Goal: Task Accomplishment & Management: Manage account settings

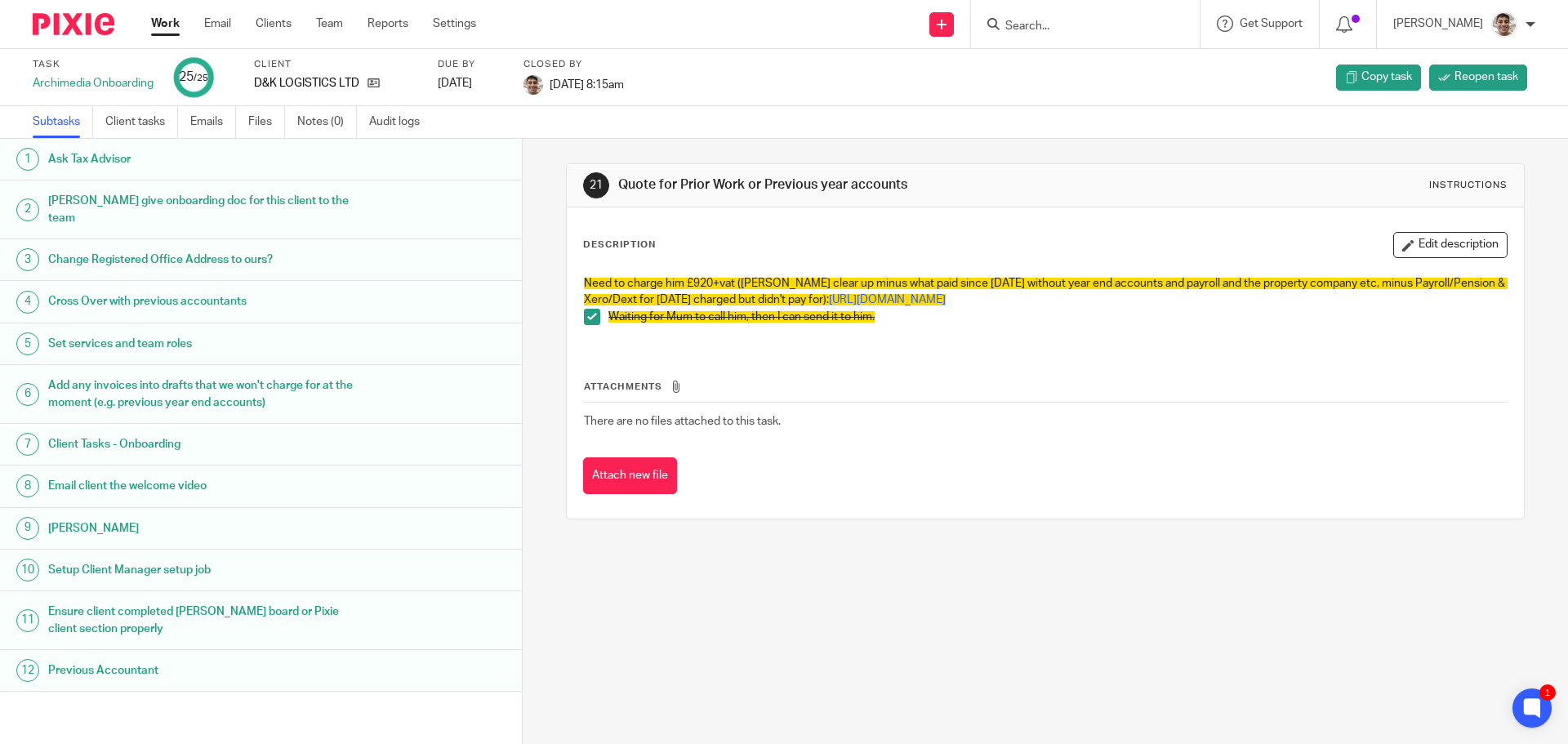
scroll to position [576, 0]
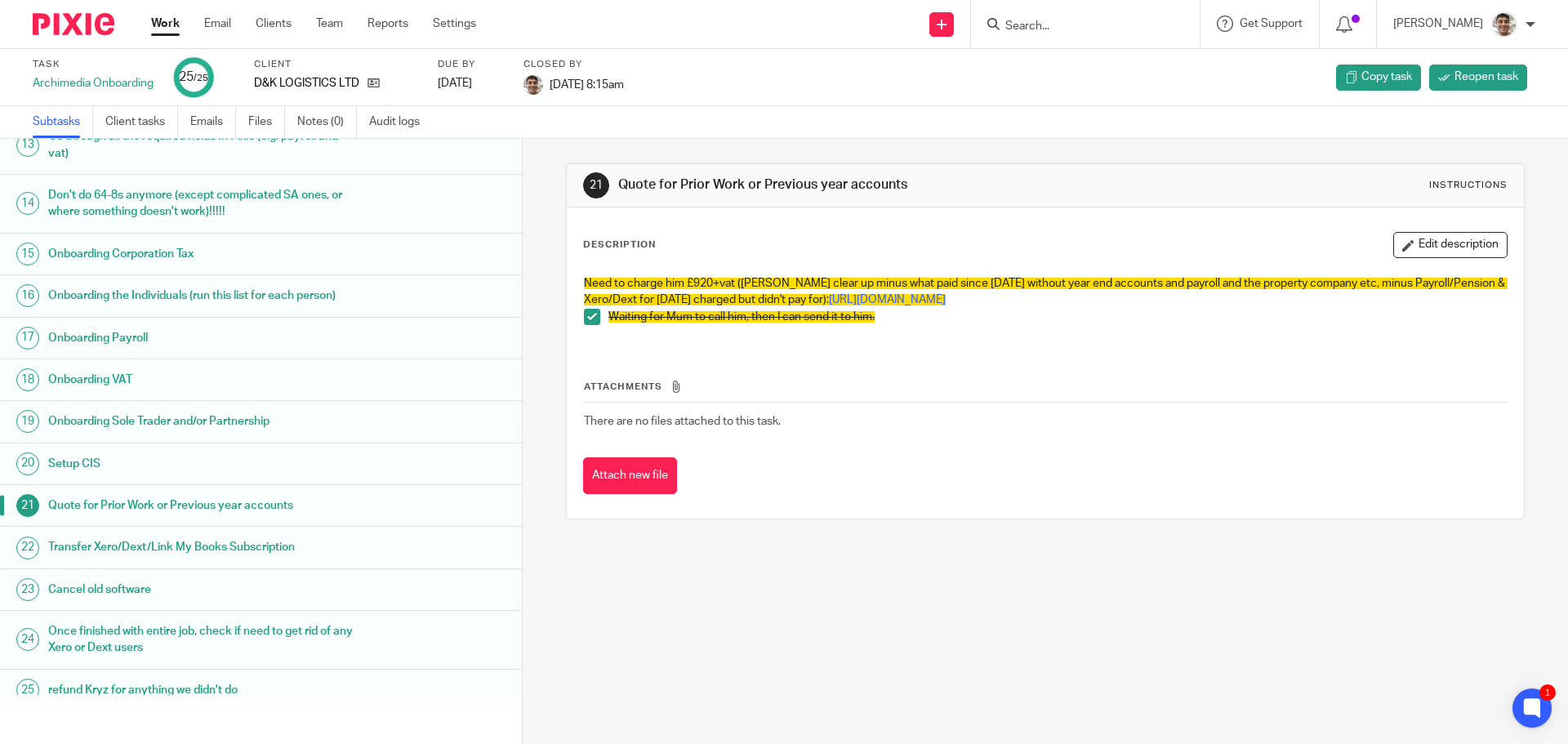
click at [163, 25] on link "Work" at bounding box center [165, 24] width 29 height 17
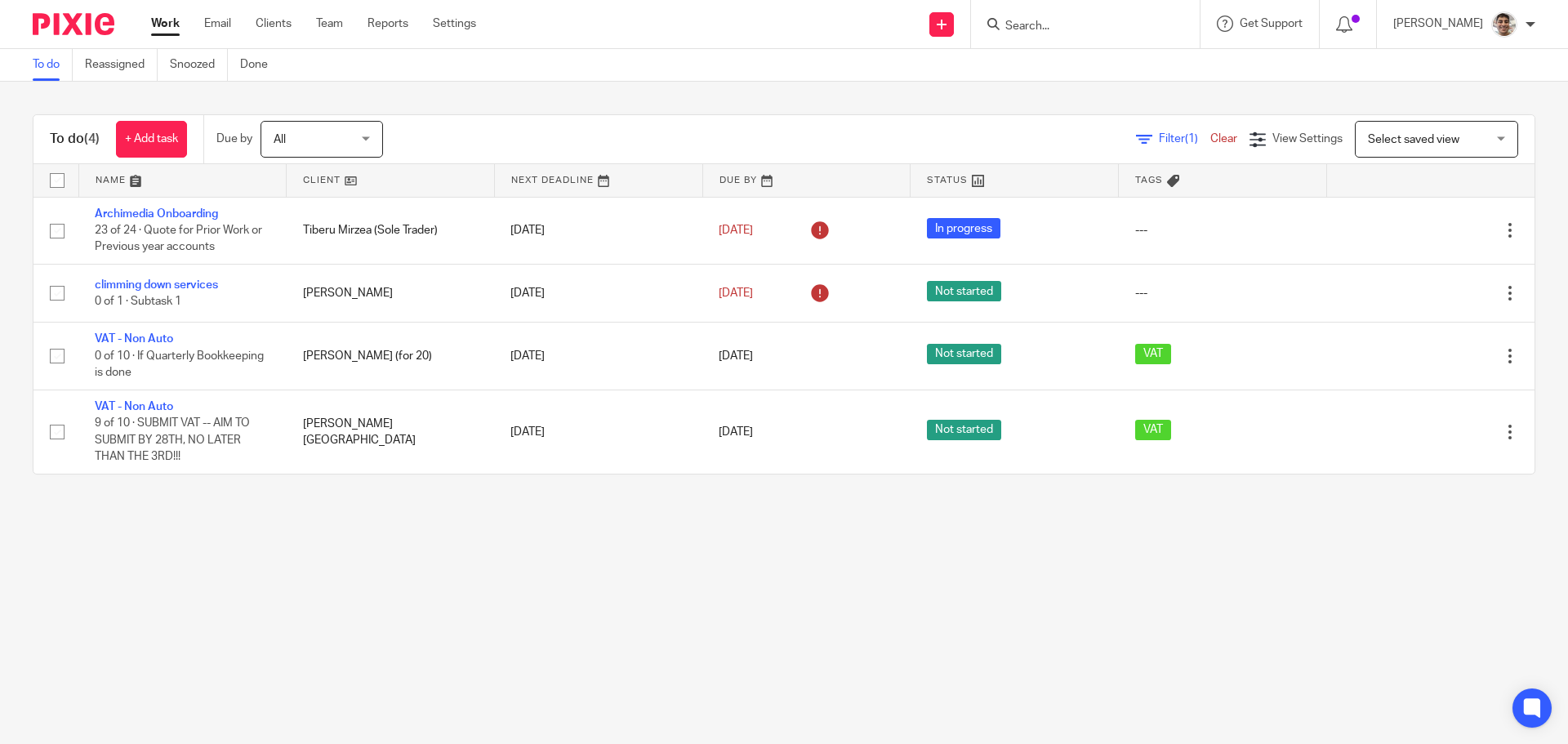
click at [297, 605] on main "To do Reassigned Snoozed Done To do (4) + Add task Due by All All Today Tomorro…" at bounding box center [784, 372] width 1568 height 744
click at [448, 604] on main "To do Reassigned Snoozed Done To do (4) + Add task Due by All All Today Tomorro…" at bounding box center [784, 372] width 1568 height 744
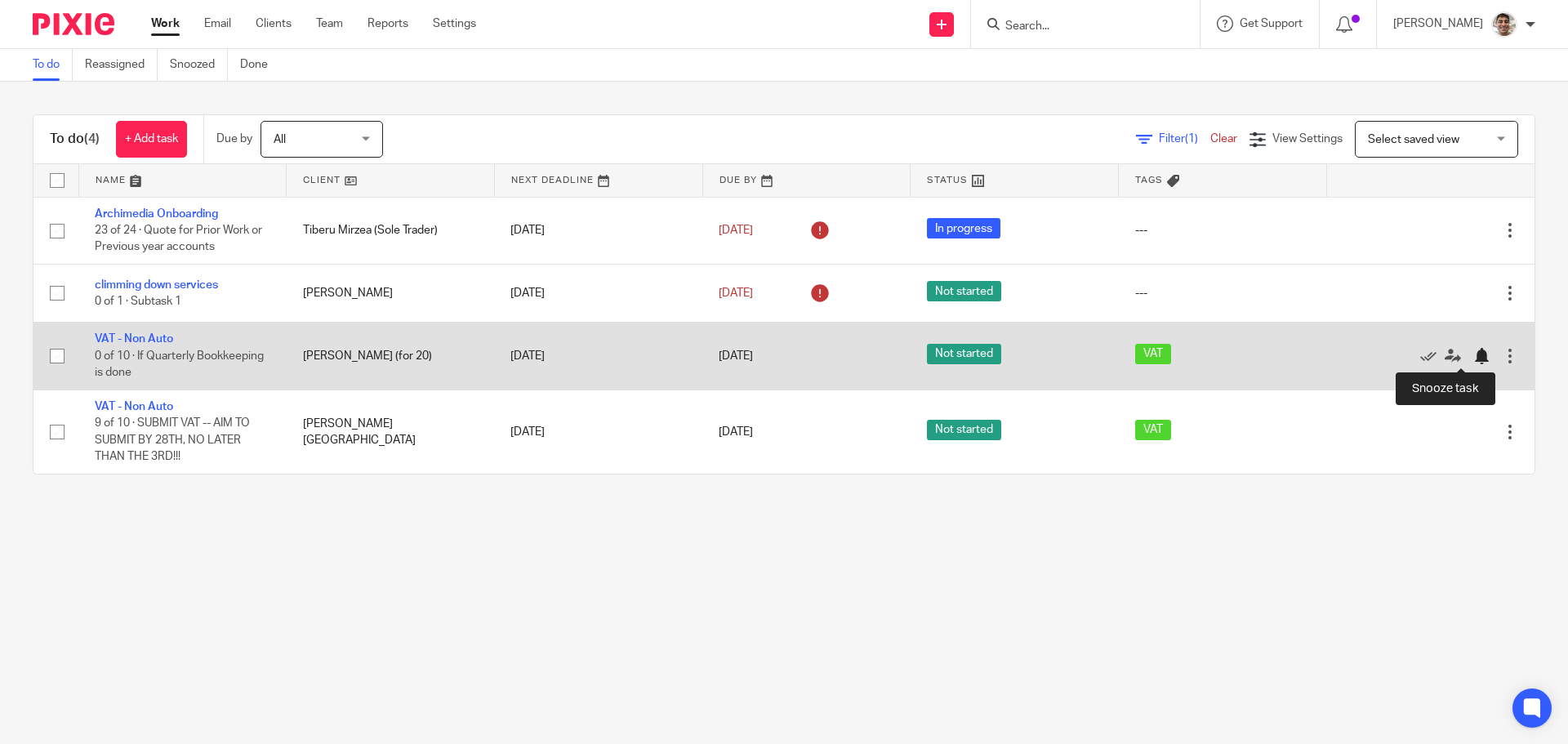
click at [1473, 355] on div at bounding box center [1481, 356] width 17 height 17
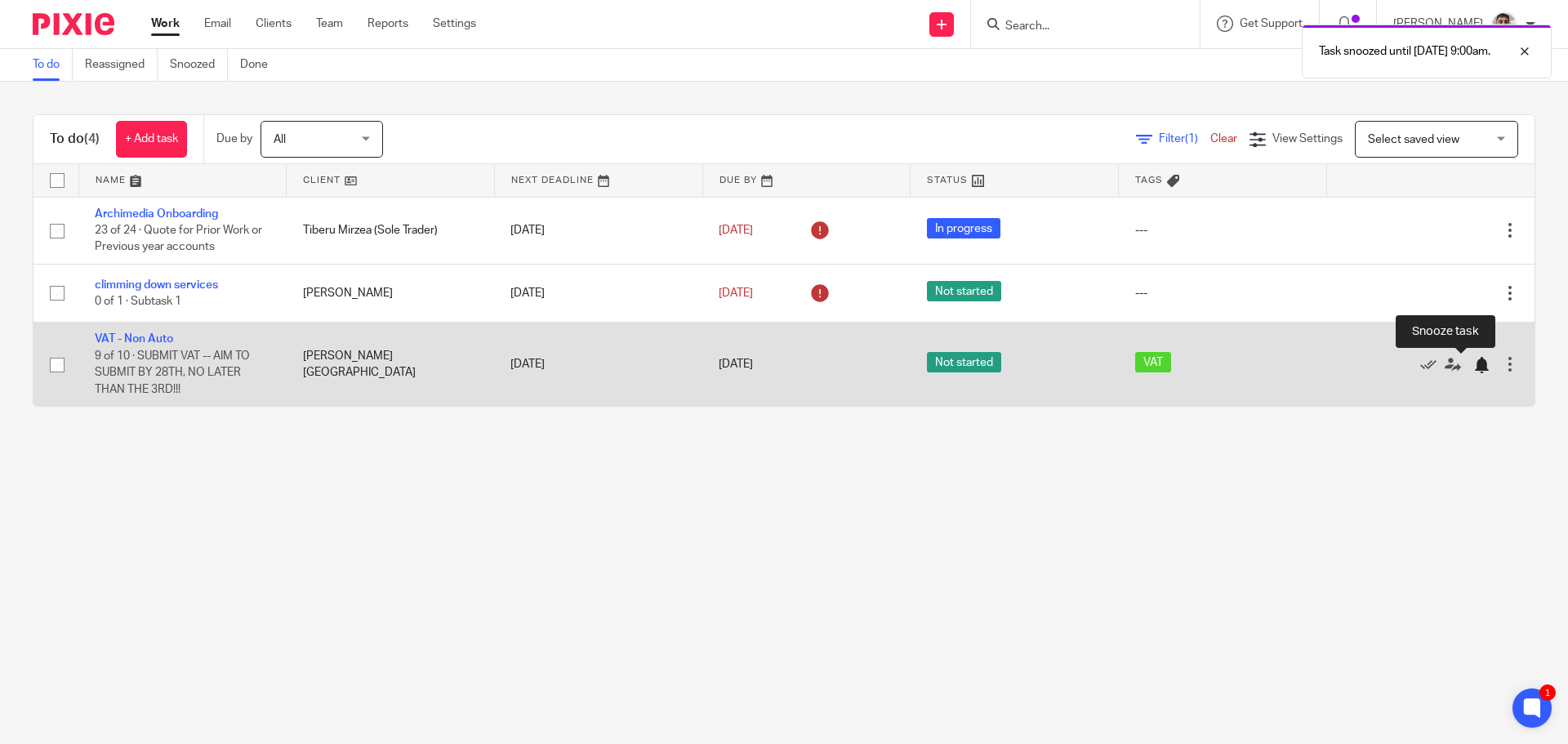
click at [1473, 368] on div at bounding box center [1481, 365] width 17 height 17
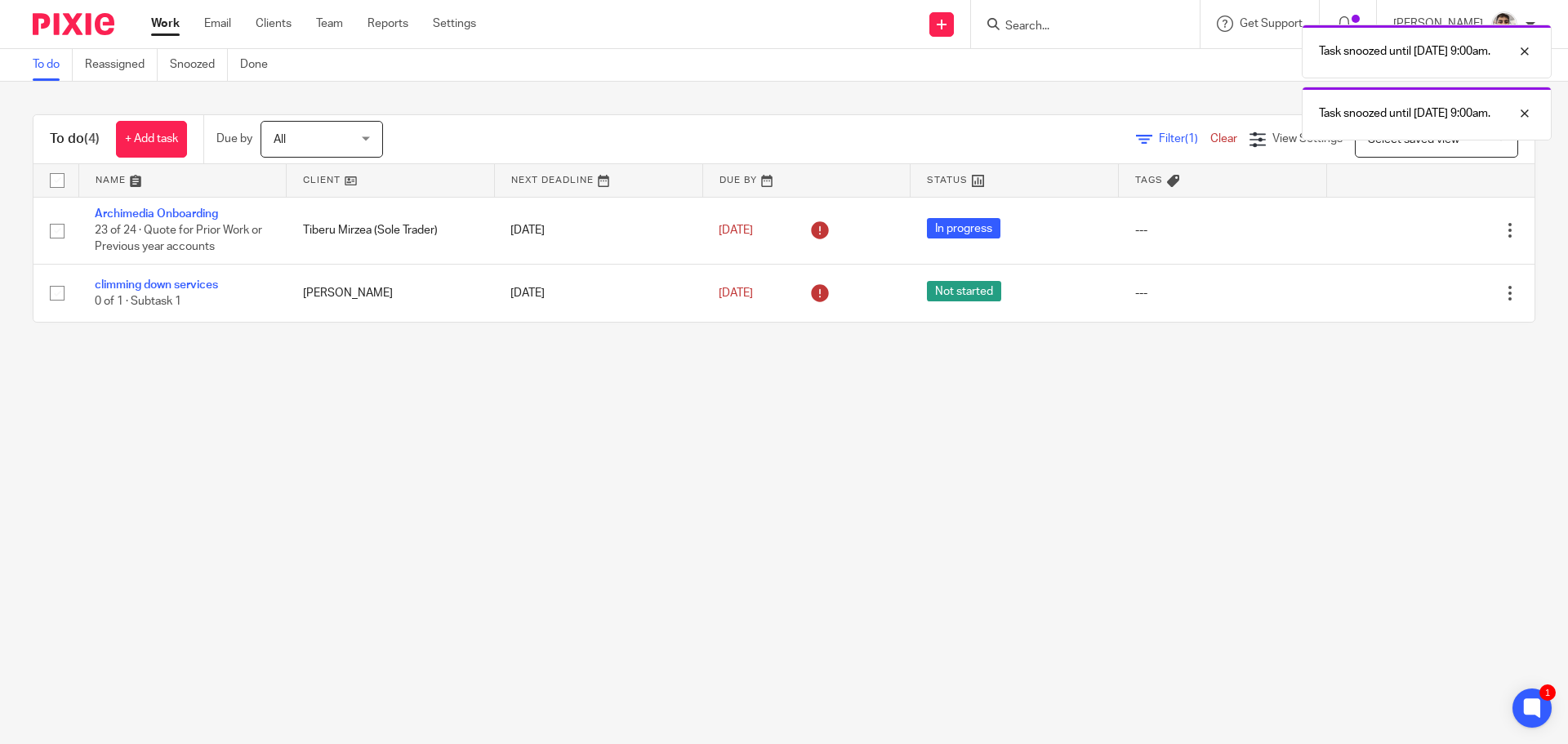
click at [604, 449] on main "To do Reassigned Snoozed Done To do (4) + Add task Due by All All Today Tomorro…" at bounding box center [784, 372] width 1568 height 744
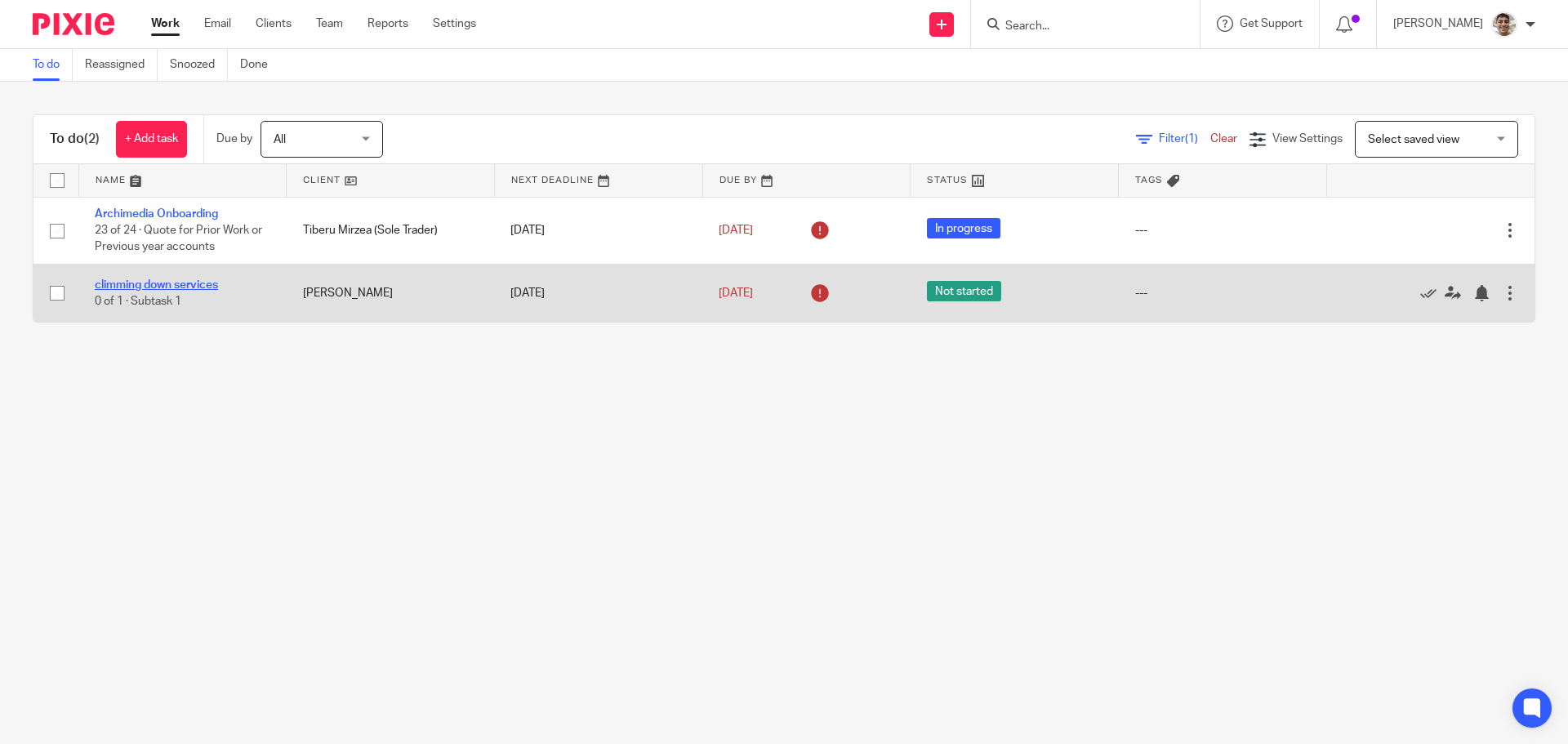
click at [124, 282] on link "climming down services" at bounding box center [156, 286] width 124 height 12
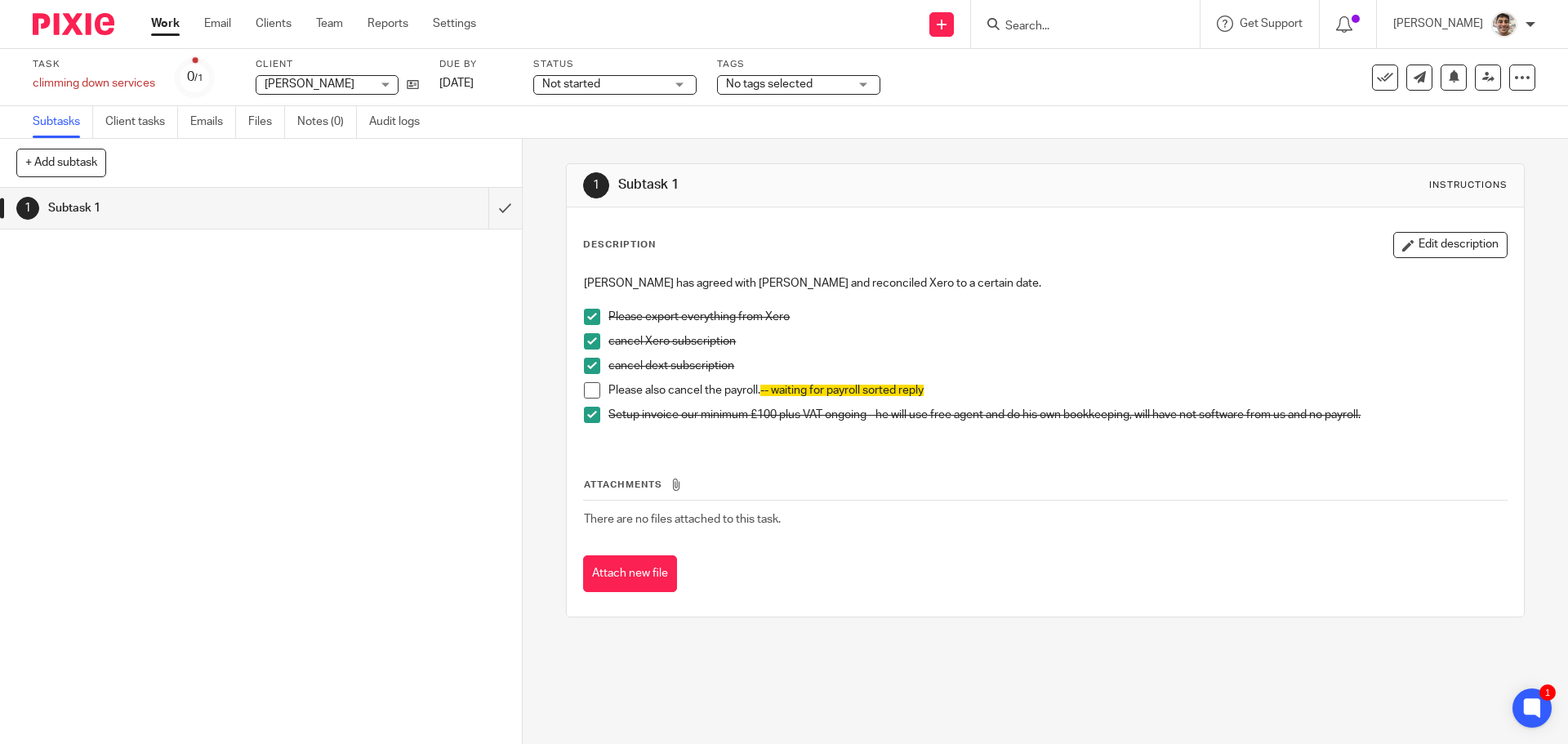
click at [590, 392] on span at bounding box center [592, 390] width 17 height 17
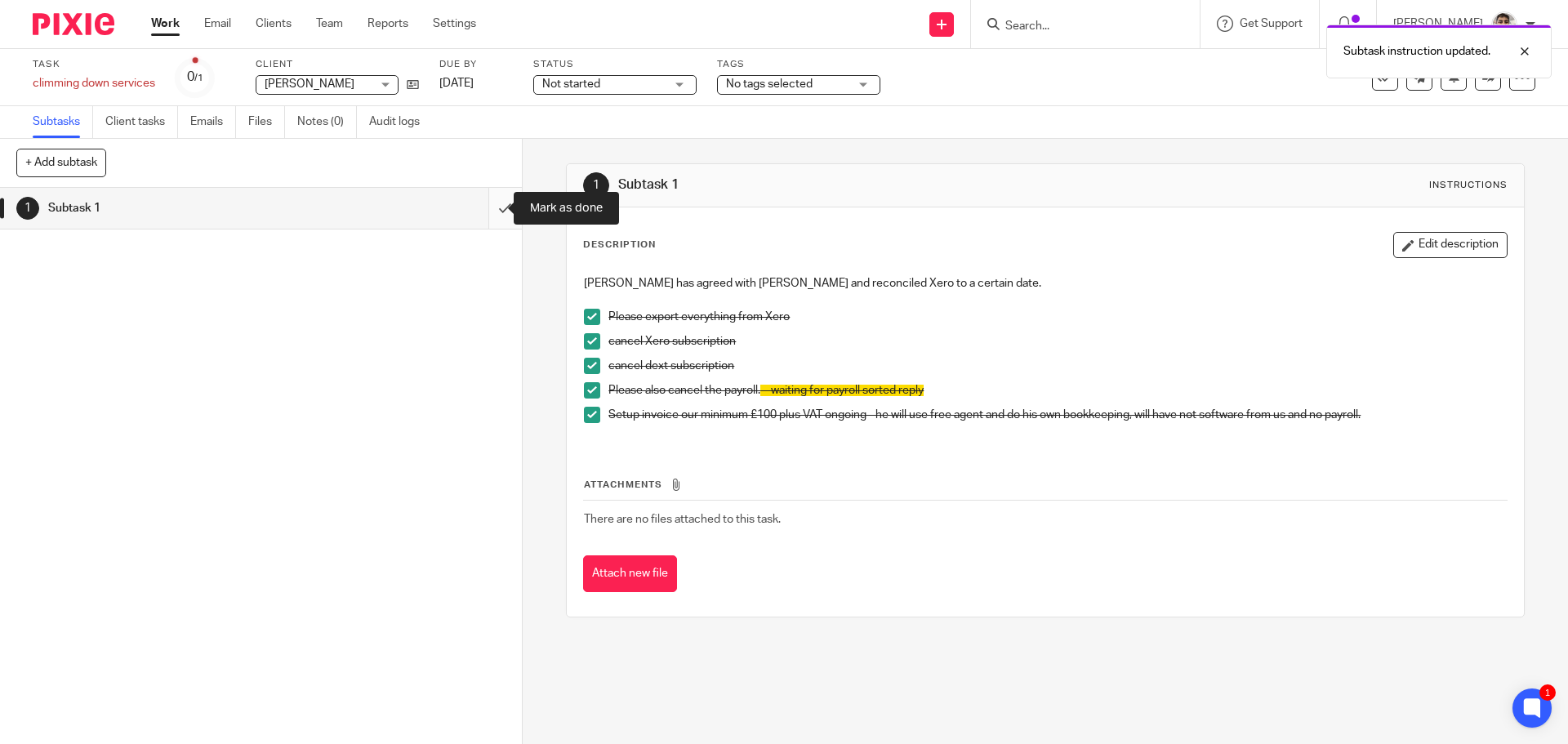
click at [481, 211] on input "submit" at bounding box center [261, 207] width 522 height 41
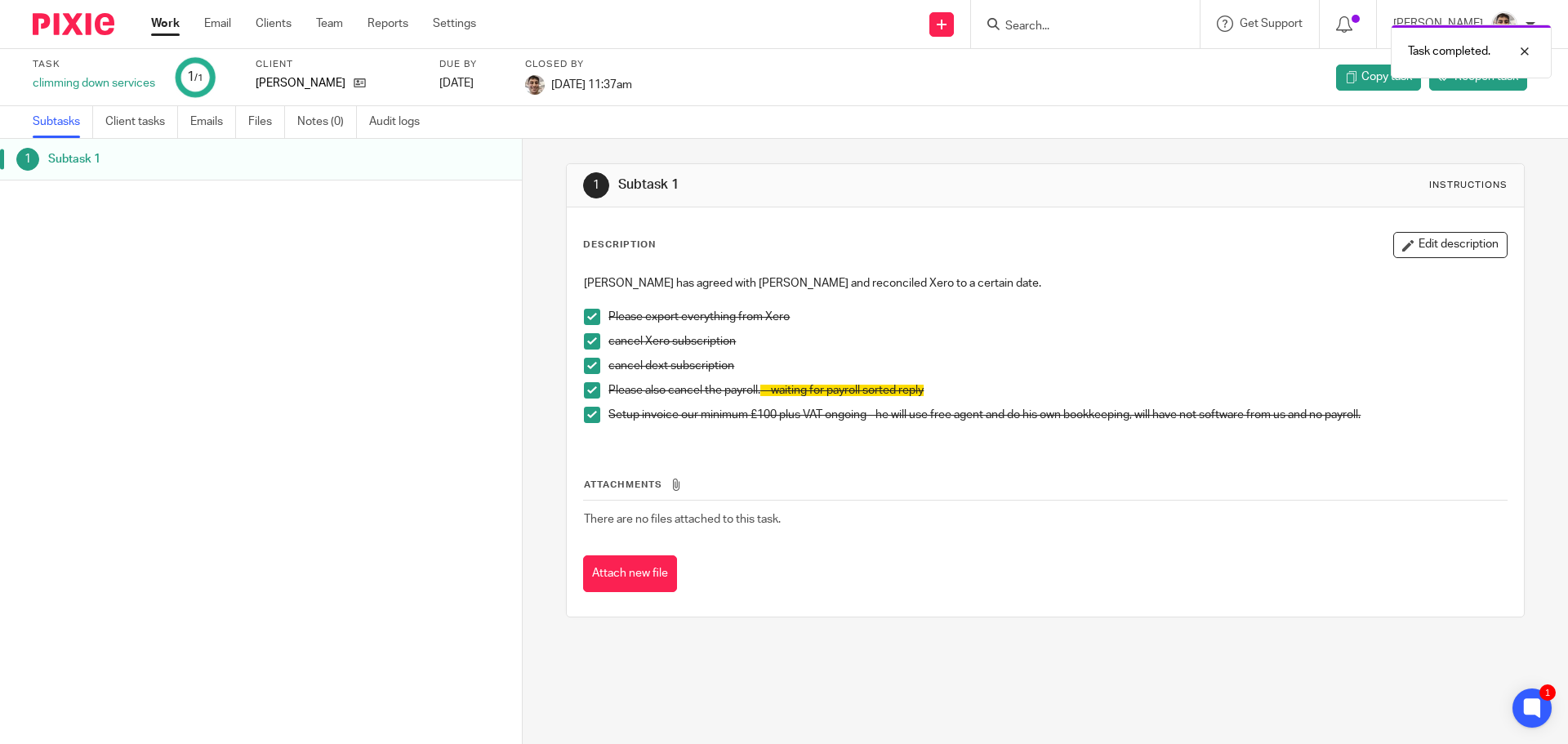
click at [584, 389] on span at bounding box center [592, 390] width 17 height 17
click at [1527, 114] on div at bounding box center [1512, 114] width 44 height 20
click at [1454, 79] on span "Reopen task" at bounding box center [1486, 76] width 63 height 17
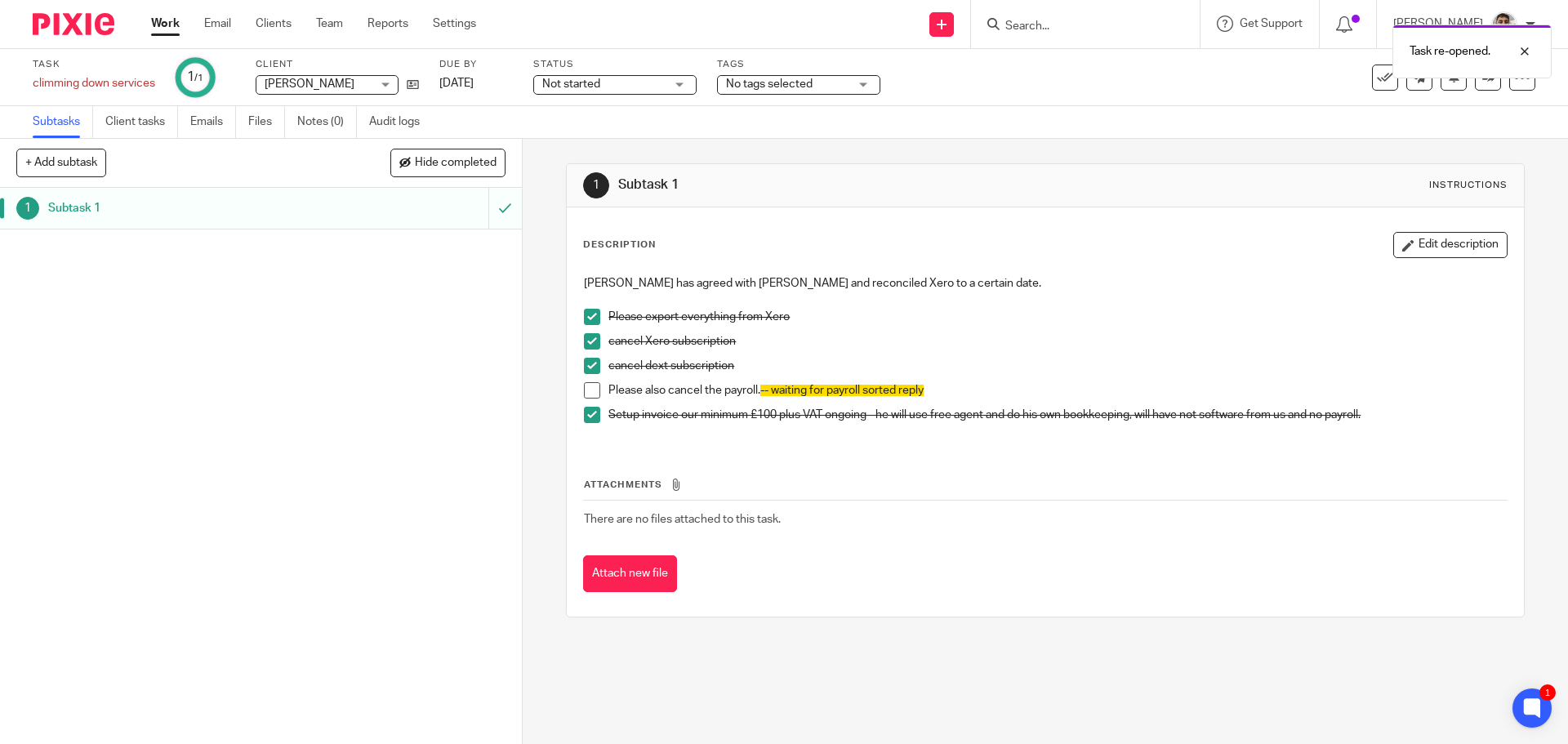
click at [584, 386] on span at bounding box center [592, 390] width 17 height 17
click at [247, 423] on div "1 Subtask 1" at bounding box center [261, 465] width 522 height 556
click at [1523, 112] on div at bounding box center [1512, 114] width 44 height 20
click at [1376, 79] on icon at bounding box center [1384, 77] width 17 height 17
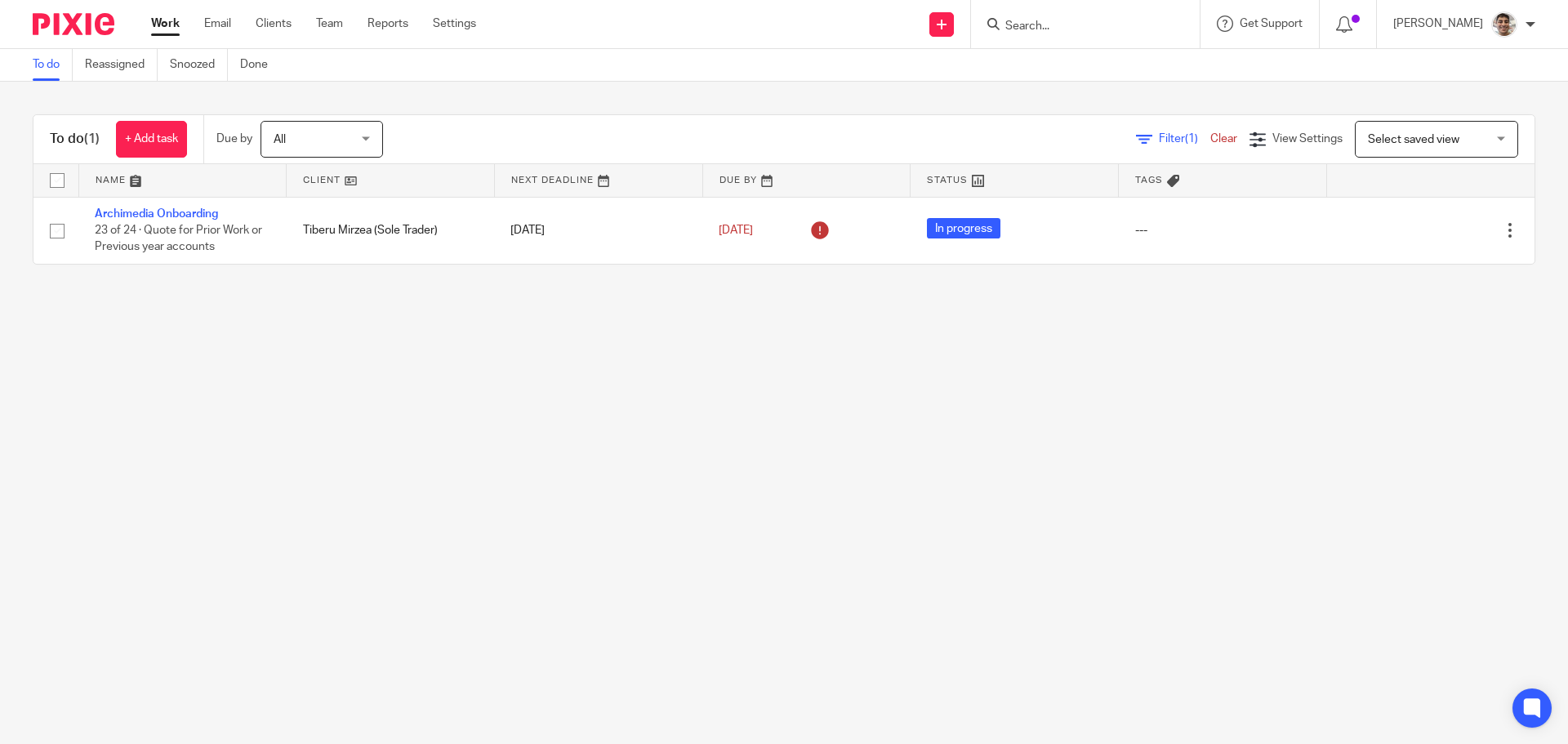
click at [1065, 29] on div at bounding box center [1084, 24] width 228 height 48
click at [1078, 21] on input "Search" at bounding box center [1077, 27] width 147 height 15
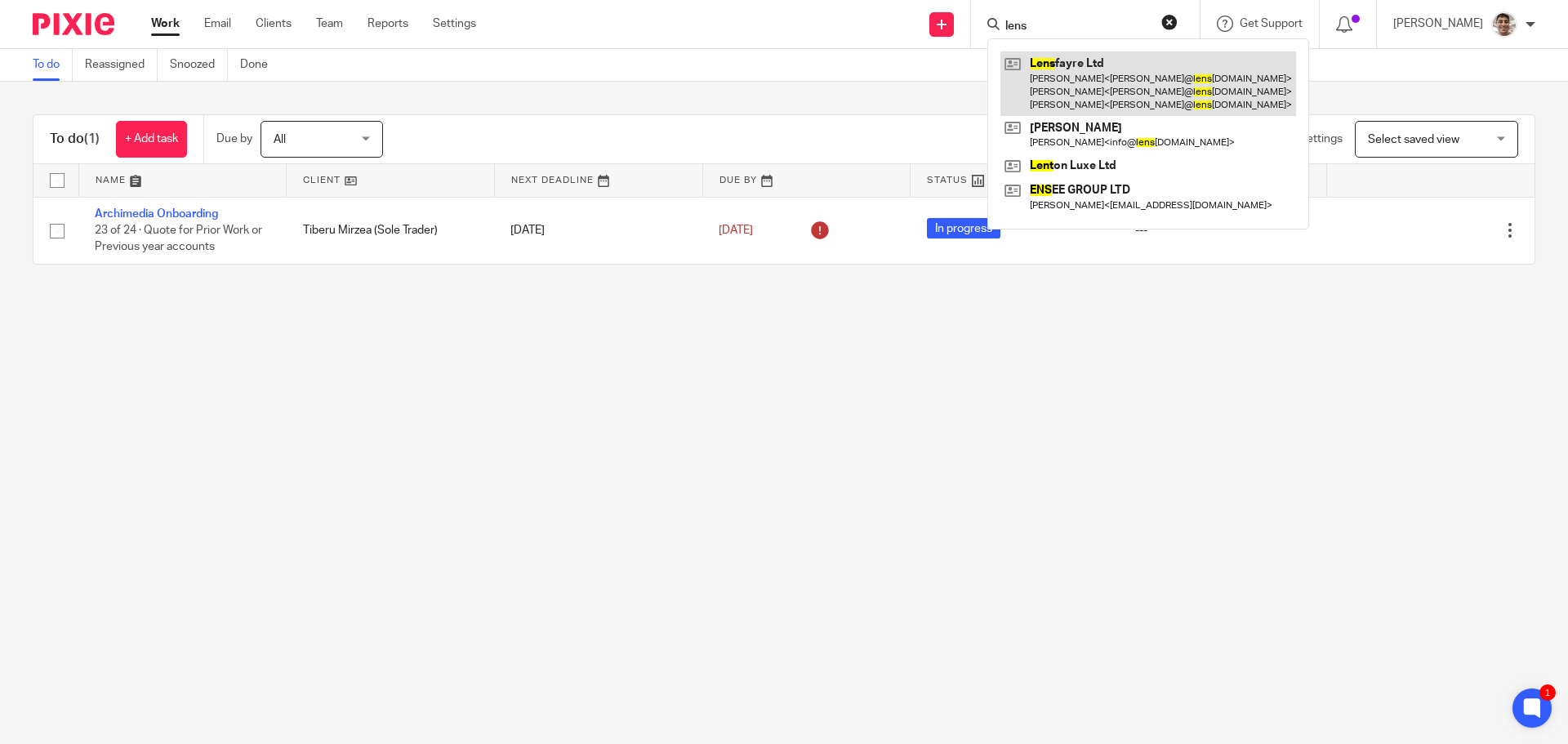
type input "lens"
click at [1101, 68] on link at bounding box center [1147, 83] width 295 height 64
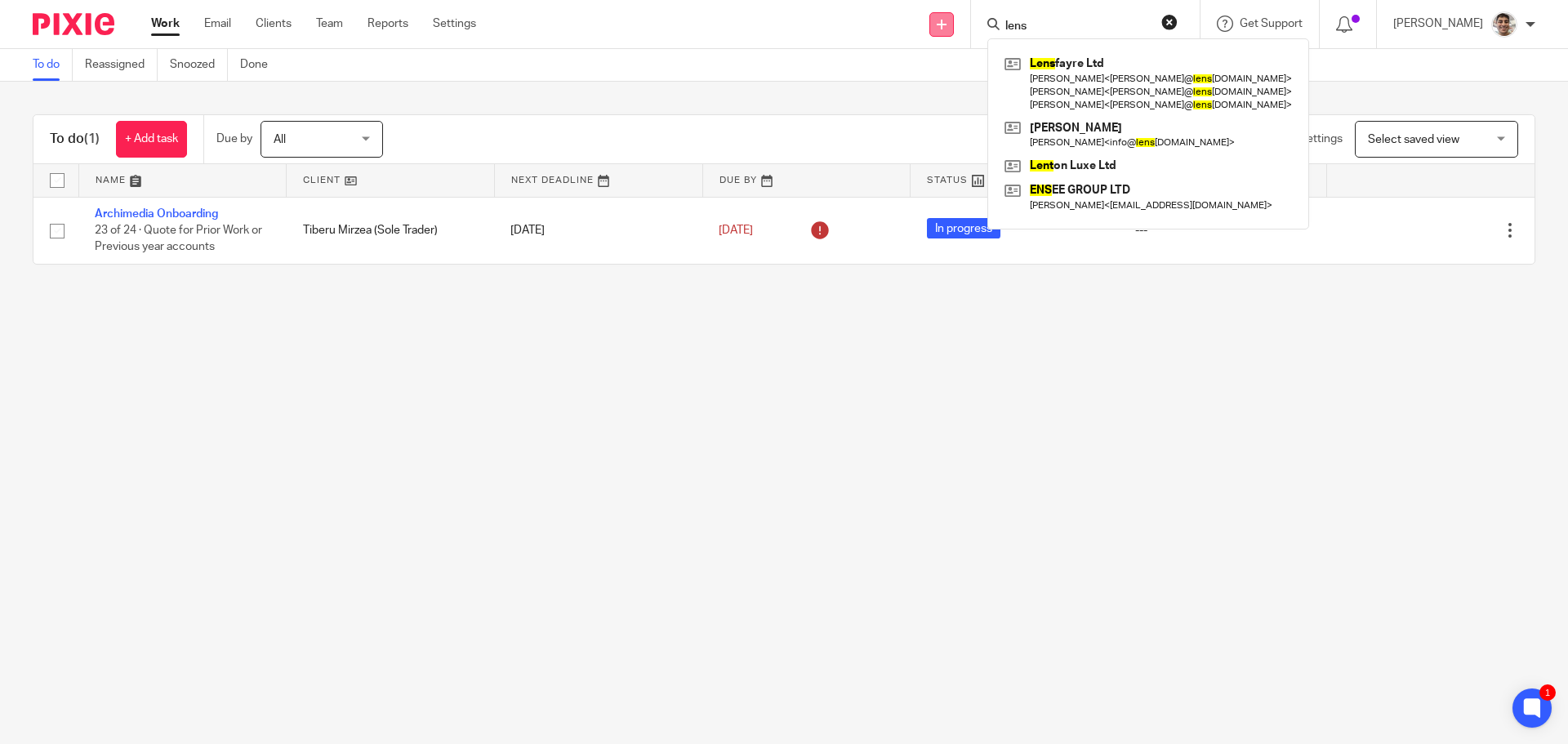
drag, startPoint x: 1040, startPoint y: 18, endPoint x: 943, endPoint y: 22, distance: 97.1
click at [943, 22] on div "Send new email Create task Add client Request signature lens Lens fayre Ltd Ale…" at bounding box center [1034, 24] width 1067 height 48
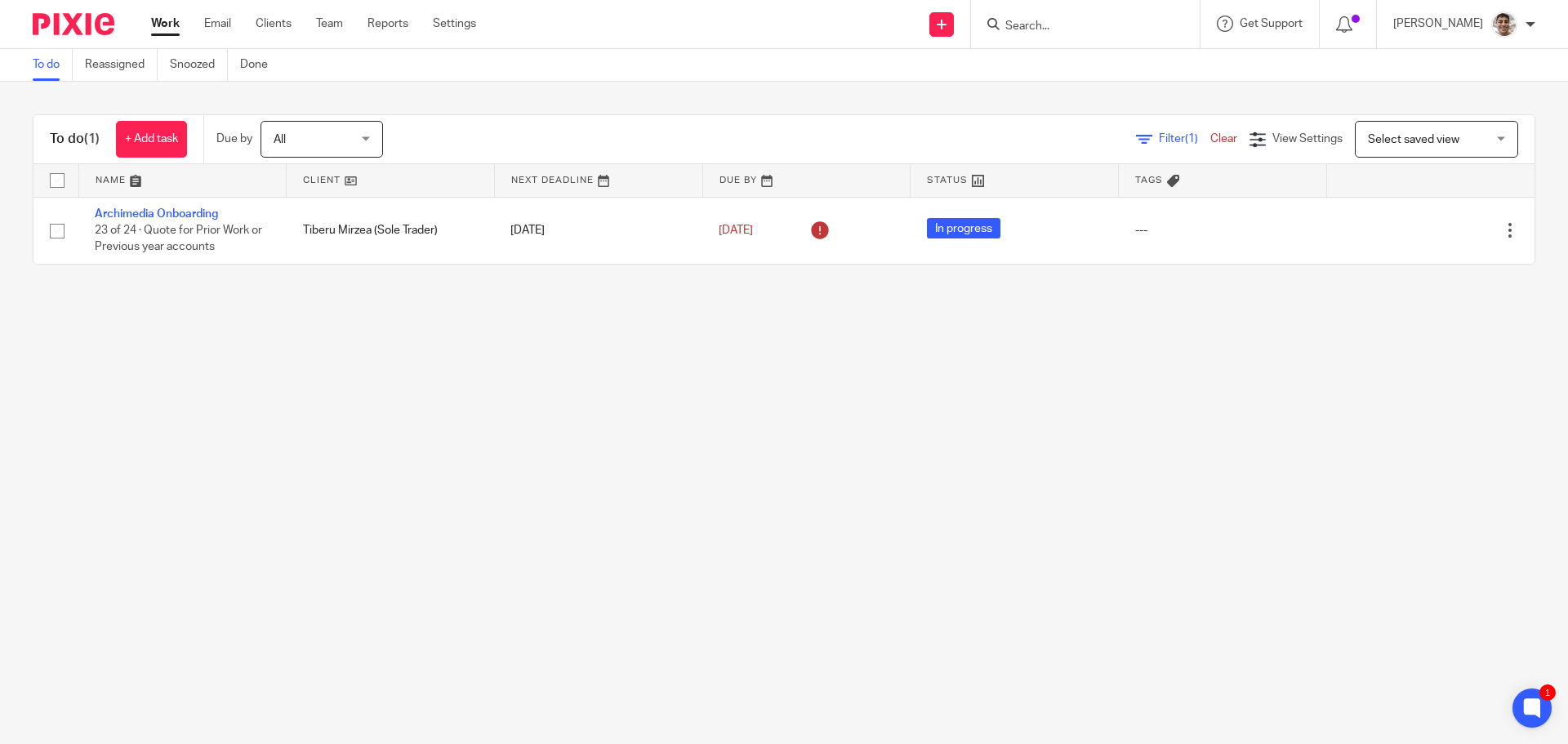
click at [1077, 25] on input "Search" at bounding box center [1077, 27] width 147 height 15
type input "little"
click at [1127, 68] on link at bounding box center [1122, 70] width 245 height 38
drag, startPoint x: 1079, startPoint y: 26, endPoint x: 812, endPoint y: 0, distance: 268.3
click at [812, 0] on div "Send new email Create task Add client Request signature little Little and Giant…" at bounding box center [1034, 24] width 1067 height 48
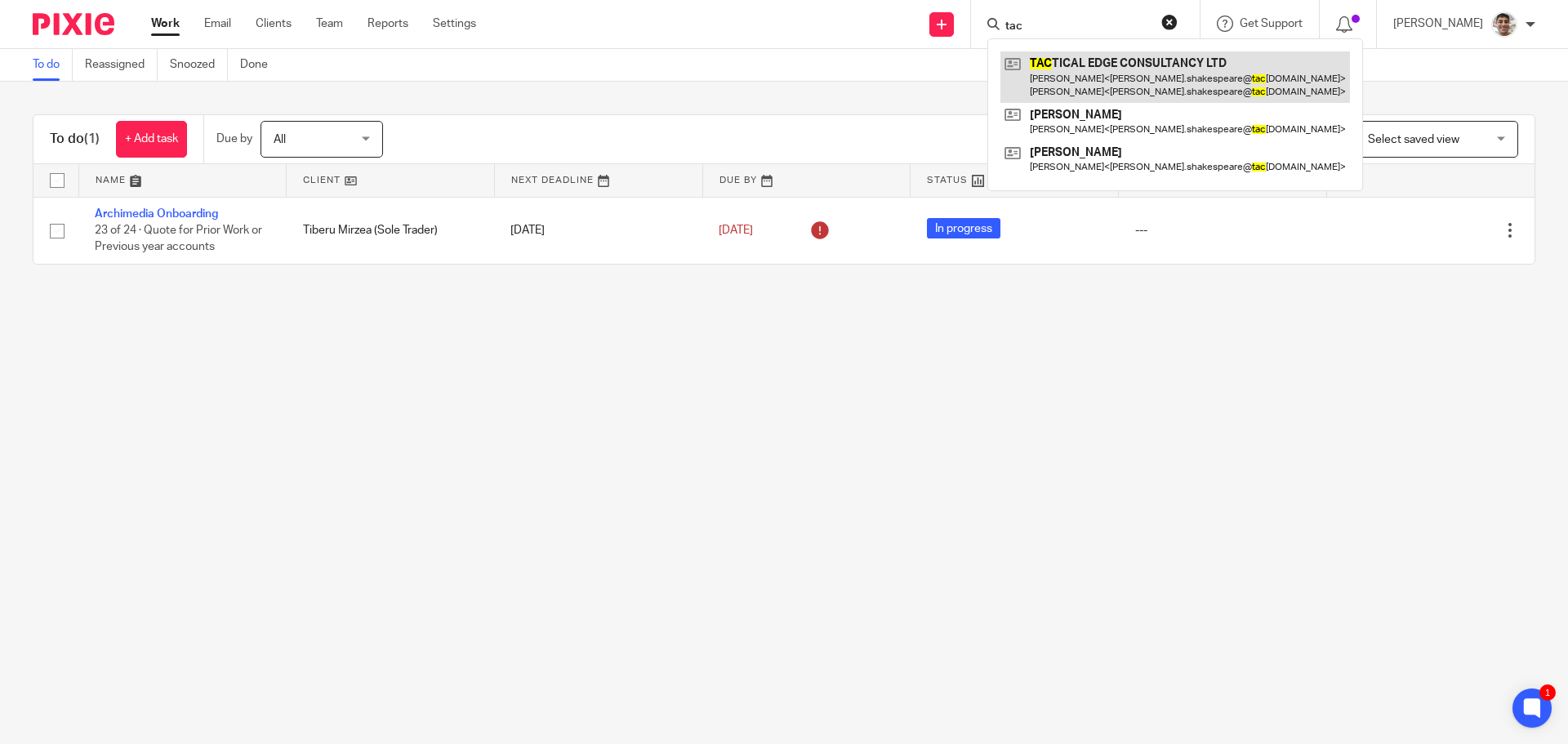
click at [1108, 68] on link at bounding box center [1175, 76] width 350 height 50
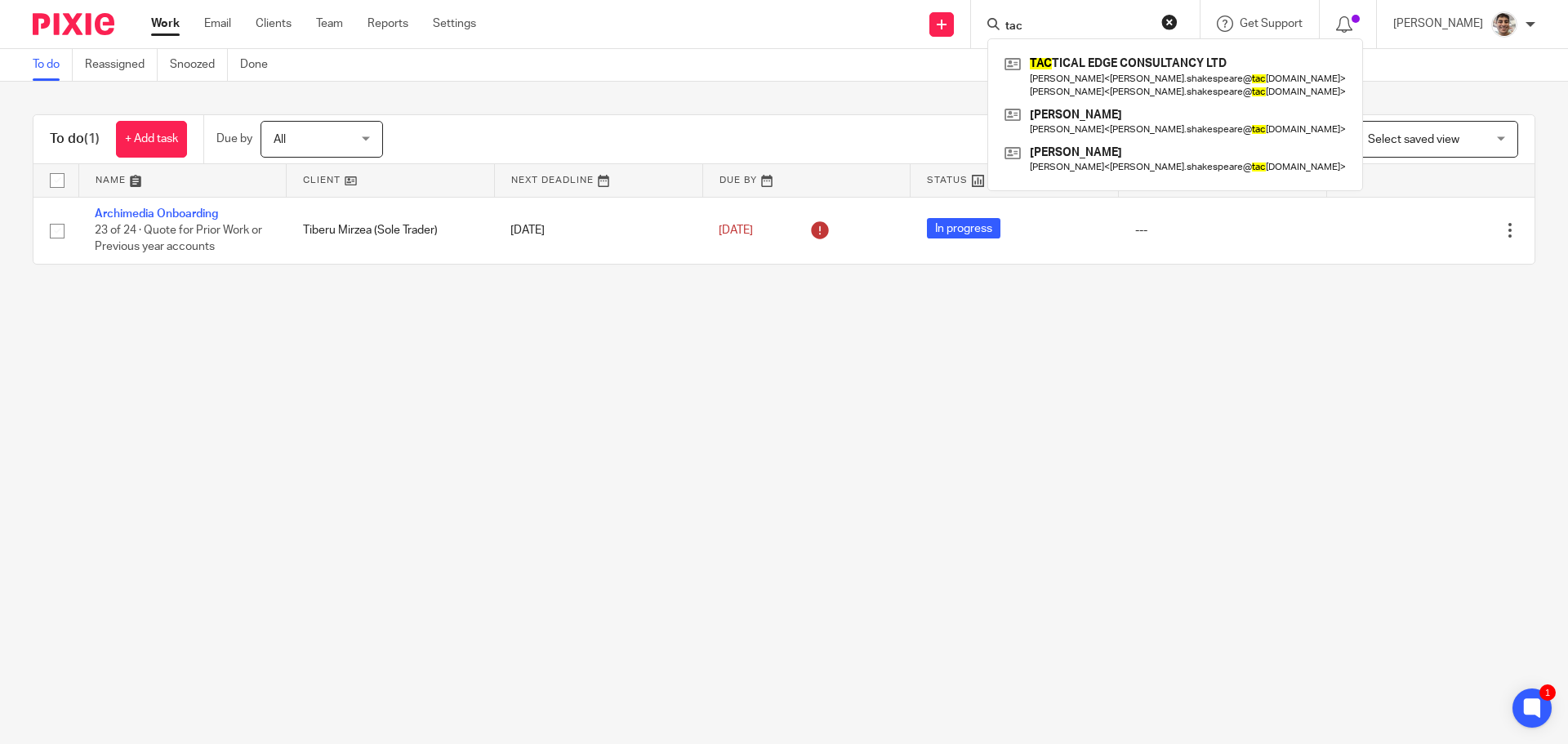
click at [1056, 29] on input "tac" at bounding box center [1077, 27] width 147 height 15
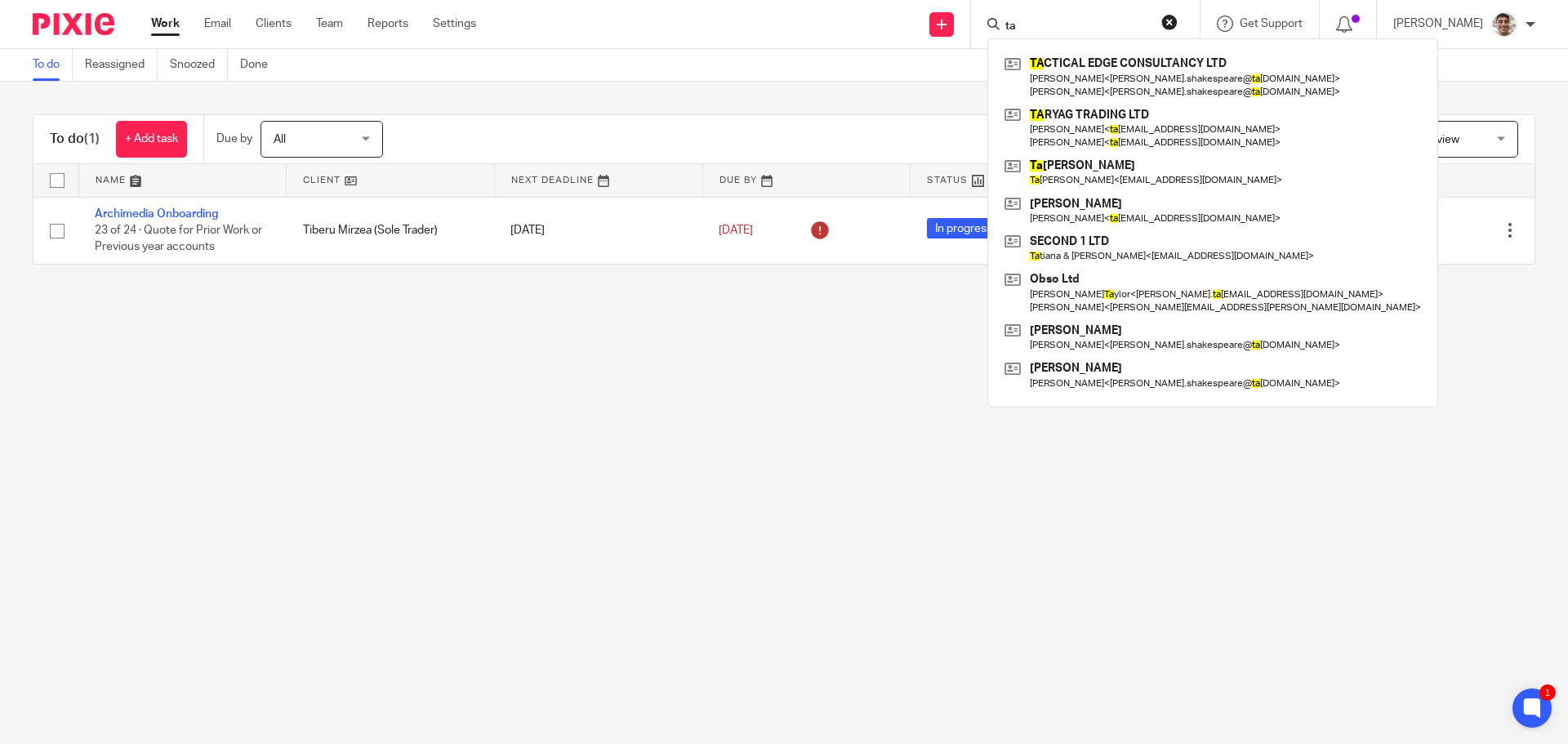
type input "t"
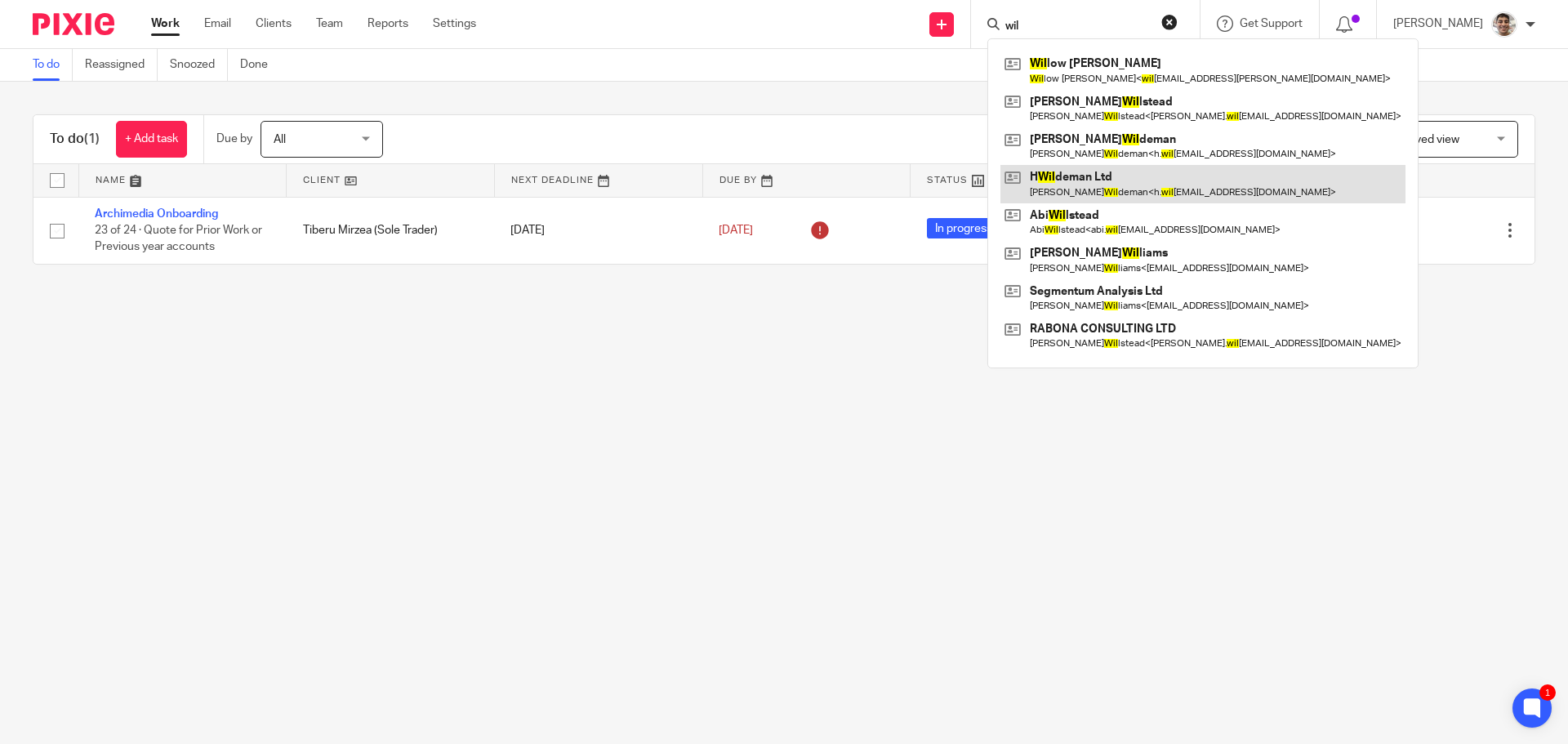
click at [1103, 176] on link at bounding box center [1202, 184] width 405 height 38
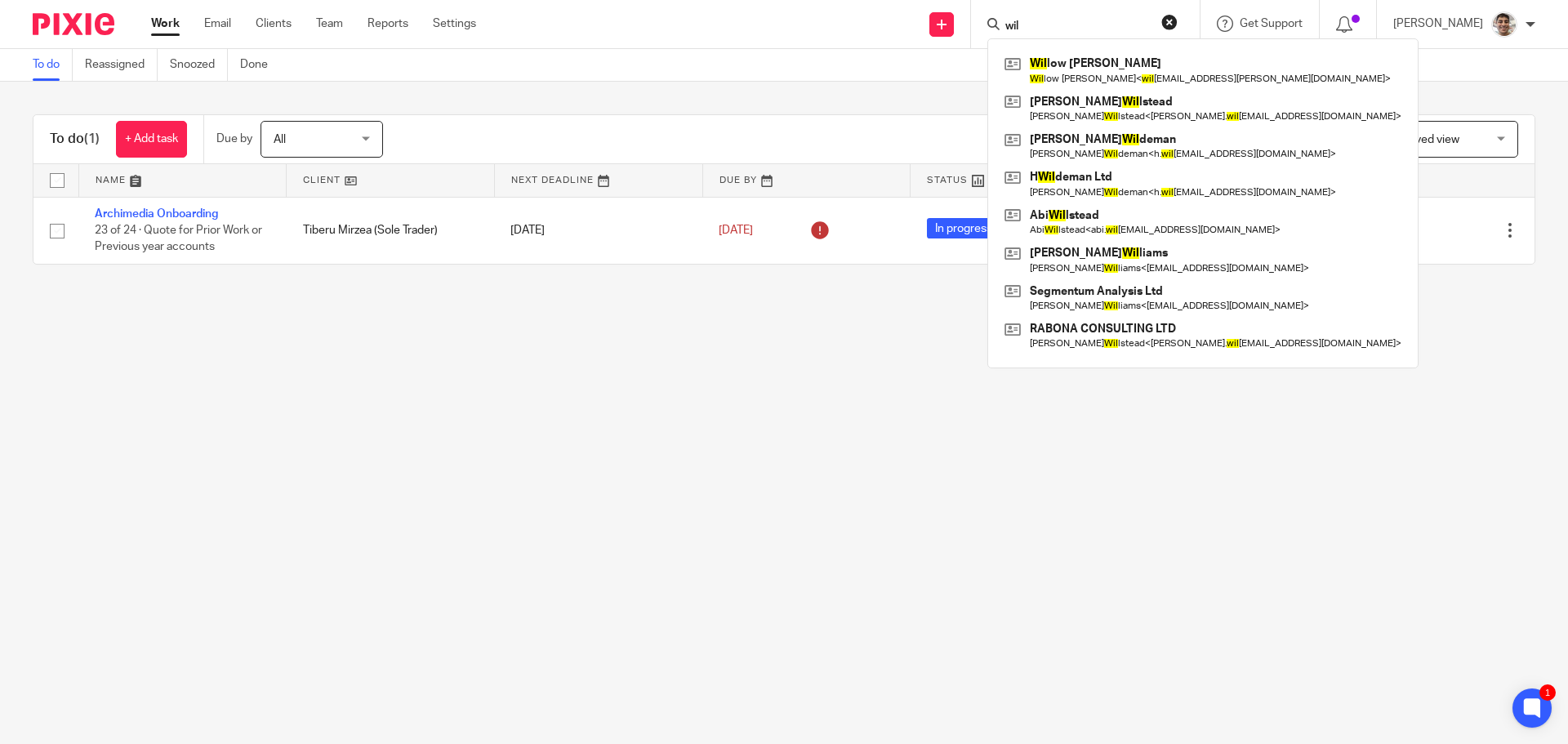
click at [1099, 27] on input "wil" at bounding box center [1077, 27] width 147 height 15
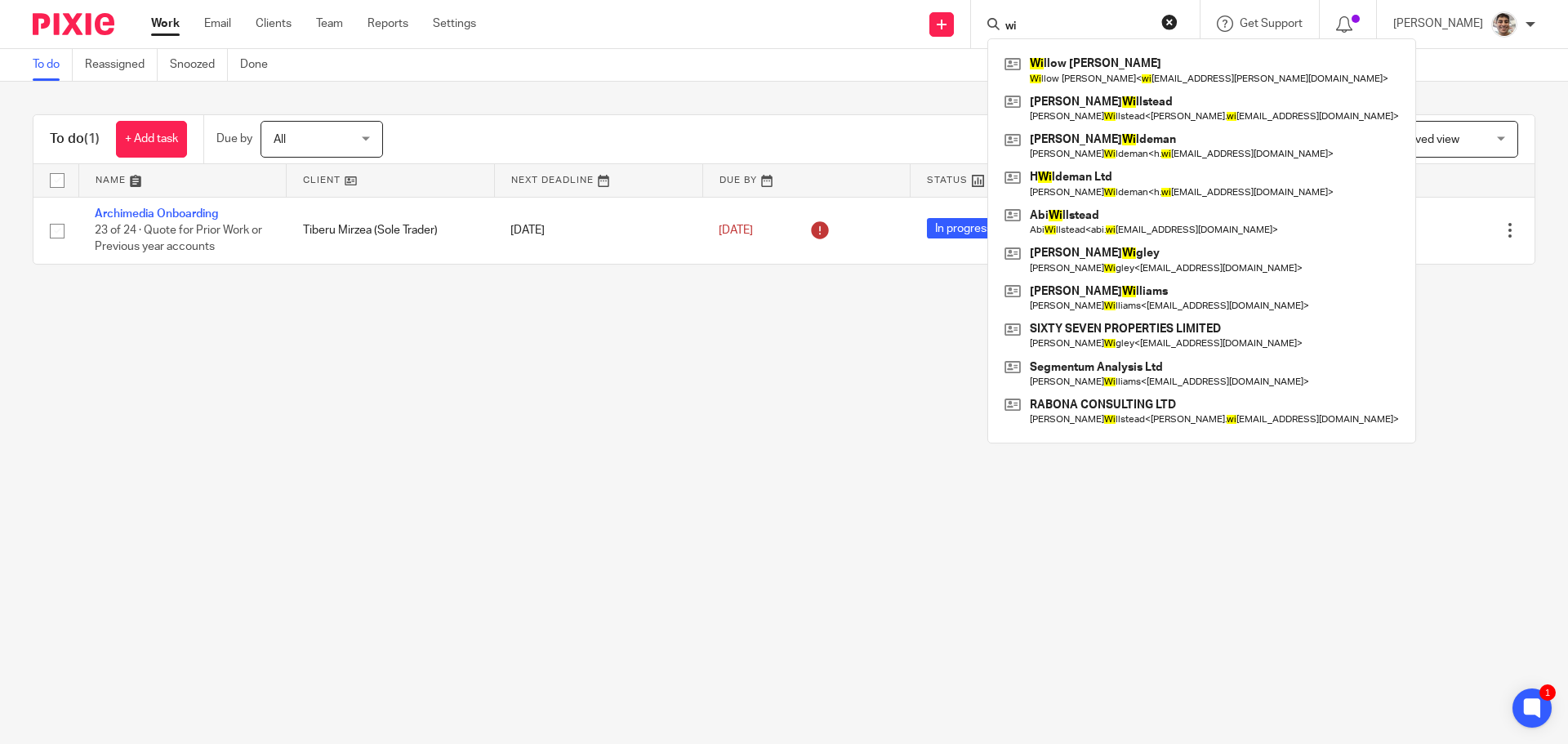
type input "w"
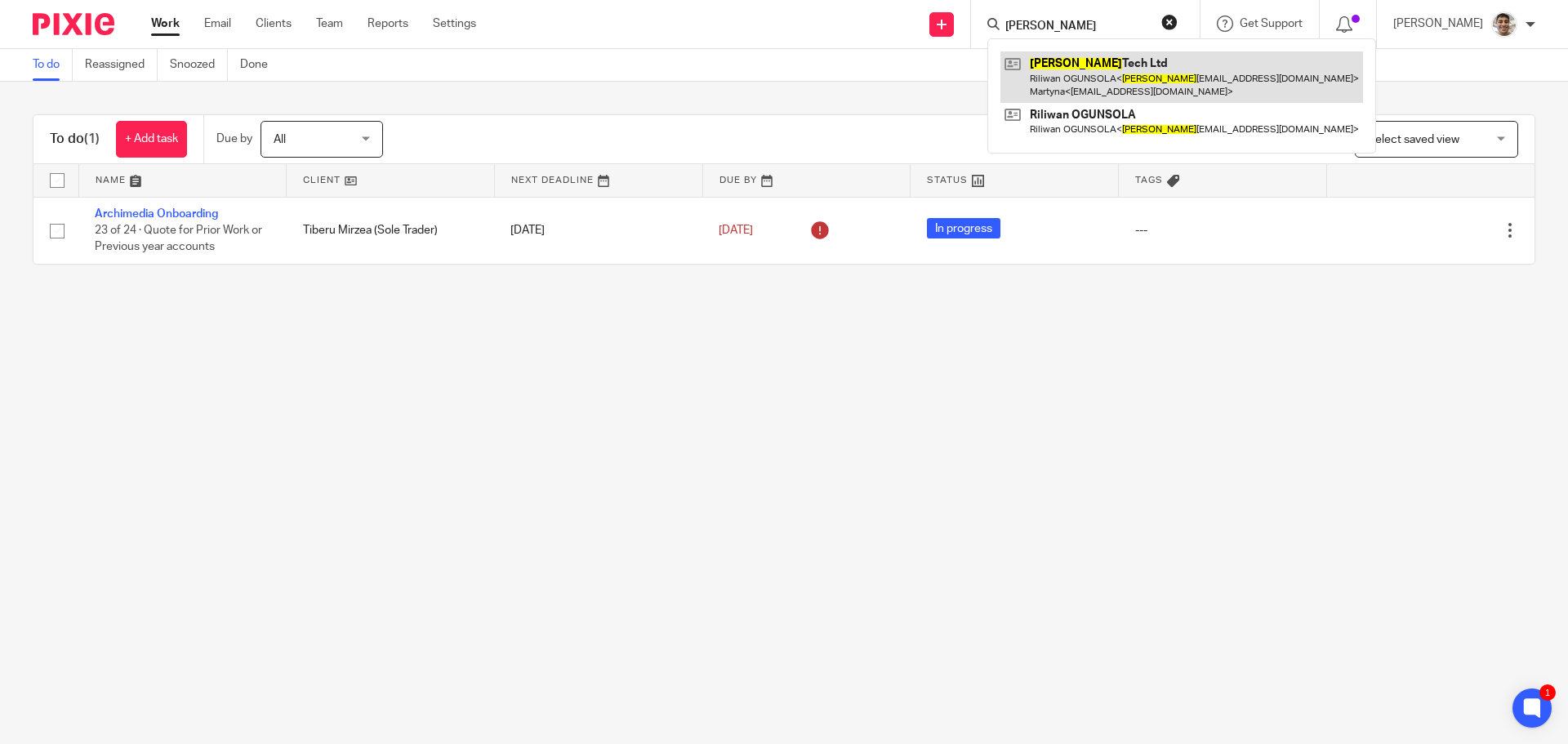
click at [1083, 63] on link at bounding box center [1181, 76] width 363 height 50
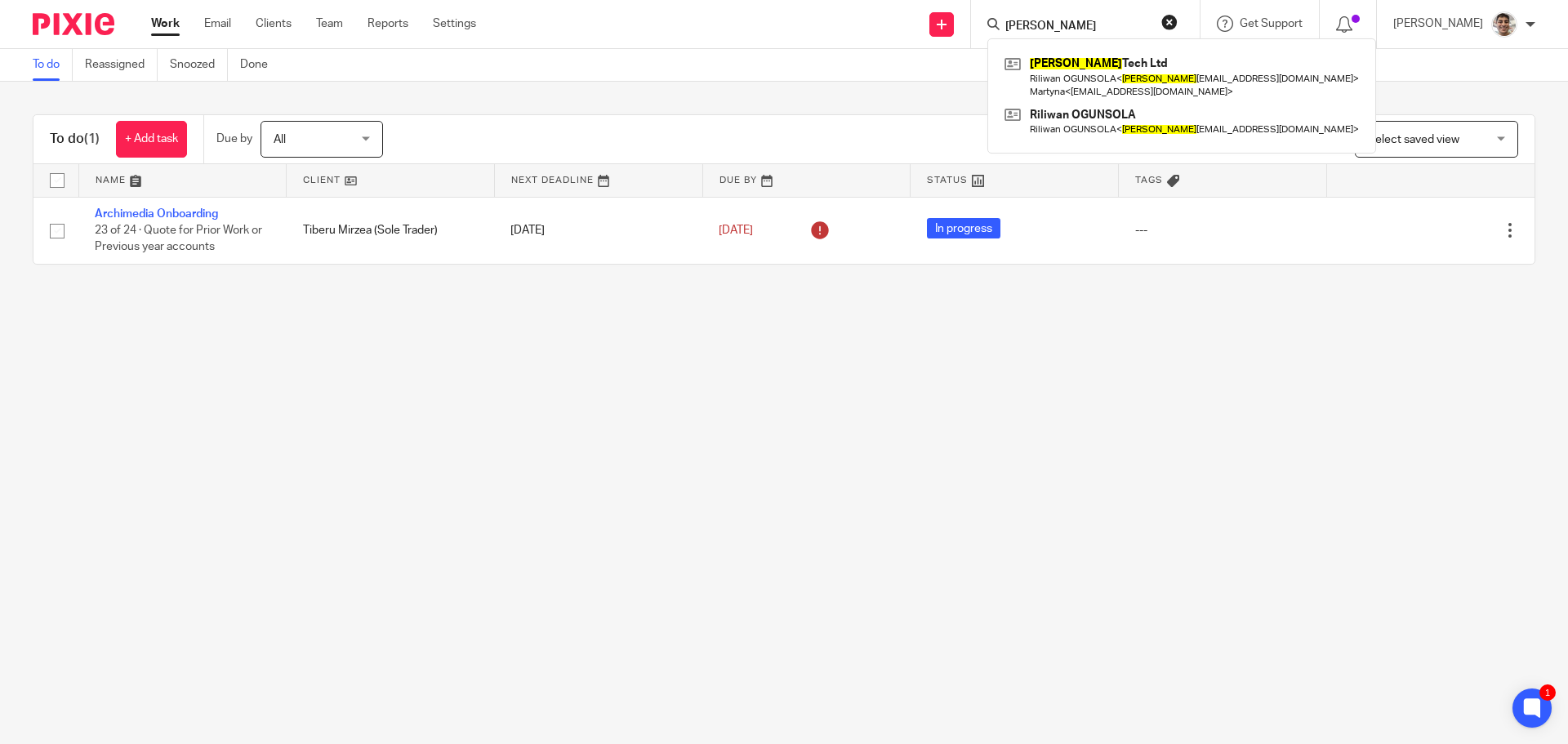
click at [1088, 24] on input "rao" at bounding box center [1077, 27] width 147 height 15
type input "r"
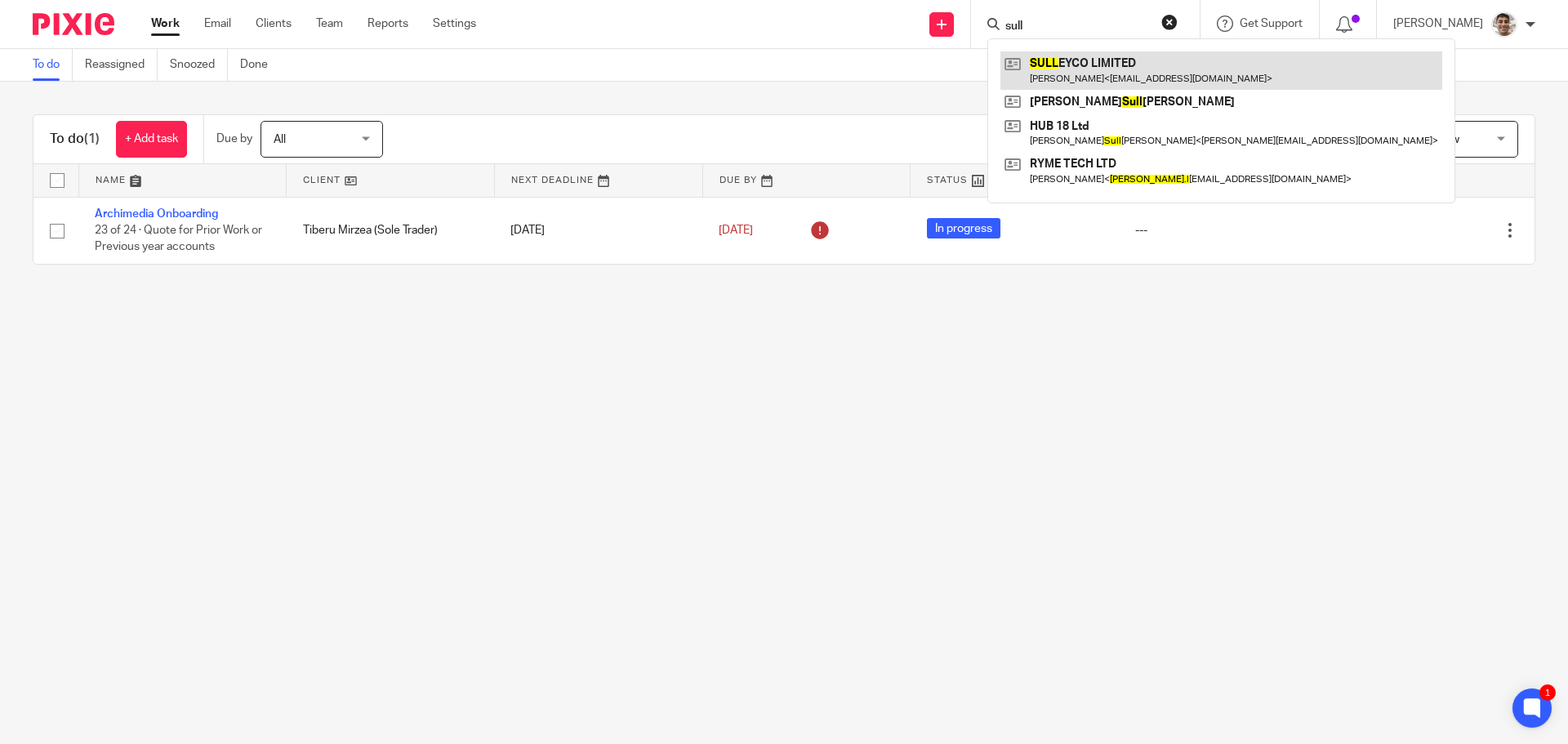
click at [1102, 59] on link at bounding box center [1220, 70] width 442 height 38
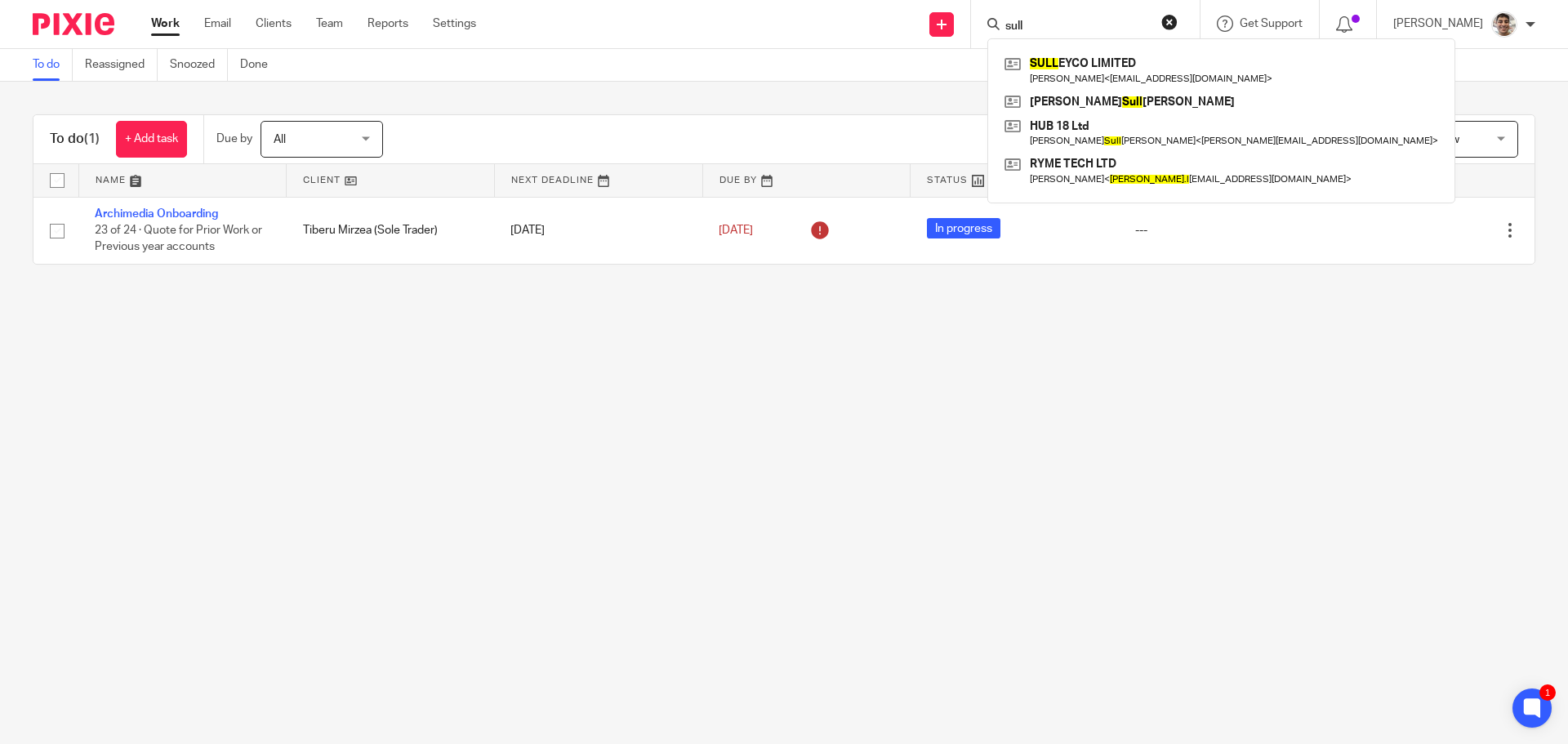
click at [1081, 29] on input "sull" at bounding box center [1077, 27] width 147 height 15
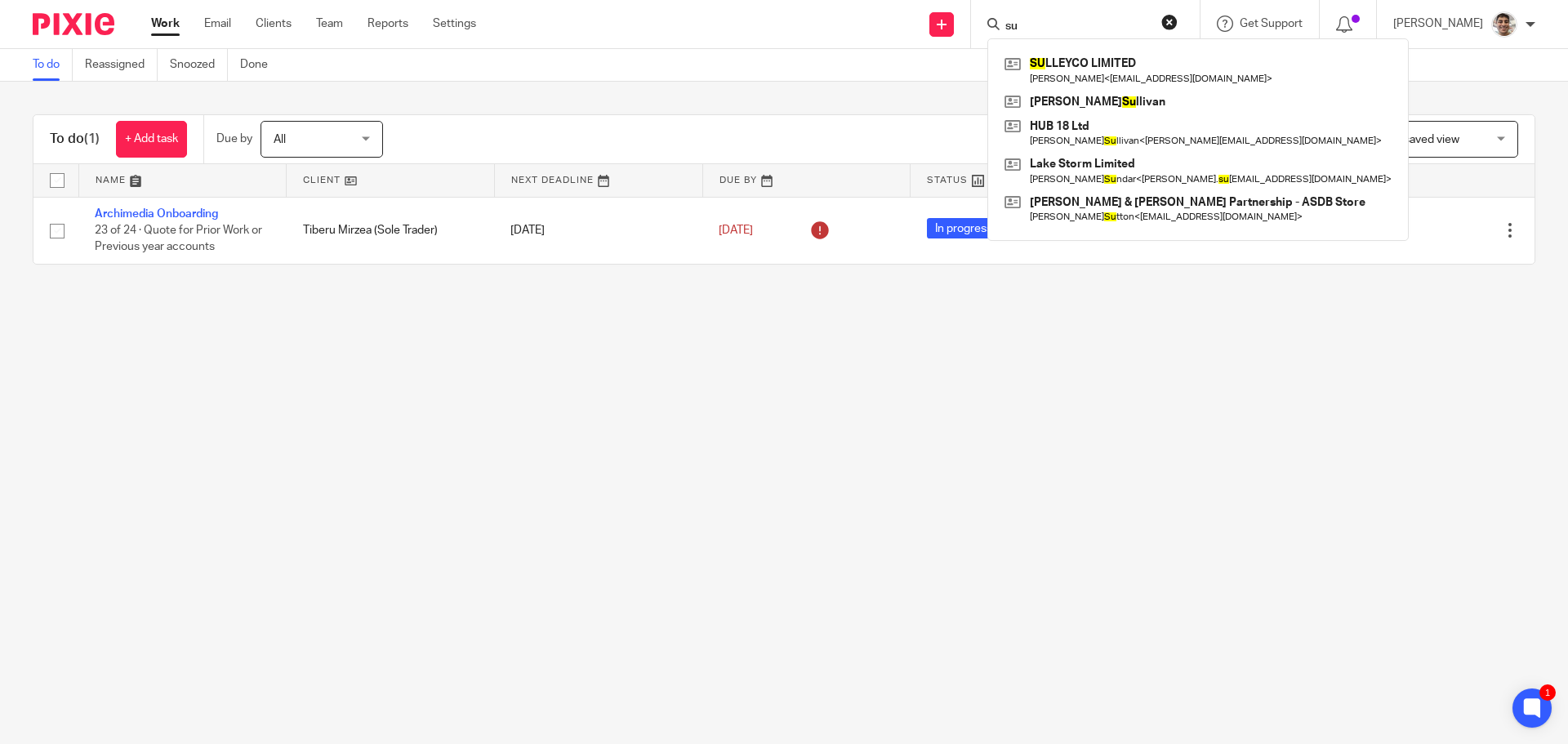
type input "s"
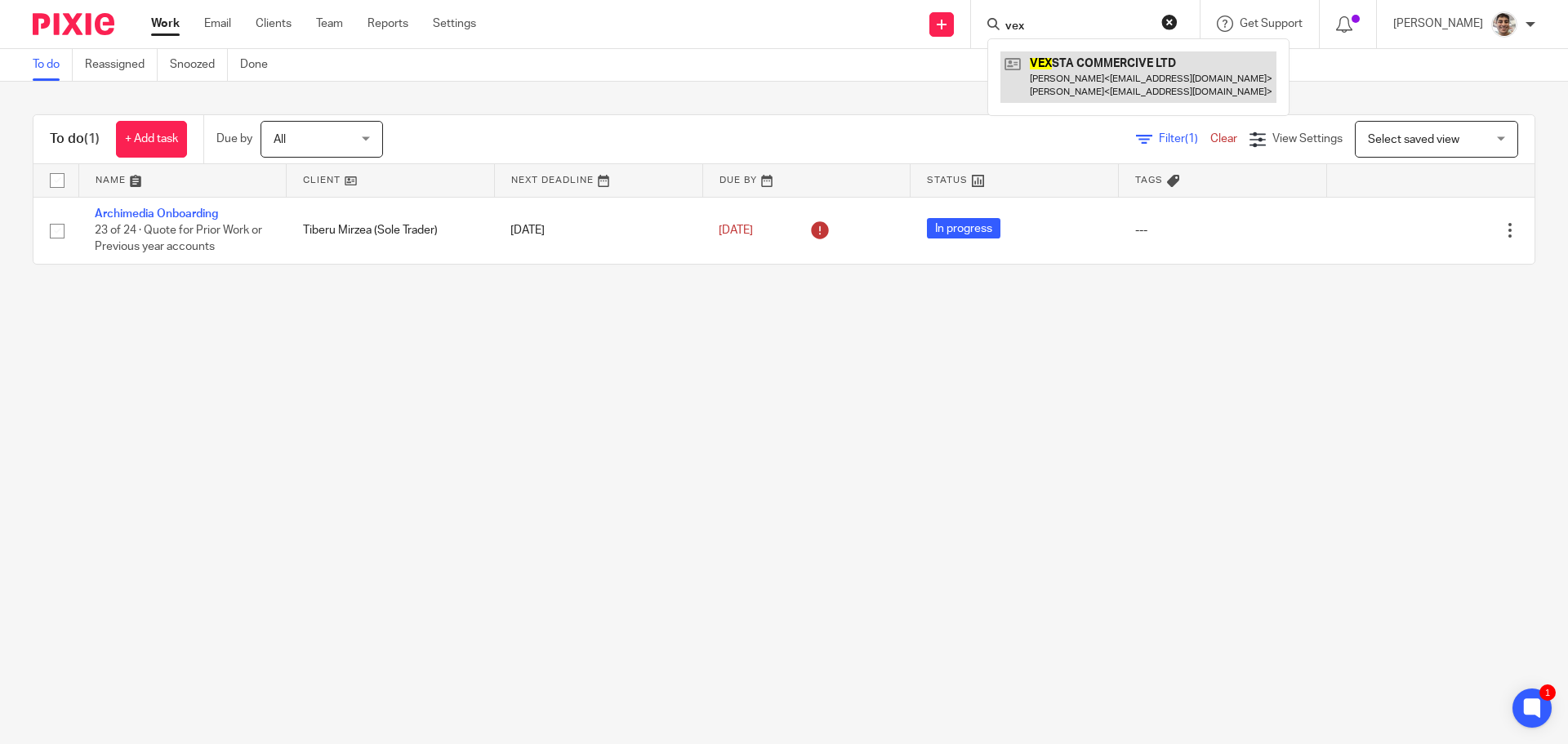
click at [1130, 71] on link at bounding box center [1137, 76] width 276 height 50
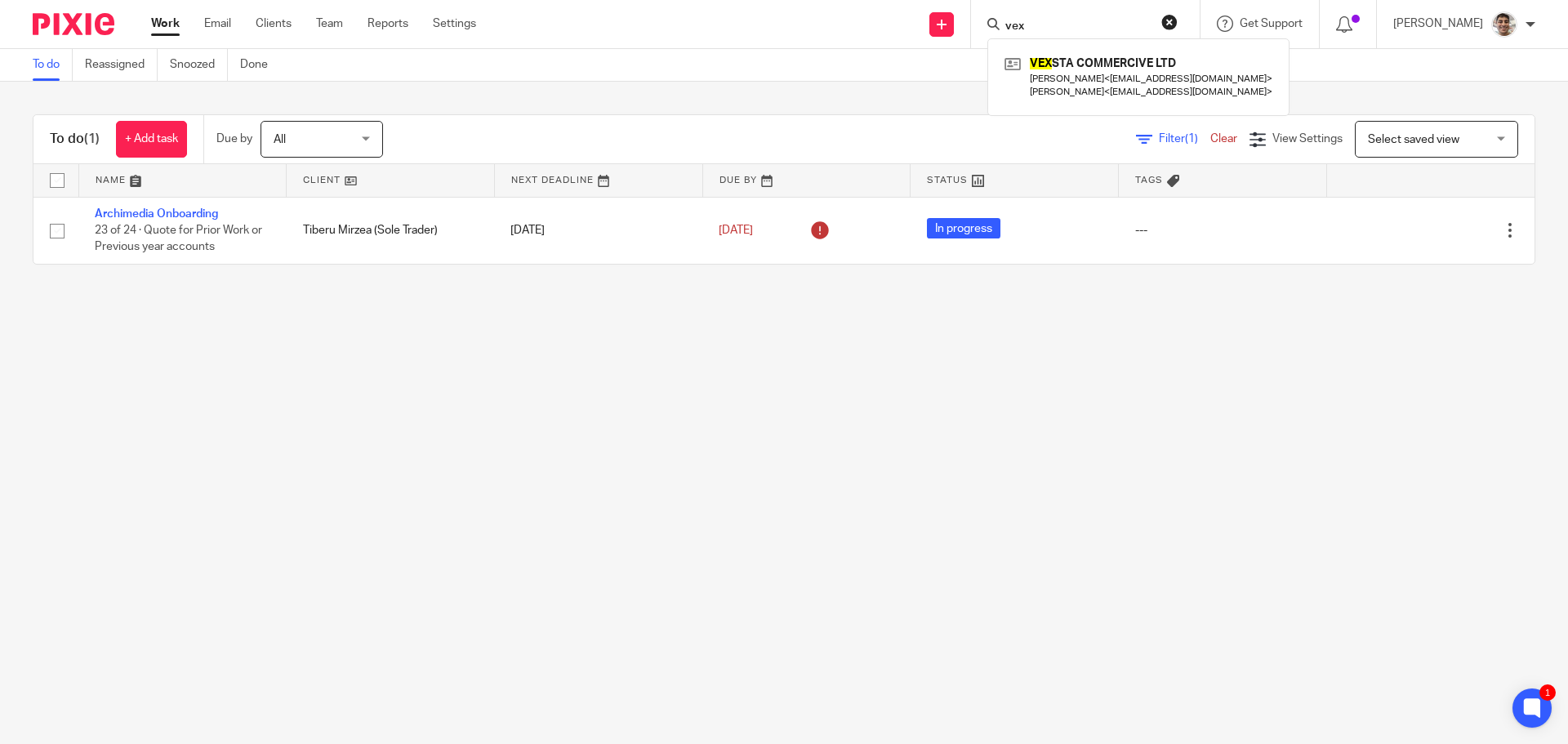
click at [1057, 26] on input "vex" at bounding box center [1077, 27] width 147 height 15
type input "v"
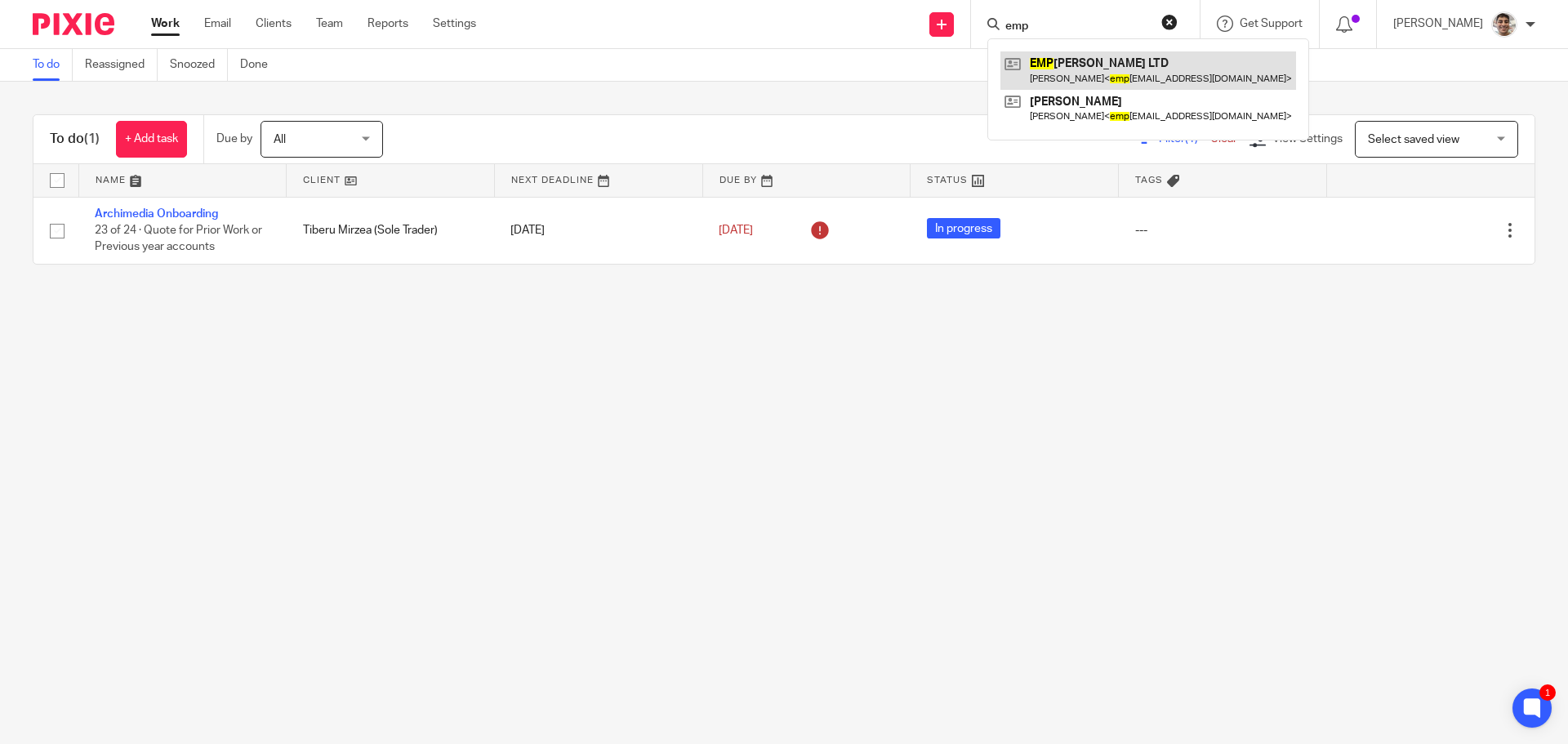
type input "emp"
click at [1065, 68] on link at bounding box center [1147, 70] width 295 height 38
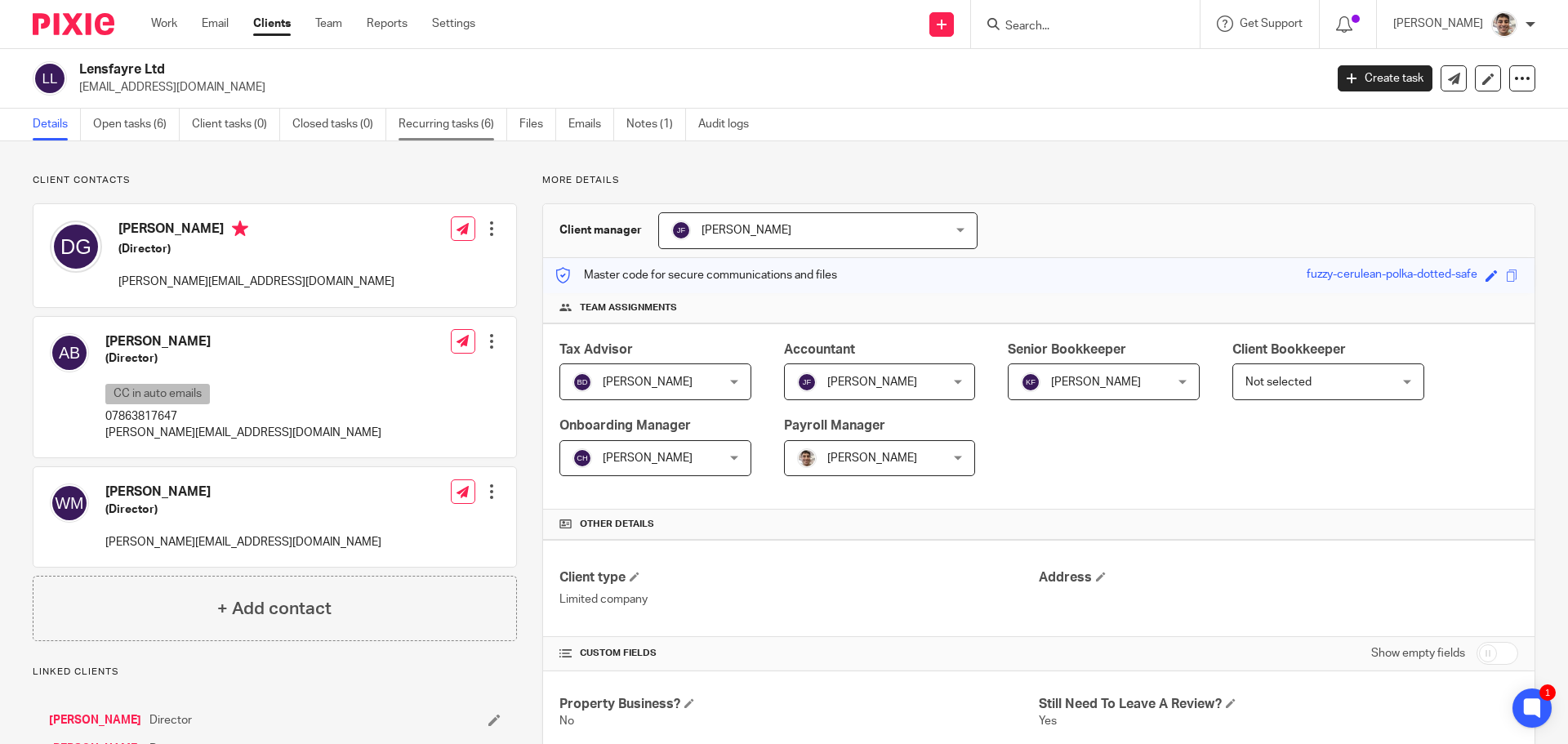
click at [456, 125] on link "Recurring tasks (6)" at bounding box center [453, 124] width 109 height 32
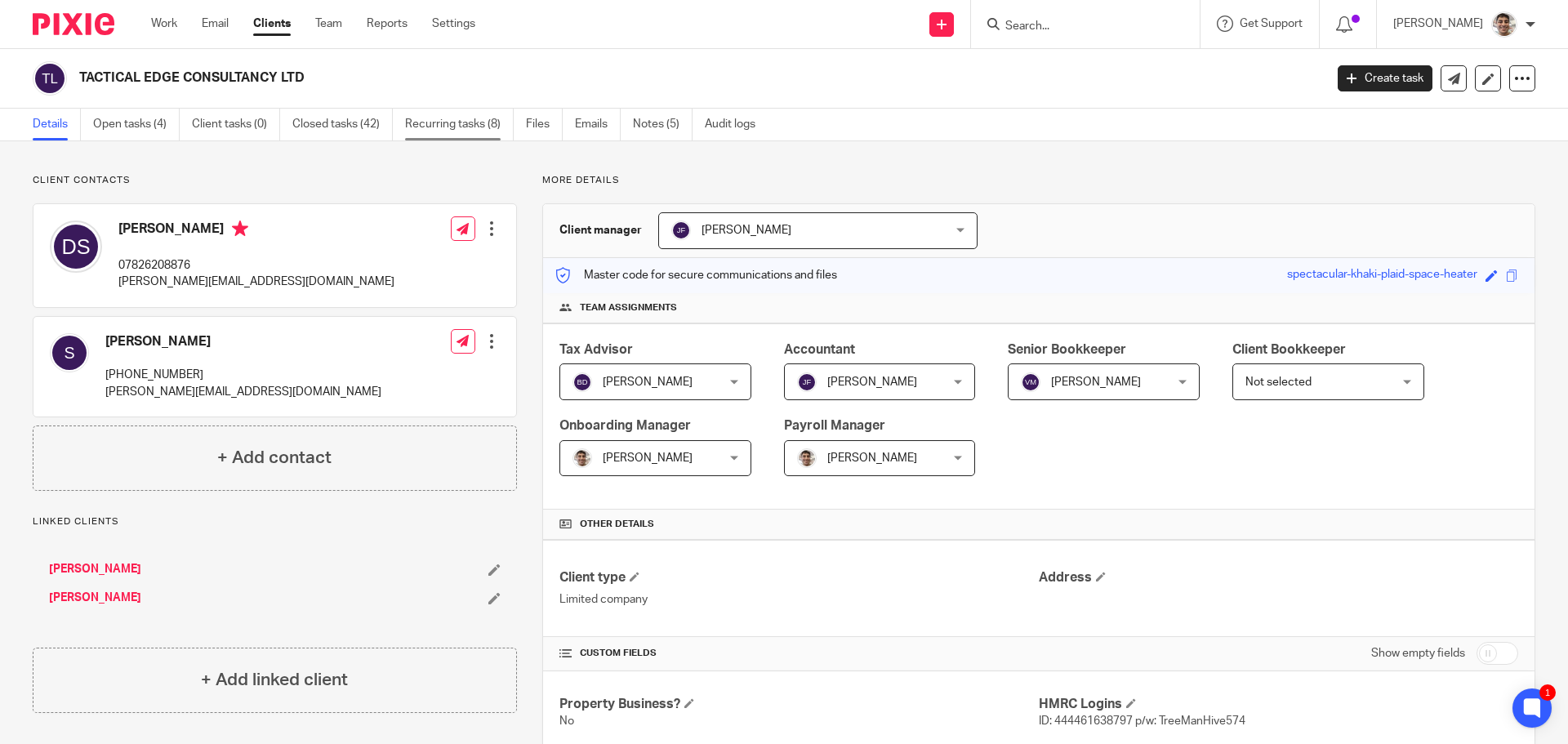
click at [464, 116] on link "Recurring tasks (8)" at bounding box center [459, 124] width 109 height 32
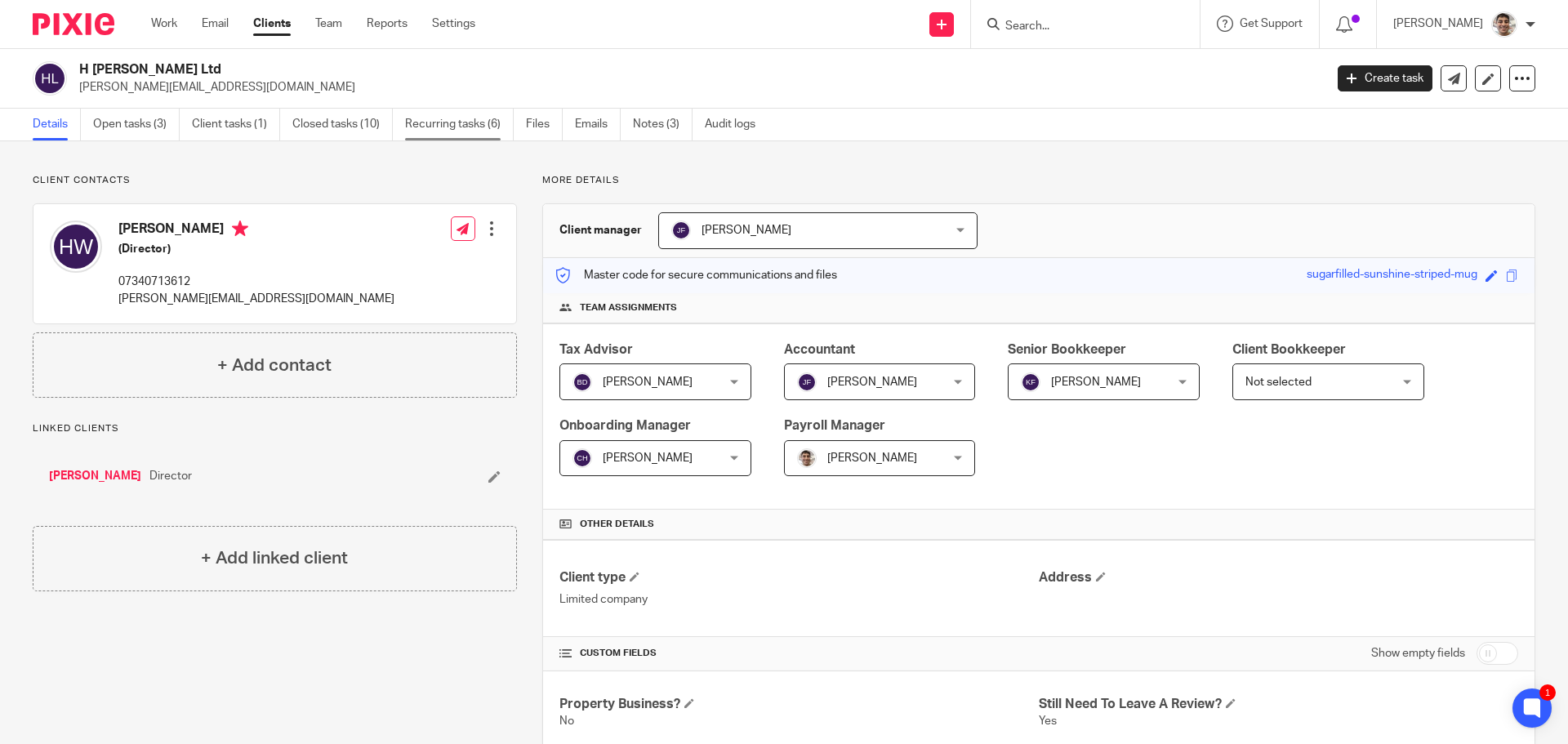
click at [473, 126] on link "Recurring tasks (6)" at bounding box center [459, 124] width 109 height 32
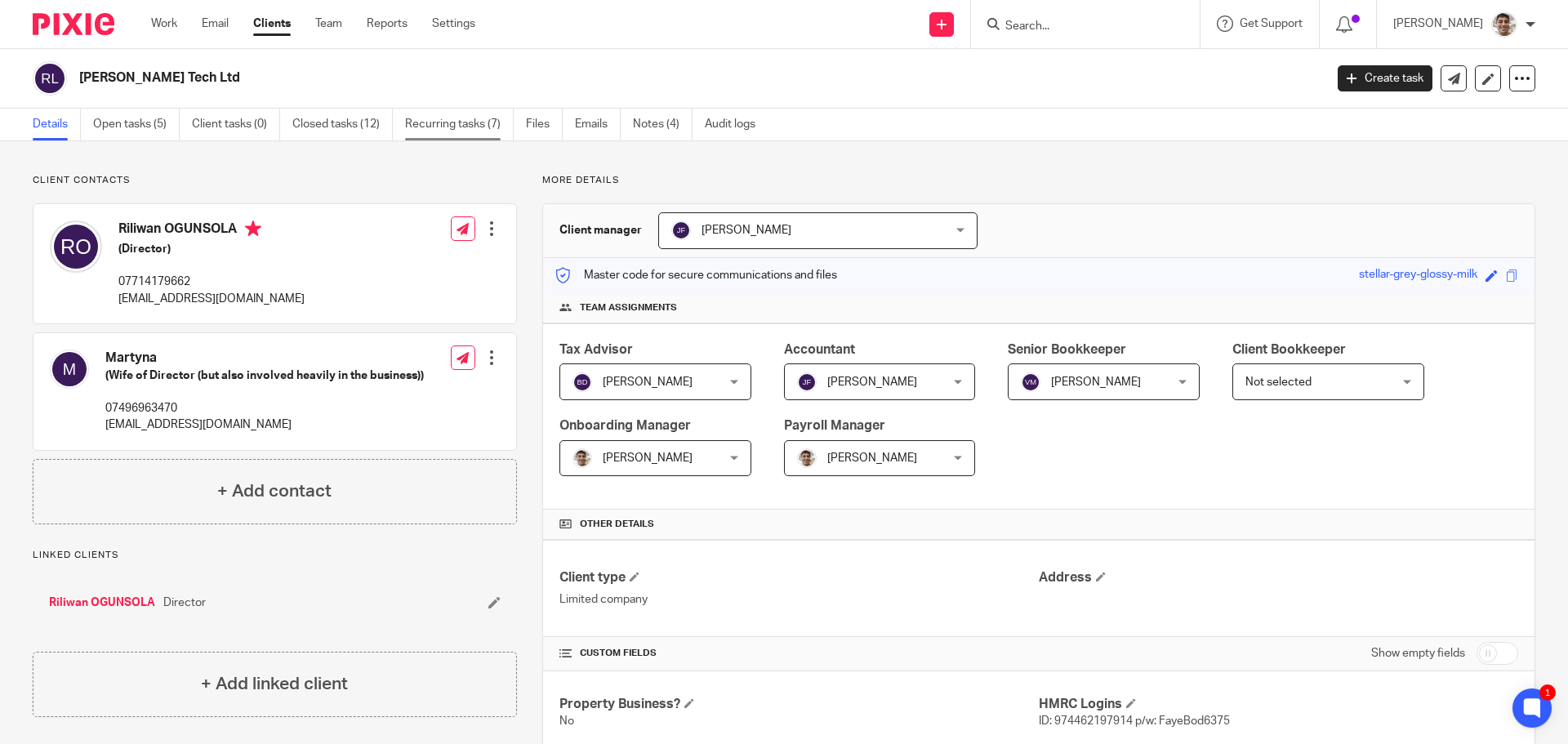
click at [484, 116] on link "Recurring tasks (7)" at bounding box center [459, 124] width 109 height 32
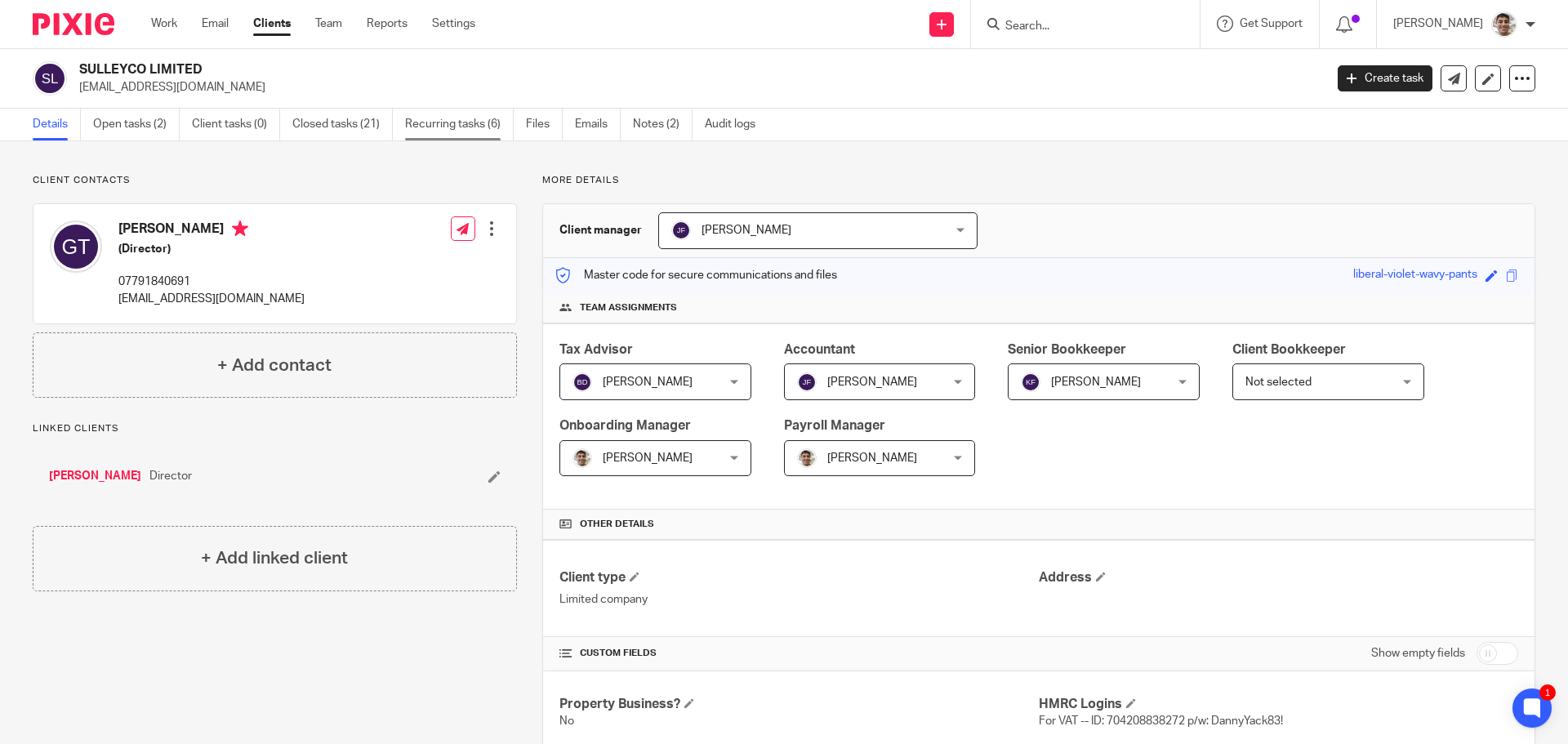
click at [466, 131] on link "Recurring tasks (6)" at bounding box center [459, 124] width 109 height 32
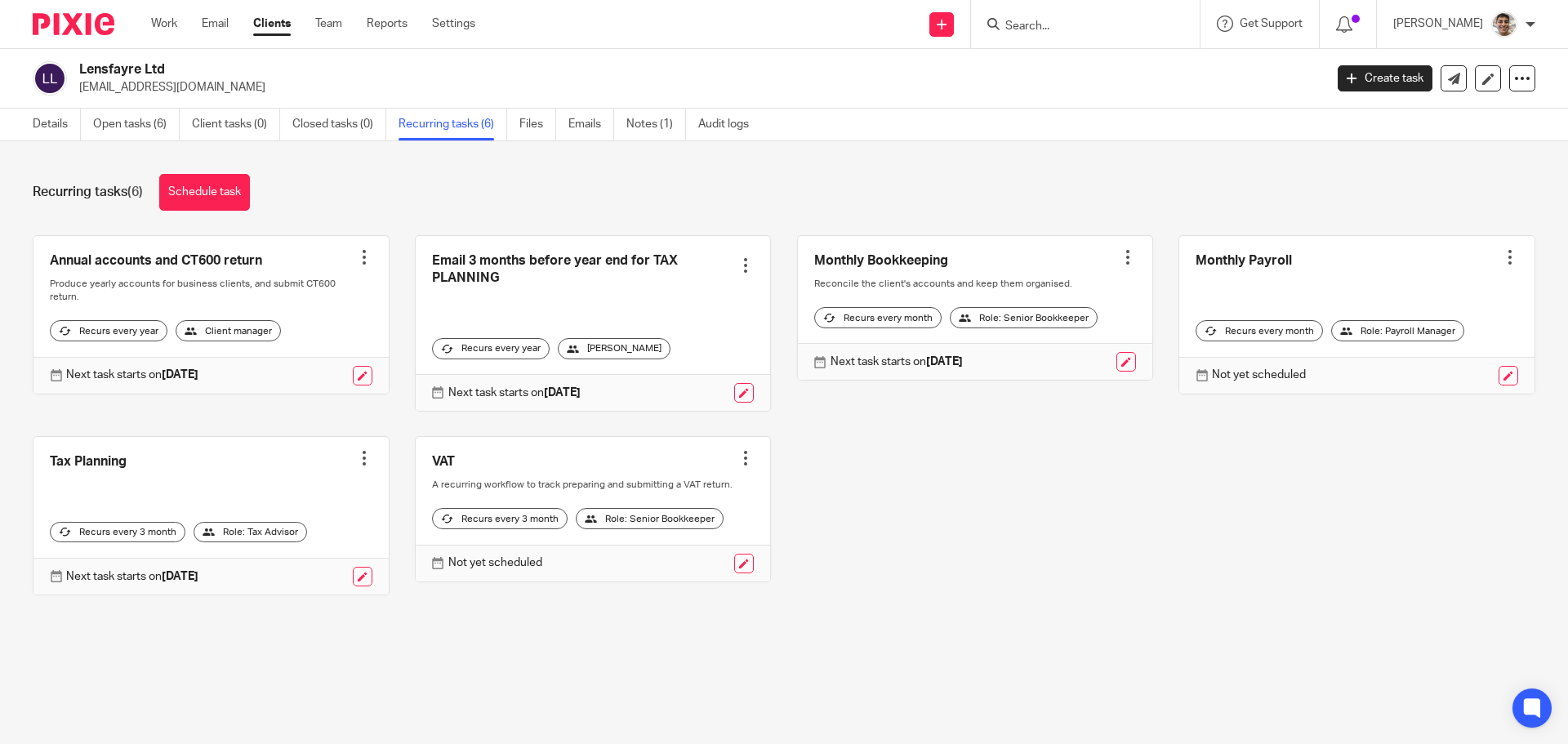
click at [773, 181] on div "Recurring tasks (6) Schedule task" at bounding box center [784, 192] width 1502 height 37
click at [954, 200] on div "Recurring tasks (6) Schedule task" at bounding box center [784, 192] width 1502 height 37
click at [1005, 190] on div "Recurring tasks (6) Schedule task" at bounding box center [784, 192] width 1502 height 37
click at [920, 188] on div "Recurring tasks (6) Schedule task" at bounding box center [784, 192] width 1502 height 37
click at [994, 181] on div "Recurring tasks (6) Schedule task" at bounding box center [784, 192] width 1502 height 37
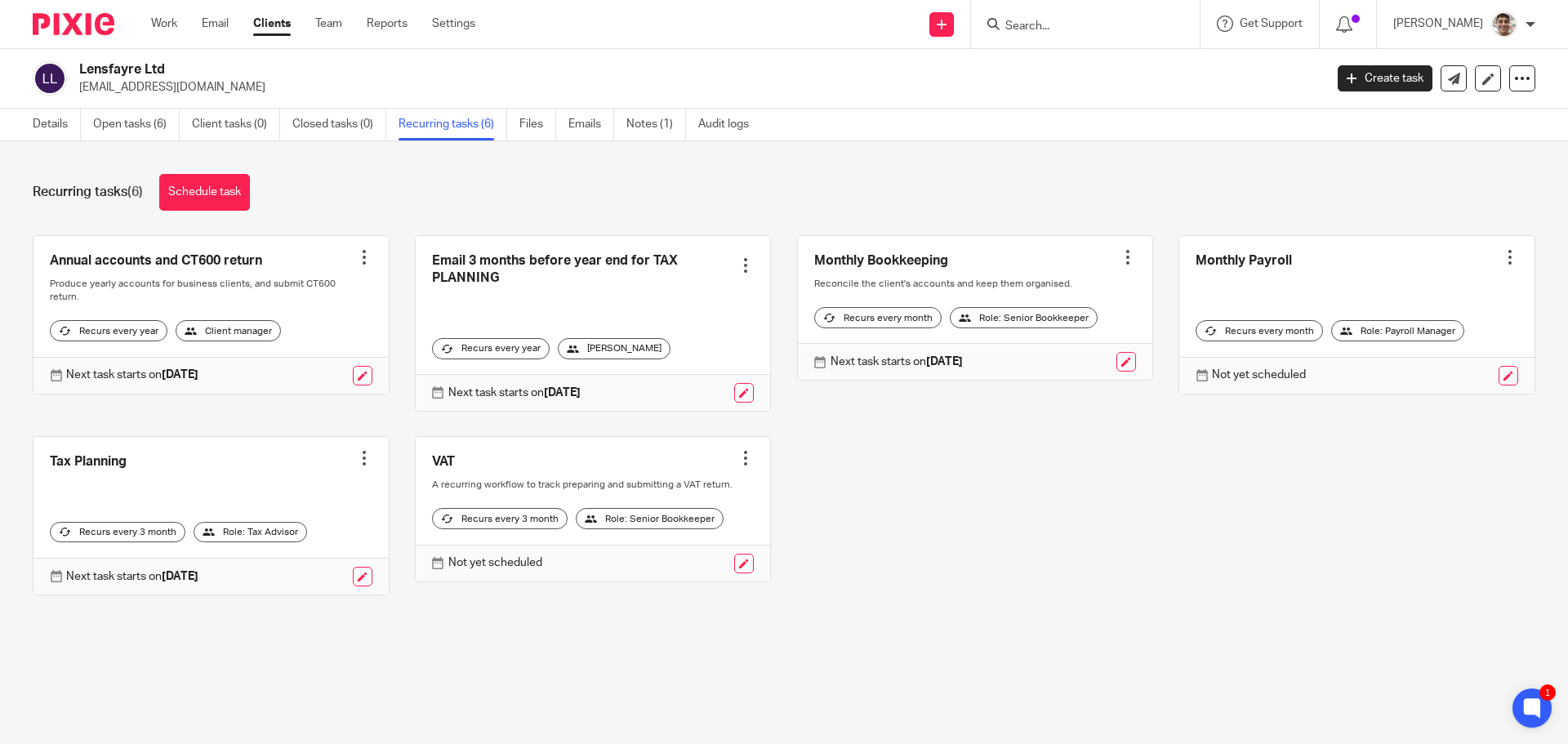
click at [1032, 495] on div "Annual accounts and CT600 return Create task Clone template Recalculate schedul…" at bounding box center [771, 427] width 1527 height 384
drag, startPoint x: 1150, startPoint y: 498, endPoint x: 1042, endPoint y: 518, distance: 109.8
click at [1149, 498] on div "Annual accounts and CT600 return Create task Clone template Recalculate schedul…" at bounding box center [771, 427] width 1527 height 384
click at [1028, 524] on div "Annual accounts and CT600 return Create task Clone template Recalculate schedul…" at bounding box center [771, 427] width 1527 height 384
click at [1135, 491] on div "Annual accounts and CT600 return Create task Clone template Recalculate schedul…" at bounding box center [771, 427] width 1527 height 384
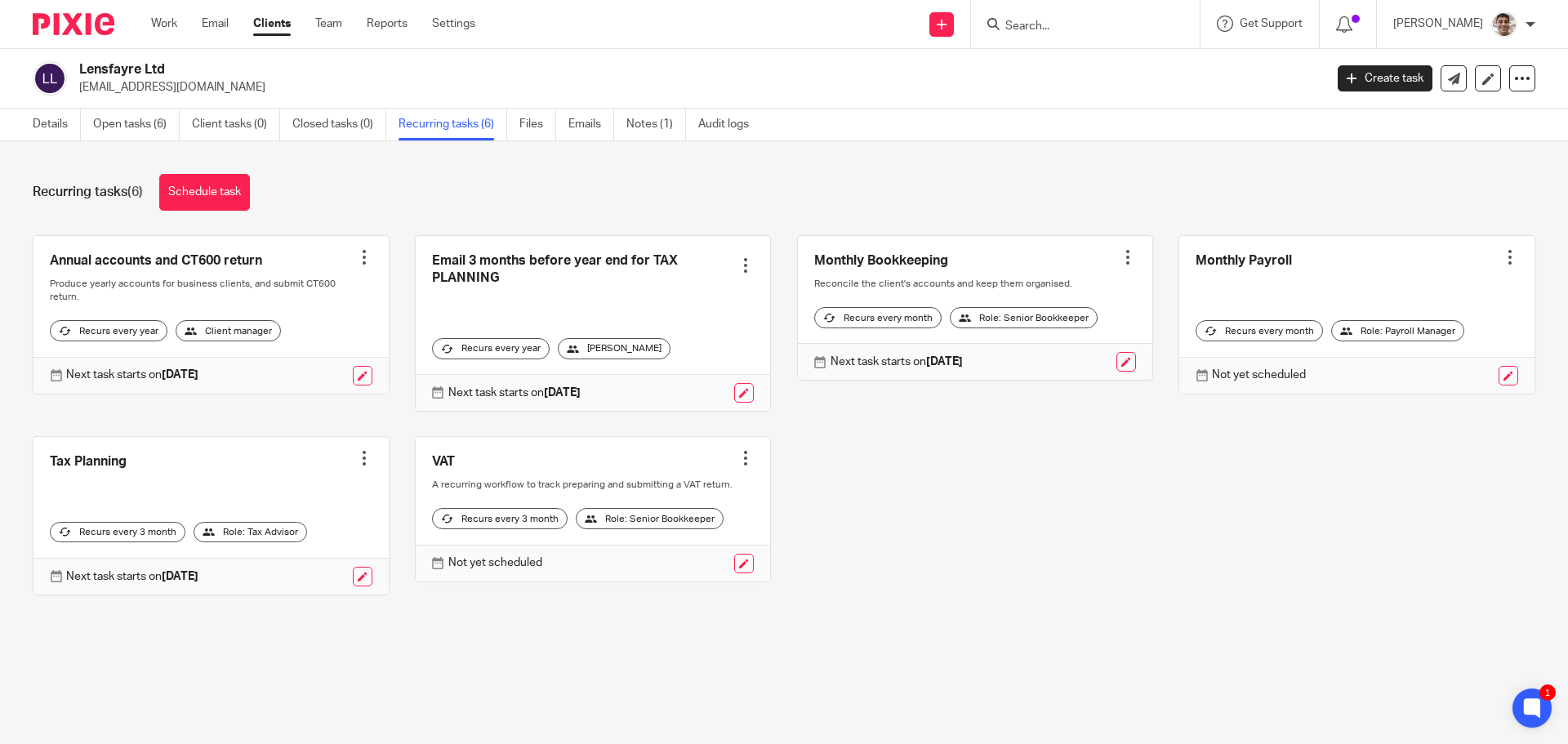
click at [1079, 514] on div "Annual accounts and CT600 return Create task Clone template Recalculate schedul…" at bounding box center [771, 427] width 1527 height 384
drag, startPoint x: 1130, startPoint y: 507, endPoint x: 1143, endPoint y: 530, distance: 26.4
click at [1130, 507] on div "Annual accounts and CT600 return Create task Clone template Recalculate schedul…" at bounding box center [771, 427] width 1527 height 384
click at [1149, 553] on div "Annual accounts and CT600 return Create task Clone template Recalculate schedul…" at bounding box center [771, 427] width 1527 height 384
click at [1178, 527] on div "Annual accounts and CT600 return Create task Clone template Recalculate schedul…" at bounding box center [771, 427] width 1527 height 384
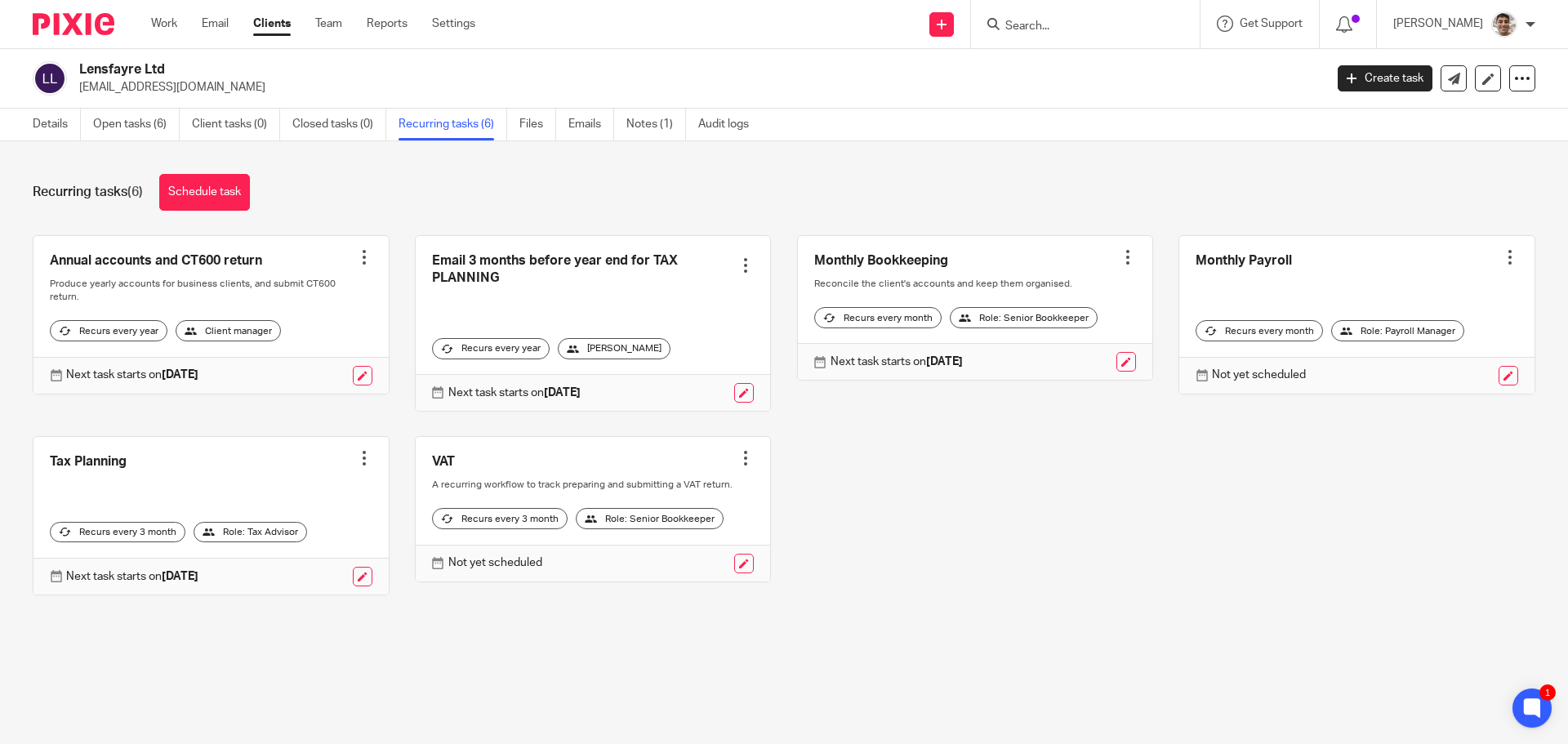
click at [1130, 563] on div "Annual accounts and CT600 return Create task Clone template Recalculate schedul…" at bounding box center [771, 427] width 1527 height 384
click at [1183, 533] on div "Annual accounts and CT600 return Create task Clone template Recalculate schedul…" at bounding box center [771, 427] width 1527 height 384
drag, startPoint x: 206, startPoint y: 185, endPoint x: 232, endPoint y: 184, distance: 26.0
click at [206, 185] on link "Schedule task" at bounding box center [205, 192] width 91 height 37
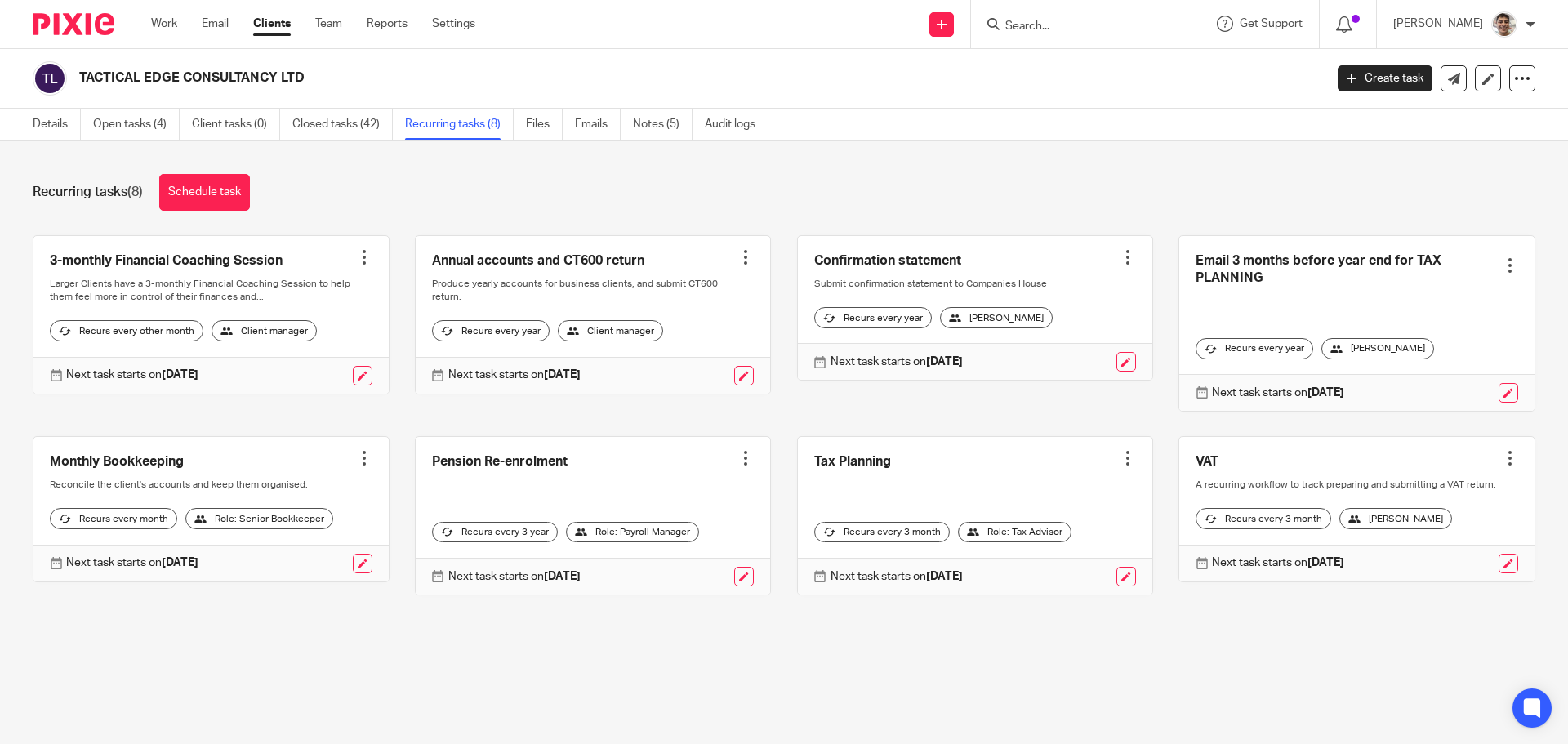
click at [1140, 172] on div "Recurring tasks (8) Schedule task 3-monthly Financial Coaching Session Create t…" at bounding box center [784, 396] width 1568 height 511
click at [1223, 171] on div "Recurring tasks (8) Schedule task 3-monthly Financial Coaching Session Create t…" at bounding box center [784, 396] width 1568 height 511
click at [1154, 176] on div "Recurring tasks (8) Schedule task" at bounding box center [784, 192] width 1502 height 37
click at [1192, 176] on div "Recurring tasks (8) Schedule task" at bounding box center [784, 192] width 1502 height 37
click at [1152, 172] on div "Recurring tasks (8) Schedule task 3-monthly Financial Coaching Session Create t…" at bounding box center [784, 396] width 1568 height 511
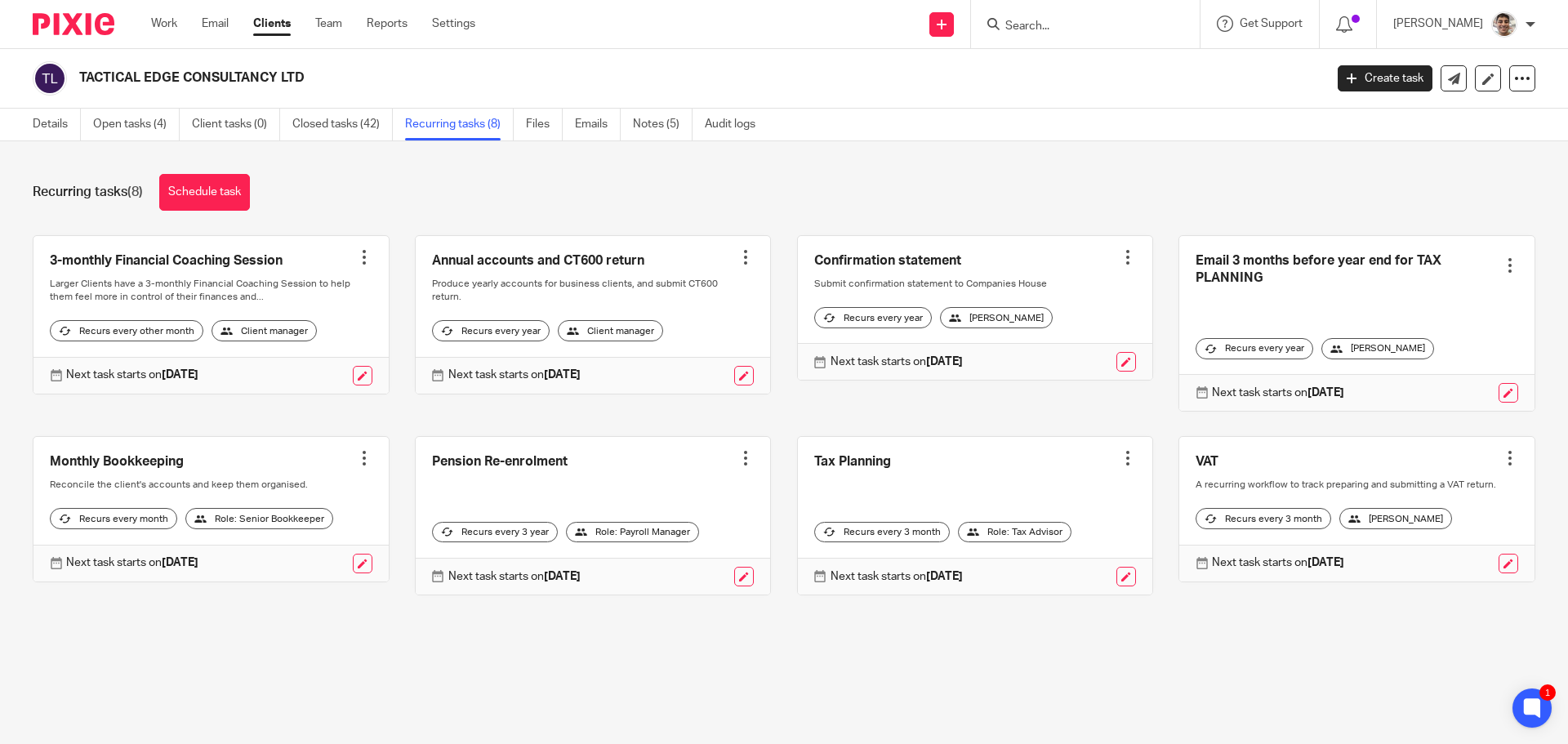
click at [1196, 172] on div "Recurring tasks (8) Schedule task 3-monthly Financial Coaching Session Create t…" at bounding box center [784, 396] width 1568 height 511
click at [1163, 172] on div "Recurring tasks (8) Schedule task 3-monthly Financial Coaching Session Create t…" at bounding box center [784, 396] width 1568 height 511
click at [356, 454] on div at bounding box center [364, 457] width 17 height 17
click at [290, 558] on span "Cancel schedule" at bounding box center [297, 562] width 86 height 12
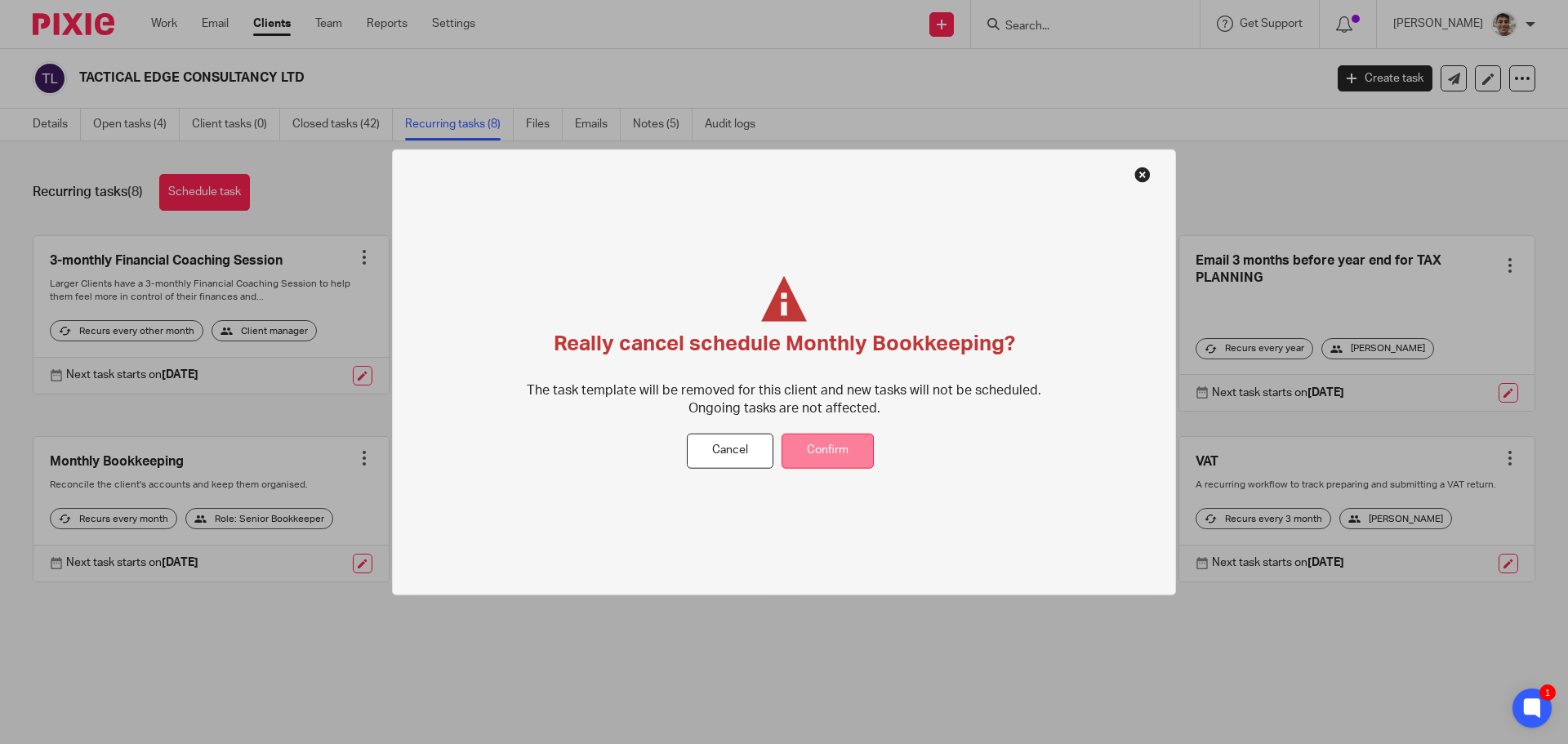
click at [834, 450] on button "Confirm" at bounding box center [827, 452] width 92 height 36
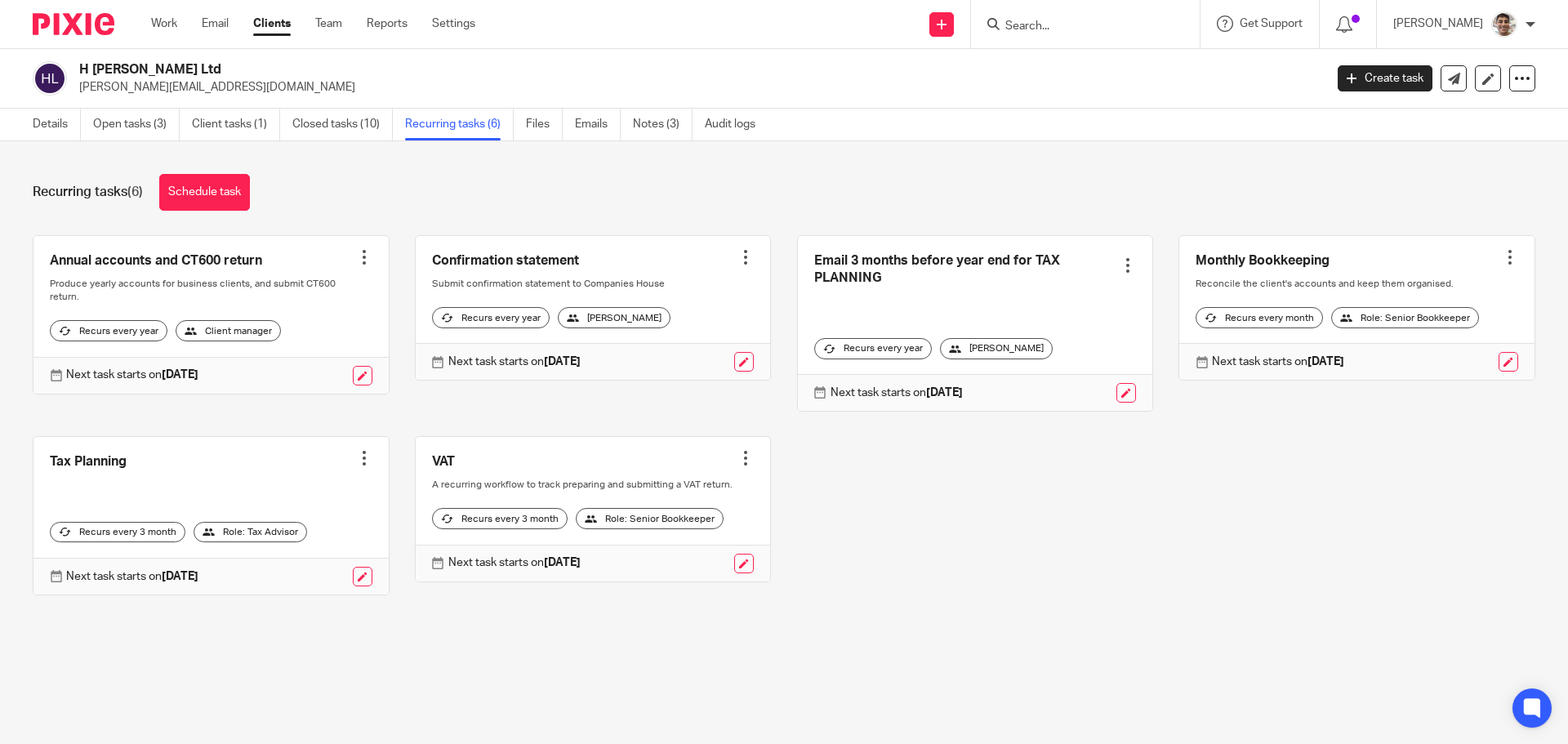
click at [980, 576] on div "Annual accounts and CT600 return Create task Clone template Recalculate schedul…" at bounding box center [771, 427] width 1527 height 384
click at [1064, 556] on div "Annual accounts and CT600 return Create task Clone template Recalculate schedul…" at bounding box center [771, 427] width 1527 height 384
click at [1502, 254] on div at bounding box center [1510, 257] width 17 height 17
click at [1400, 355] on span "Cancel schedule" at bounding box center [1425, 361] width 86 height 12
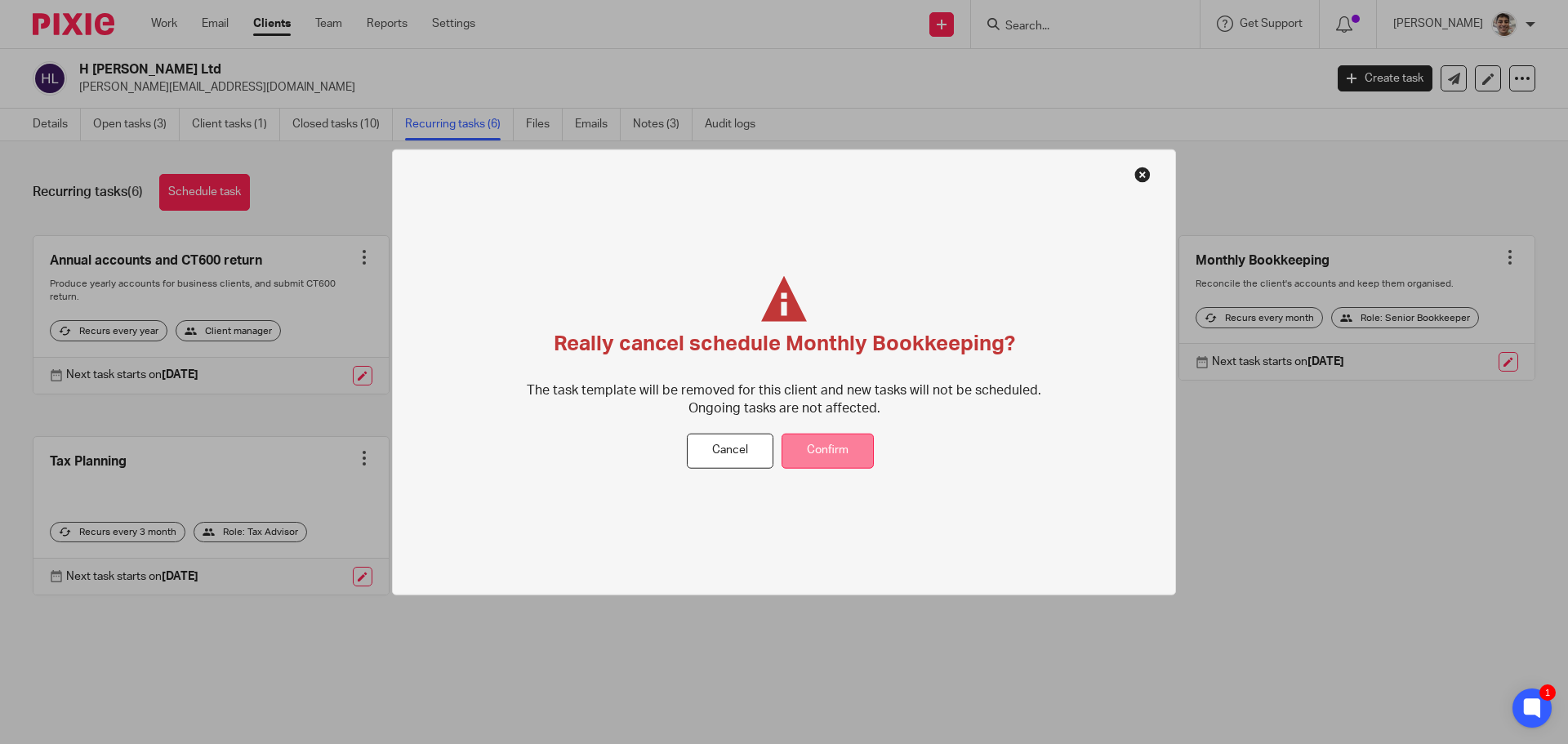
click at [844, 452] on button "Confirm" at bounding box center [827, 452] width 92 height 36
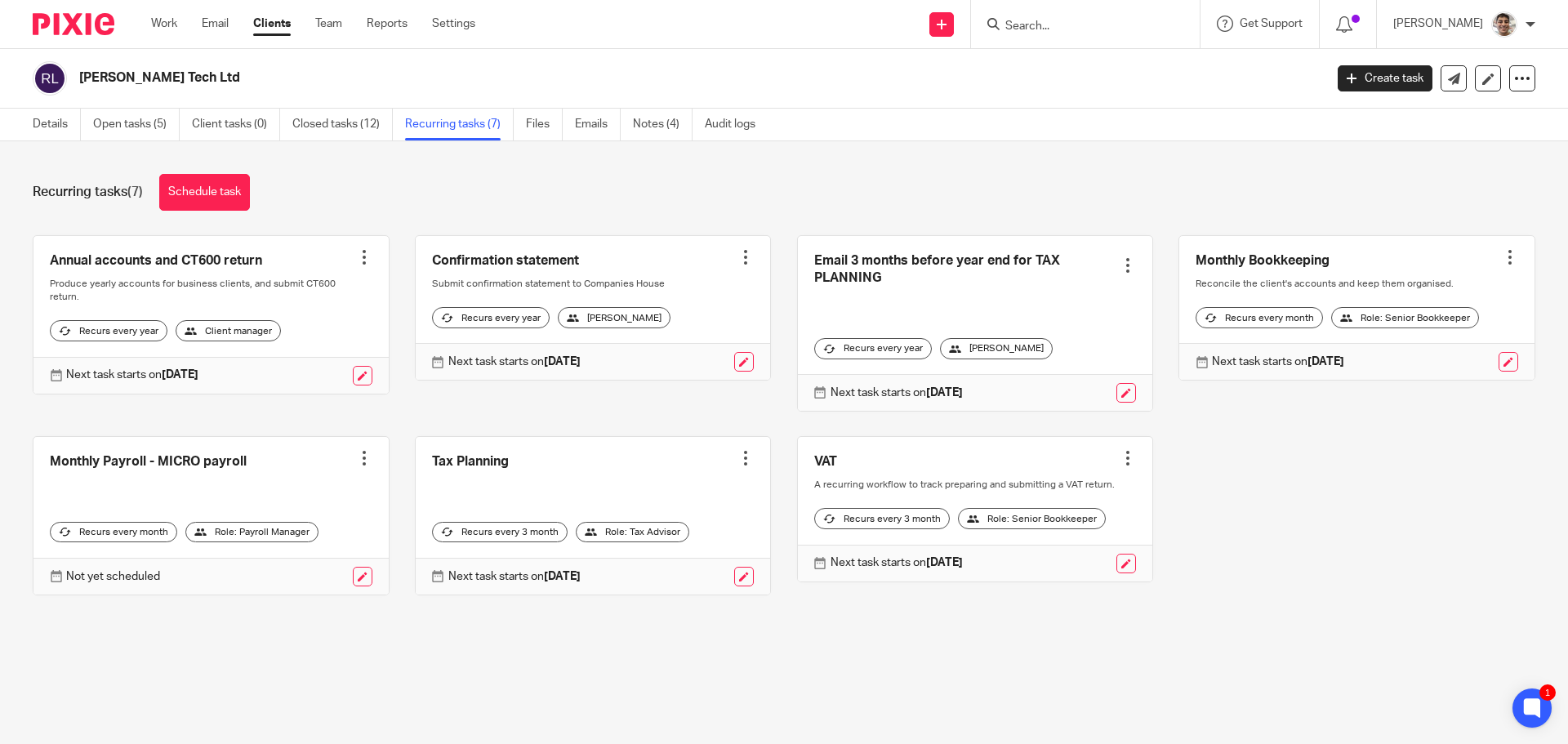
drag, startPoint x: 1484, startPoint y: 256, endPoint x: 1474, endPoint y: 269, distance: 16.4
click at [1502, 256] on div at bounding box center [1510, 257] width 17 height 17
click at [1439, 366] on span "Cancel schedule" at bounding box center [1425, 361] width 86 height 12
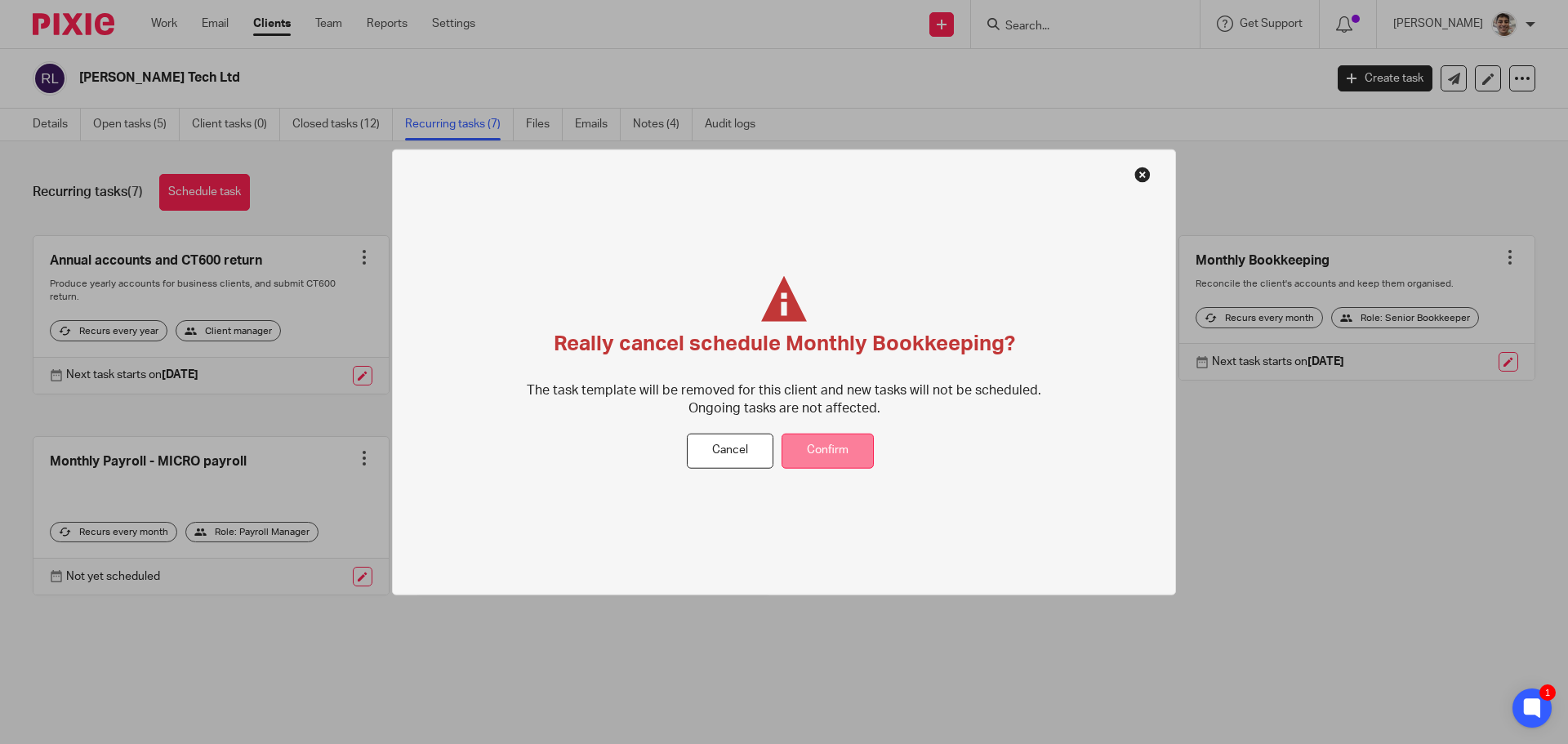
click at [841, 452] on button "Confirm" at bounding box center [827, 452] width 92 height 36
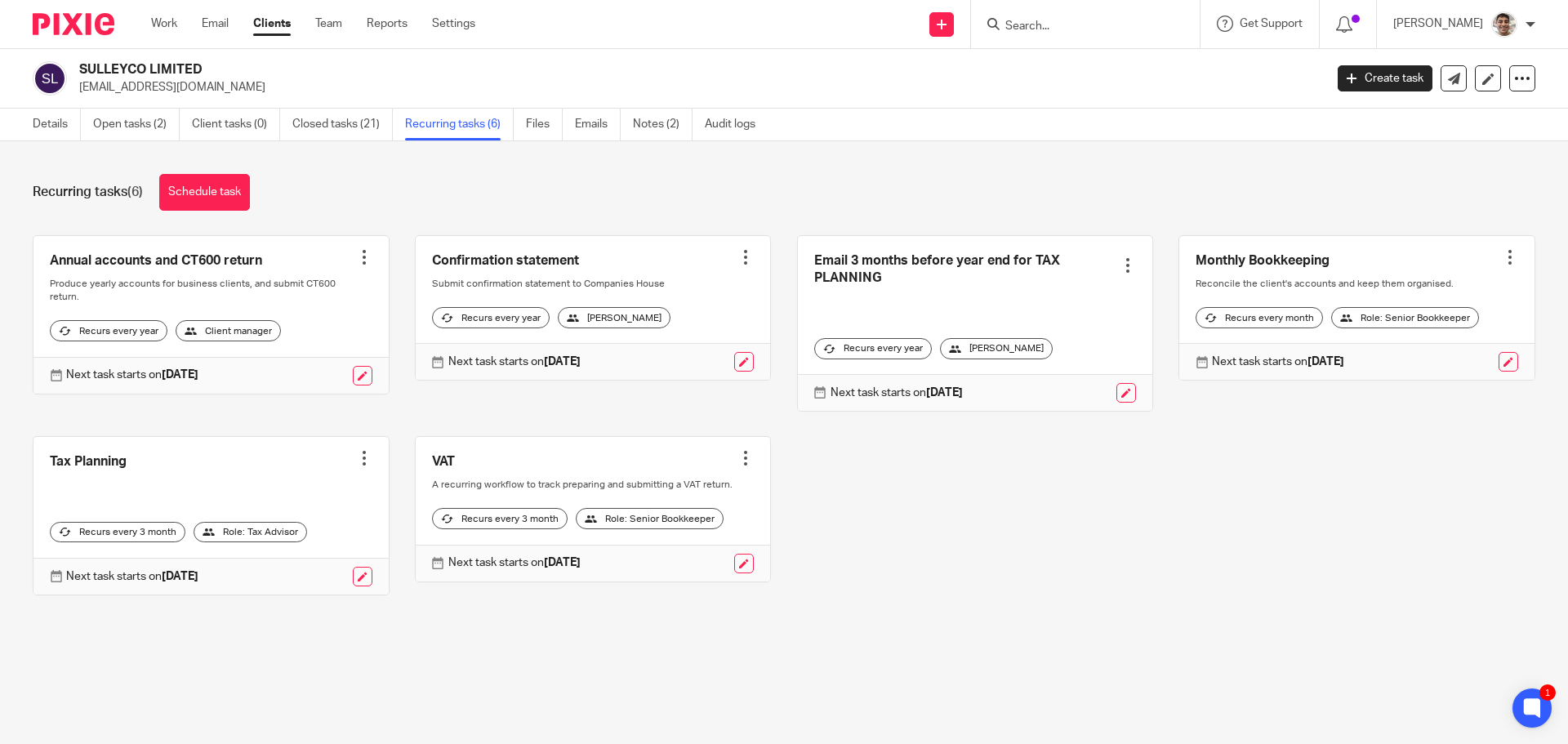
click at [1074, 28] on input "Search" at bounding box center [1077, 27] width 147 height 15
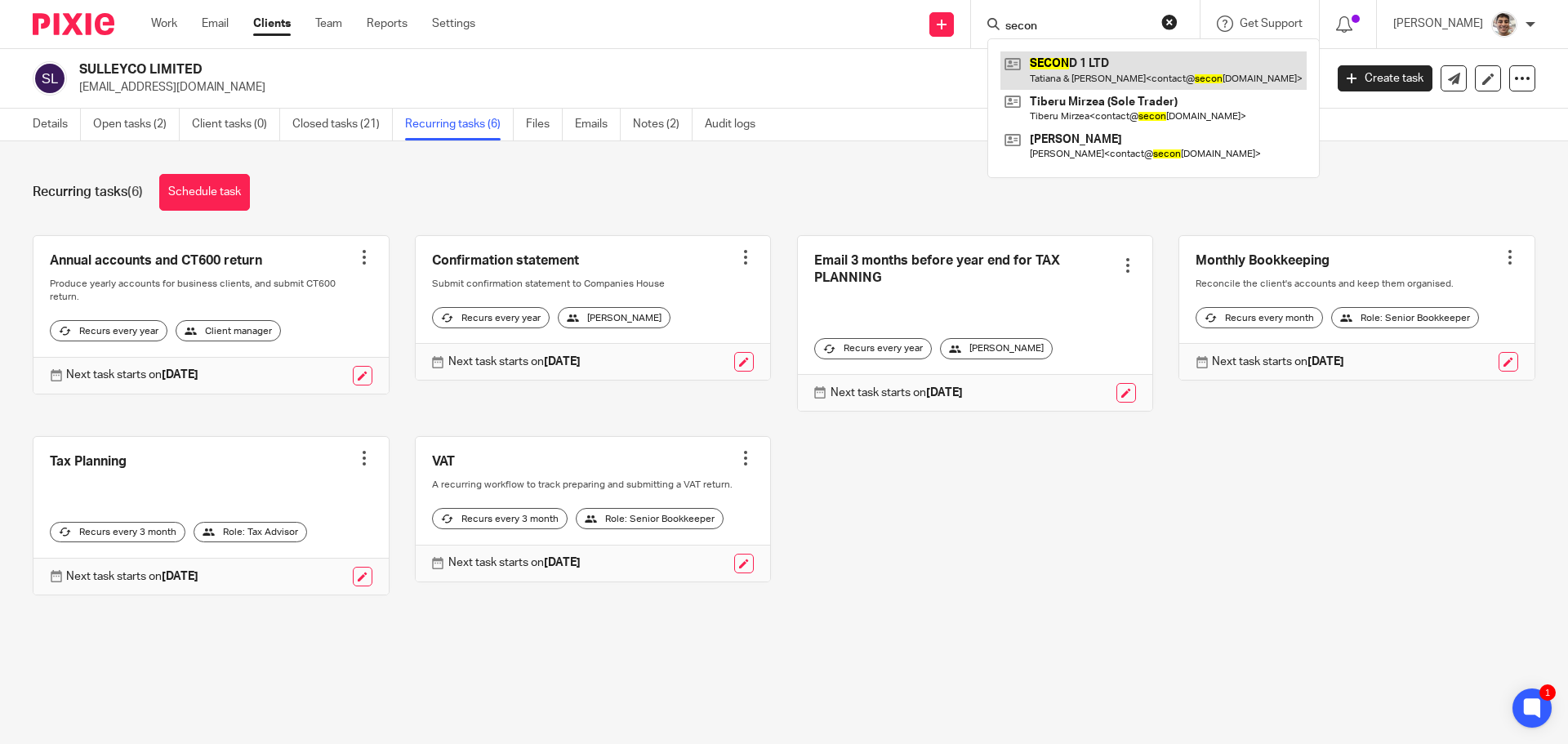
type input "secon"
click at [1078, 68] on link at bounding box center [1153, 70] width 306 height 38
click at [828, 178] on div "Recurring tasks (6) Schedule task" at bounding box center [784, 192] width 1502 height 37
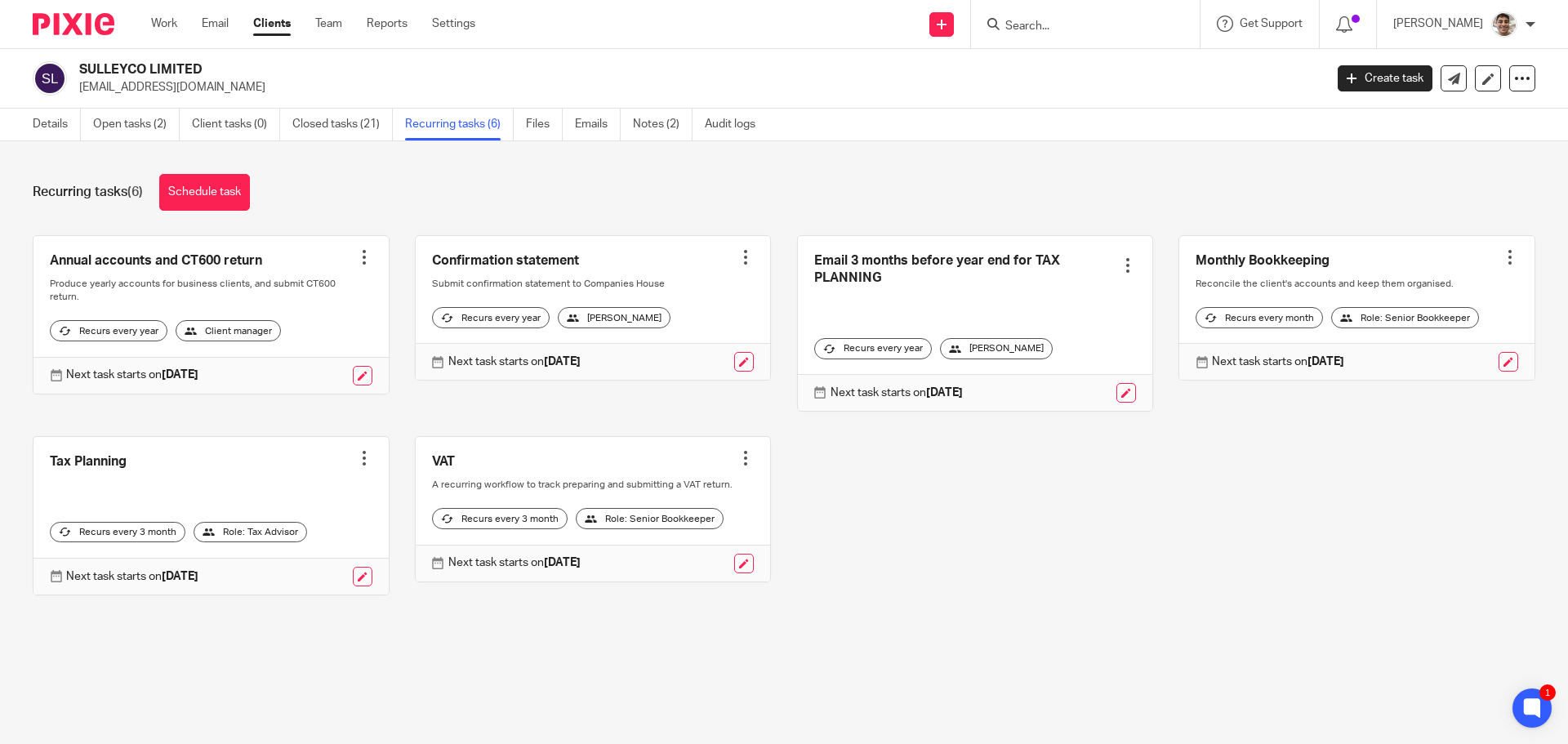
click at [1502, 258] on div at bounding box center [1510, 257] width 17 height 17
click at [1433, 355] on span "Cancel schedule" at bounding box center [1425, 361] width 86 height 12
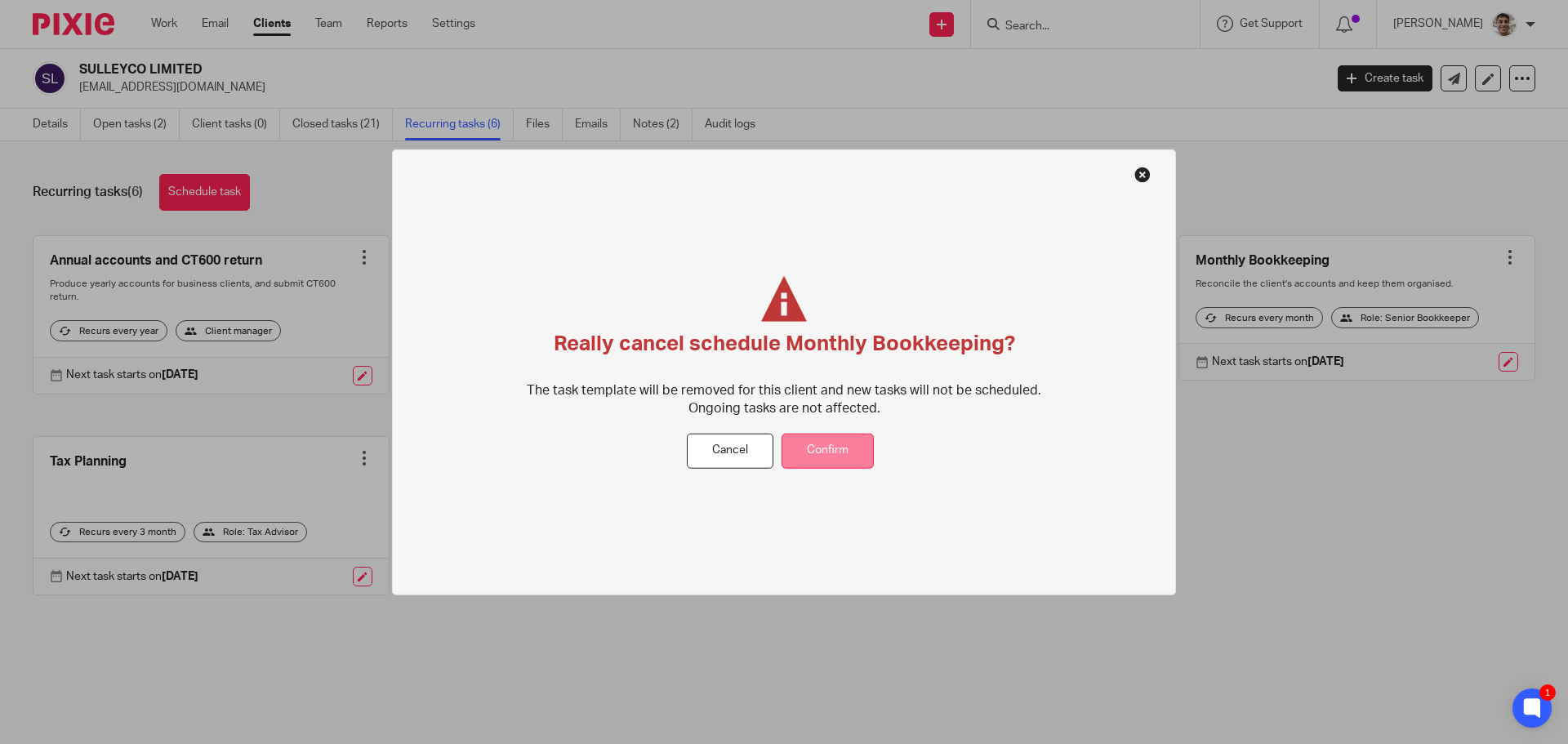
click at [794, 449] on button "Confirm" at bounding box center [827, 452] width 92 height 36
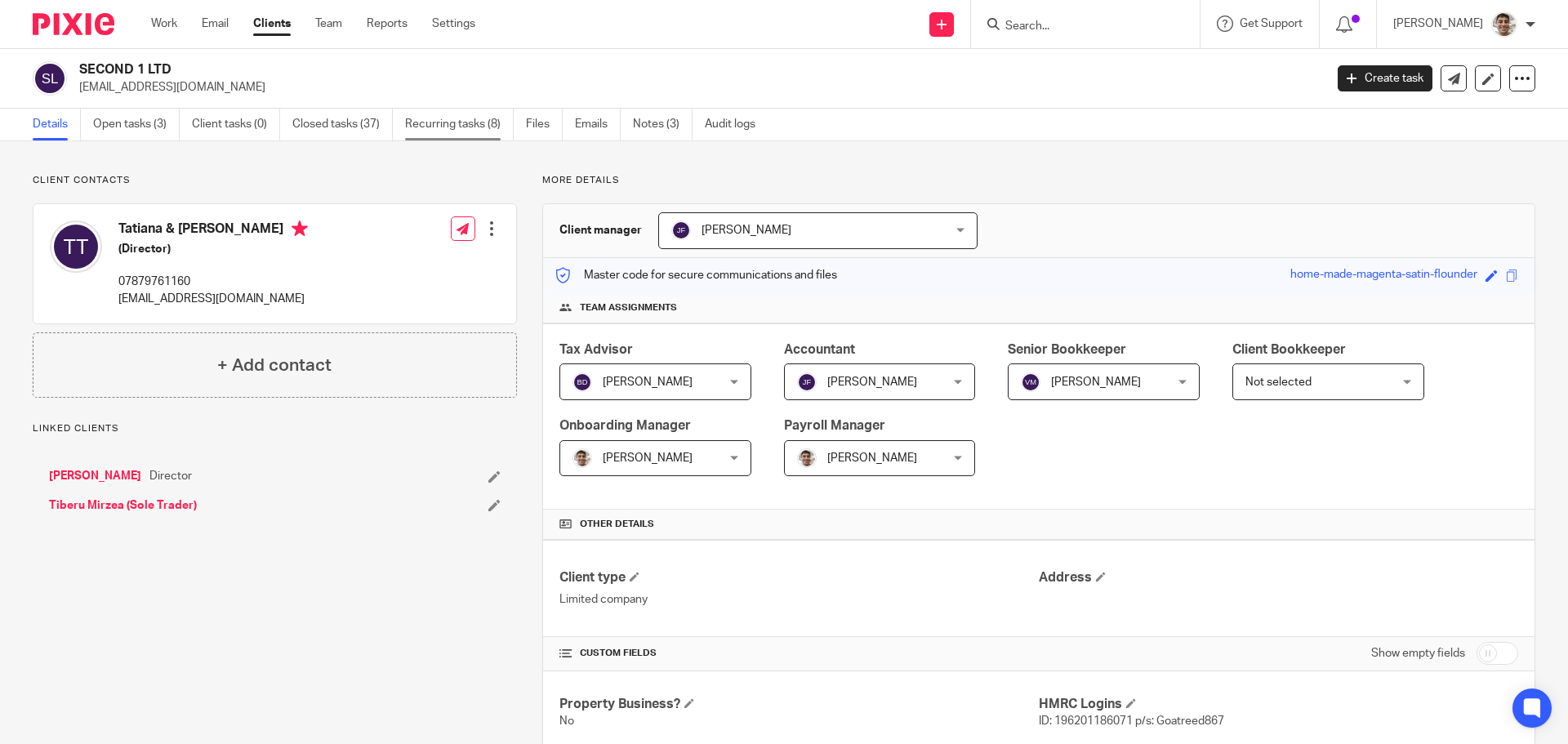
click at [430, 112] on link "Recurring tasks (8)" at bounding box center [459, 124] width 109 height 32
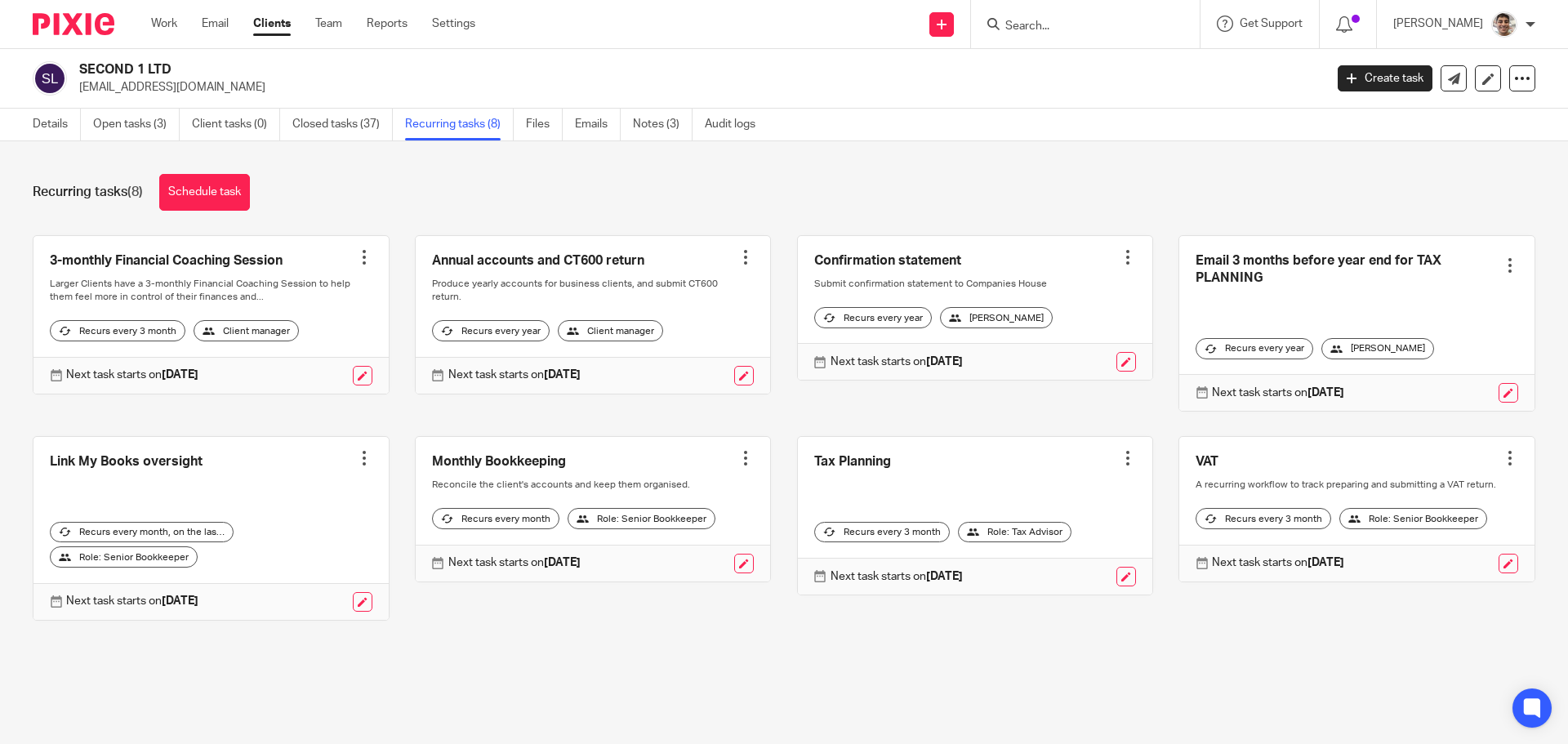
click at [869, 66] on h2 "SECOND 1 LTD" at bounding box center [572, 69] width 987 height 17
click at [852, 68] on h2 "SECOND 1 LTD" at bounding box center [572, 69] width 987 height 17
click at [737, 457] on div at bounding box center [745, 457] width 17 height 17
click at [665, 559] on span "Cancel schedule" at bounding box center [673, 562] width 86 height 12
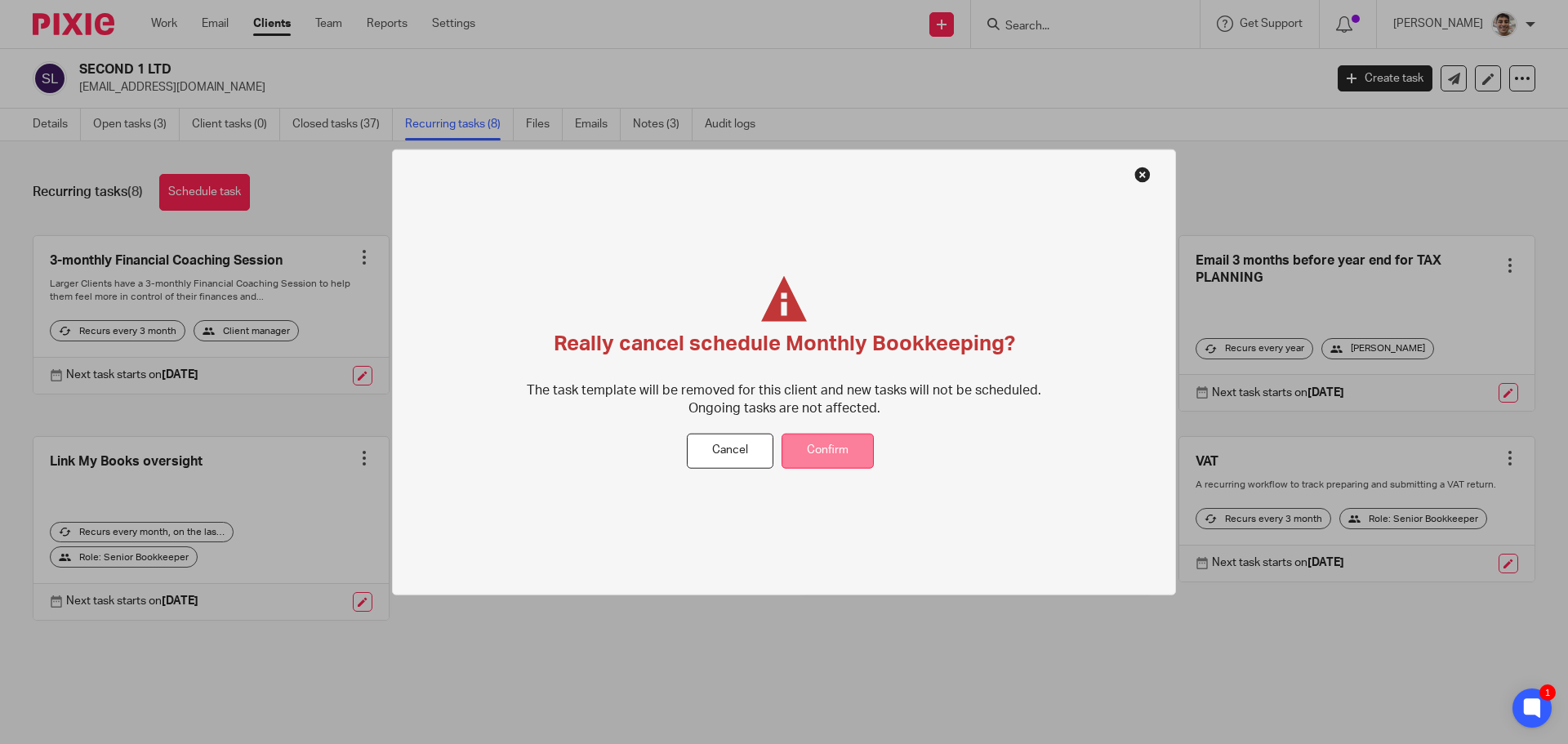
click at [839, 453] on button "Confirm" at bounding box center [827, 452] width 92 height 36
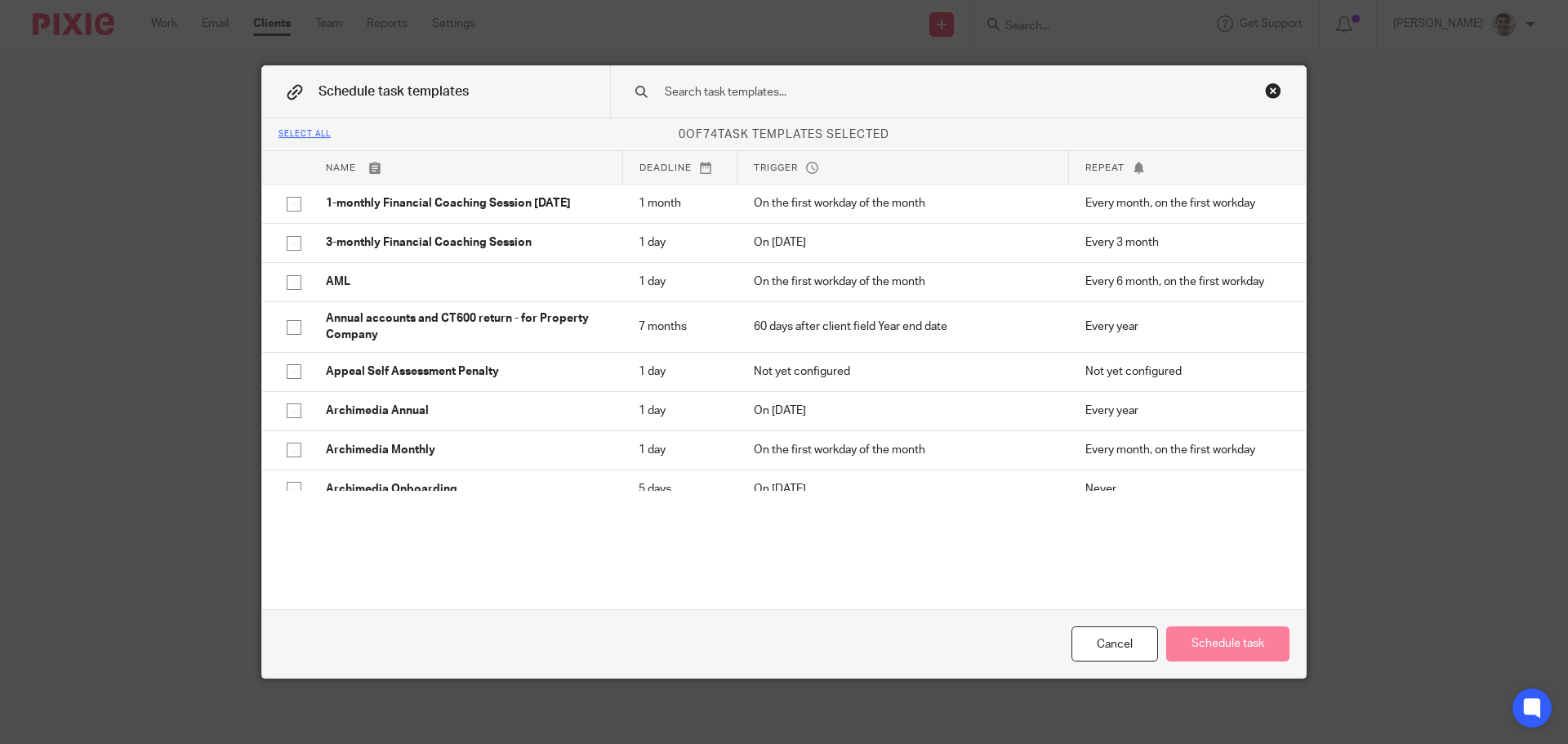
click at [1087, 100] on input "text" at bounding box center [932, 92] width 538 height 18
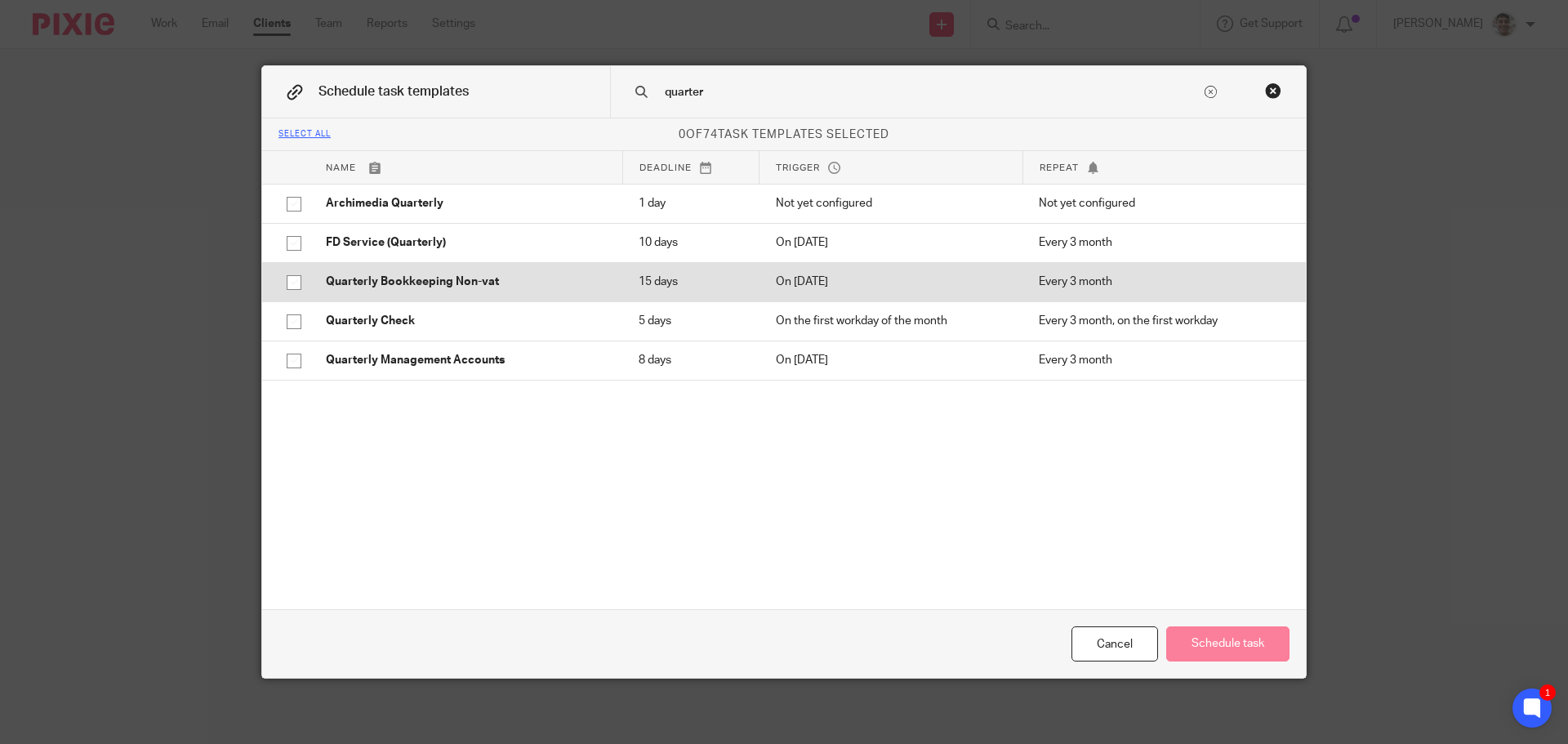
type input "quarter"
click at [520, 285] on p "Quarterly Bookkeeping Non-vat" at bounding box center [465, 282] width 280 height 17
checkbox input "true"
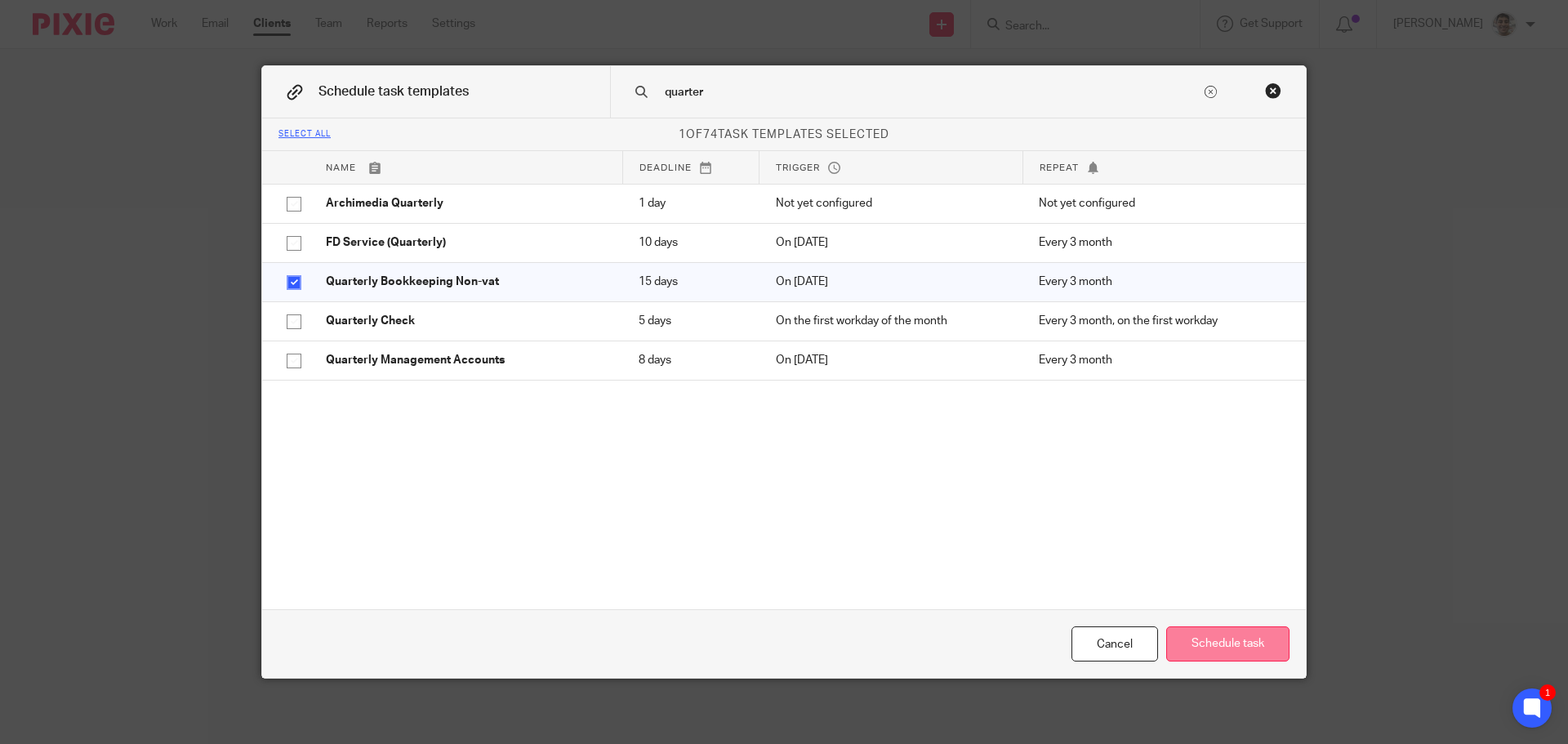
click at [1253, 646] on button "Schedule task" at bounding box center [1227, 644] width 124 height 36
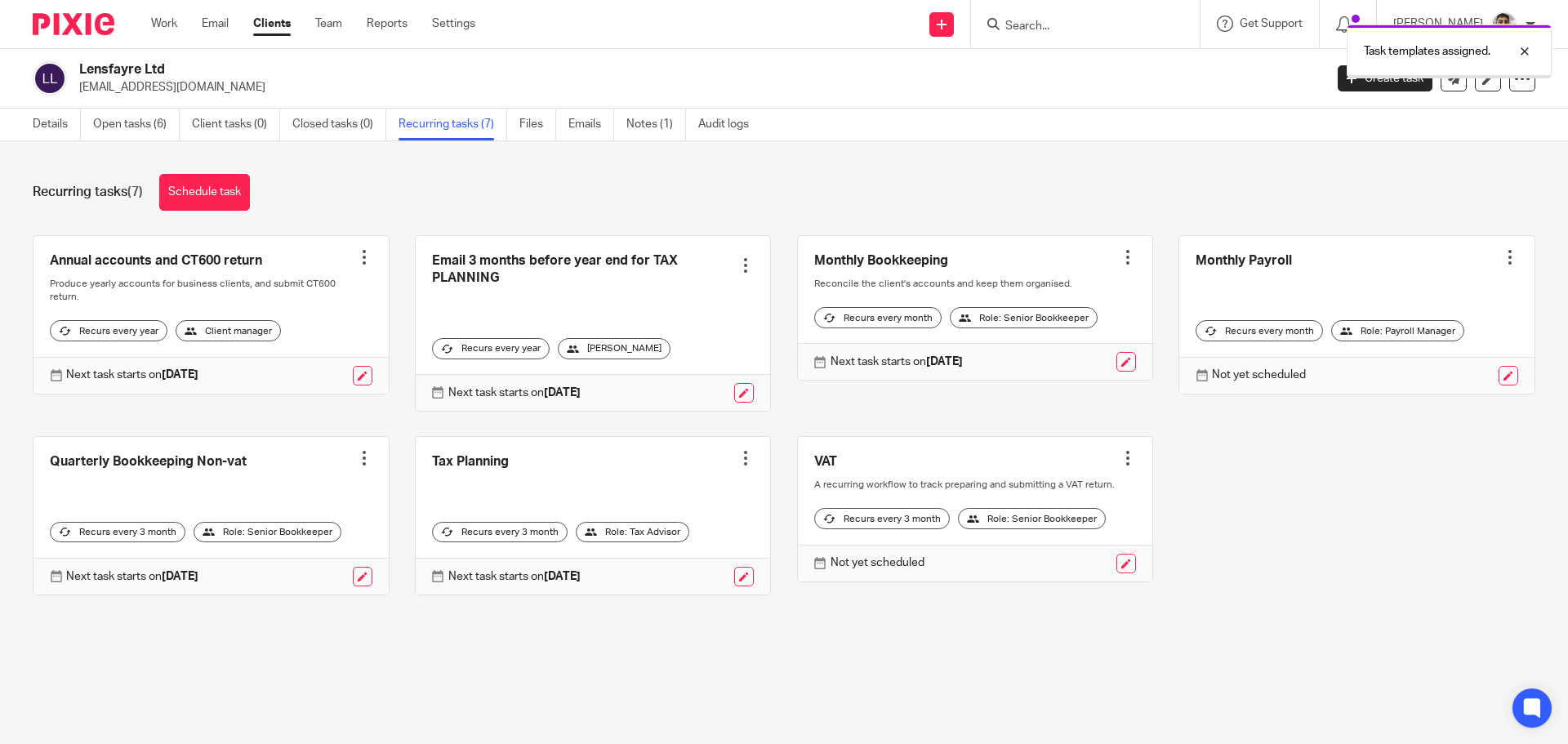
drag, startPoint x: 1285, startPoint y: 576, endPoint x: 1309, endPoint y: 543, distance: 40.8
click at [1285, 574] on div "Annual accounts and CT600 return Create task Clone template Recalculate schedul…" at bounding box center [771, 427] width 1527 height 384
click at [1336, 510] on div "Annual accounts and CT600 return Create task Clone template Recalculate schedul…" at bounding box center [771, 427] width 1527 height 384
drag, startPoint x: 624, startPoint y: 198, endPoint x: 917, endPoint y: 195, distance: 293.0
click at [624, 198] on div "Recurring tasks (7) Schedule task" at bounding box center [784, 192] width 1502 height 37
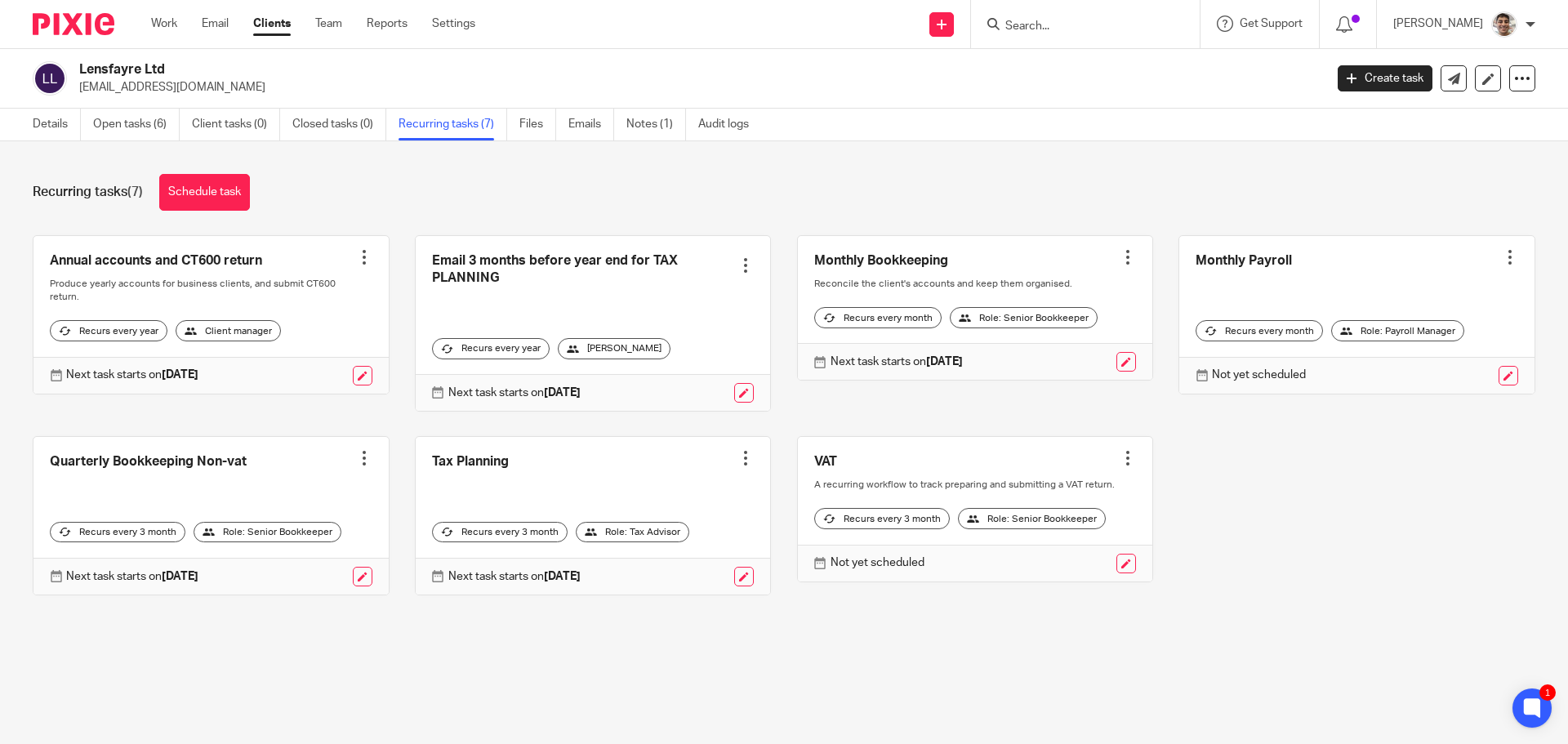
click at [951, 202] on div "Recurring tasks (7) Schedule task" at bounding box center [784, 192] width 1502 height 37
click at [993, 187] on div "Recurring tasks (7) Schedule task" at bounding box center [784, 192] width 1502 height 37
drag, startPoint x: 821, startPoint y: 179, endPoint x: 968, endPoint y: 184, distance: 147.1
click at [831, 182] on div "Recurring tasks (7) Schedule task" at bounding box center [784, 192] width 1502 height 37
click at [968, 184] on div "Recurring tasks (7) Schedule task" at bounding box center [784, 192] width 1502 height 37
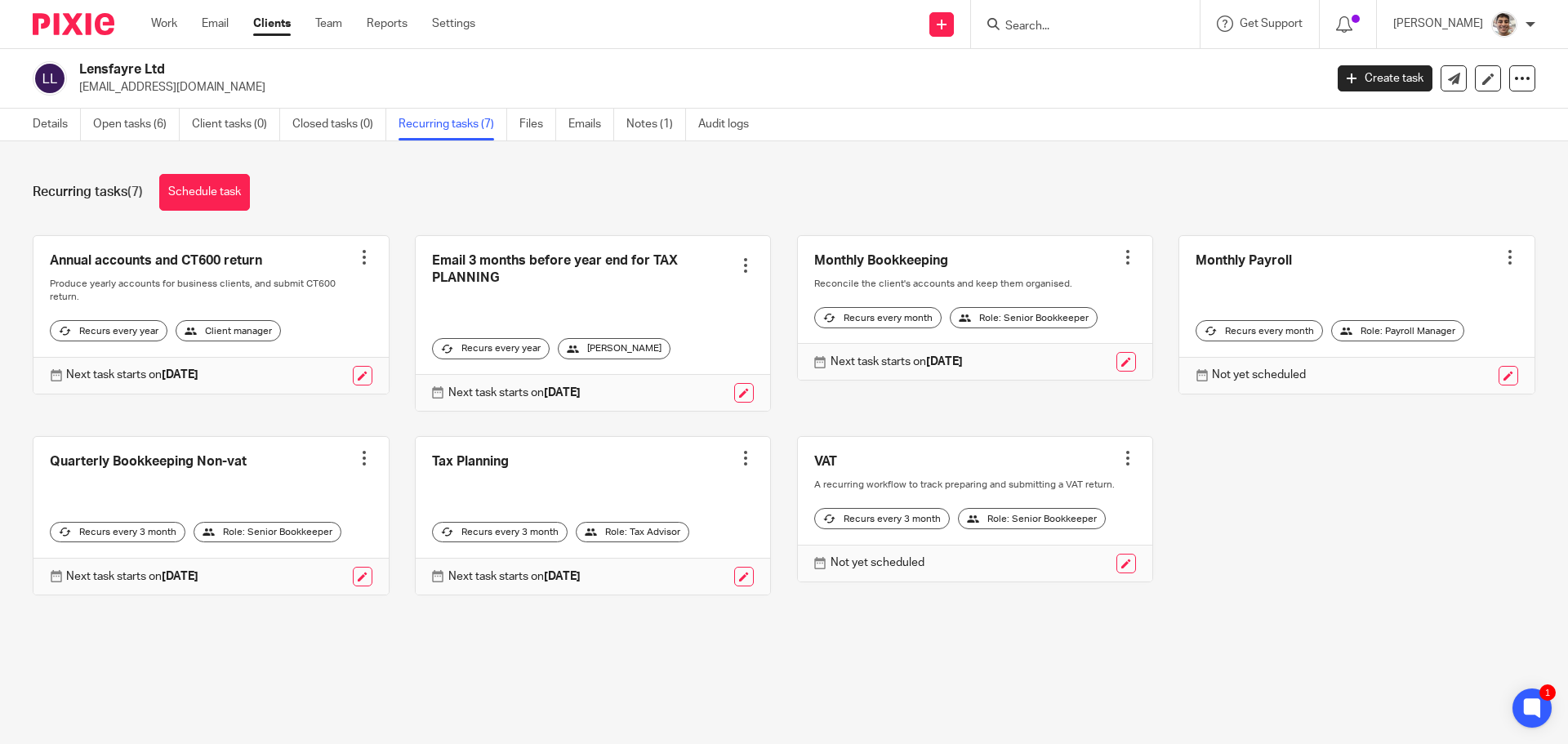
click at [908, 190] on div "Recurring tasks (7) Schedule task" at bounding box center [784, 192] width 1502 height 37
click at [1004, 179] on div "Recurring tasks (7) Schedule task" at bounding box center [784, 192] width 1502 height 37
click at [943, 170] on div "Recurring tasks (7) Schedule task Annual accounts and CT600 return Create task …" at bounding box center [784, 396] width 1568 height 511
click at [988, 162] on div "Recurring tasks (7) Schedule task Annual accounts and CT600 return Create task …" at bounding box center [784, 396] width 1568 height 511
click at [947, 165] on div "Recurring tasks (7) Schedule task Annual accounts and CT600 return Create task …" at bounding box center [784, 396] width 1568 height 511
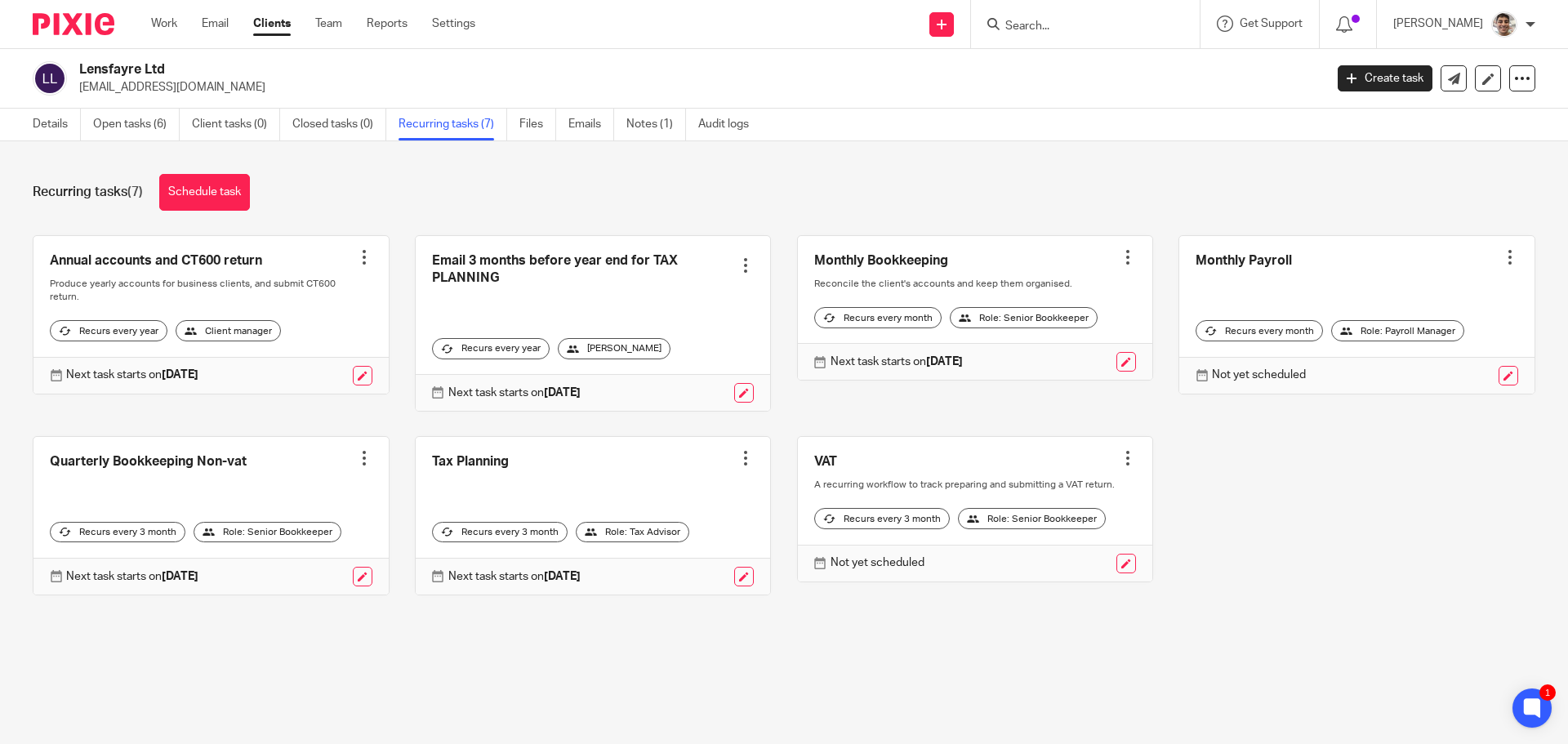
click at [985, 165] on div "Recurring tasks (7) Schedule task Annual accounts and CT600 return Create task …" at bounding box center [784, 396] width 1568 height 511
click at [867, 171] on div "Recurring tasks (7) Schedule task Annual accounts and CT600 return Create task …" at bounding box center [784, 396] width 1568 height 511
click at [158, 17] on link "Work" at bounding box center [164, 24] width 26 height 17
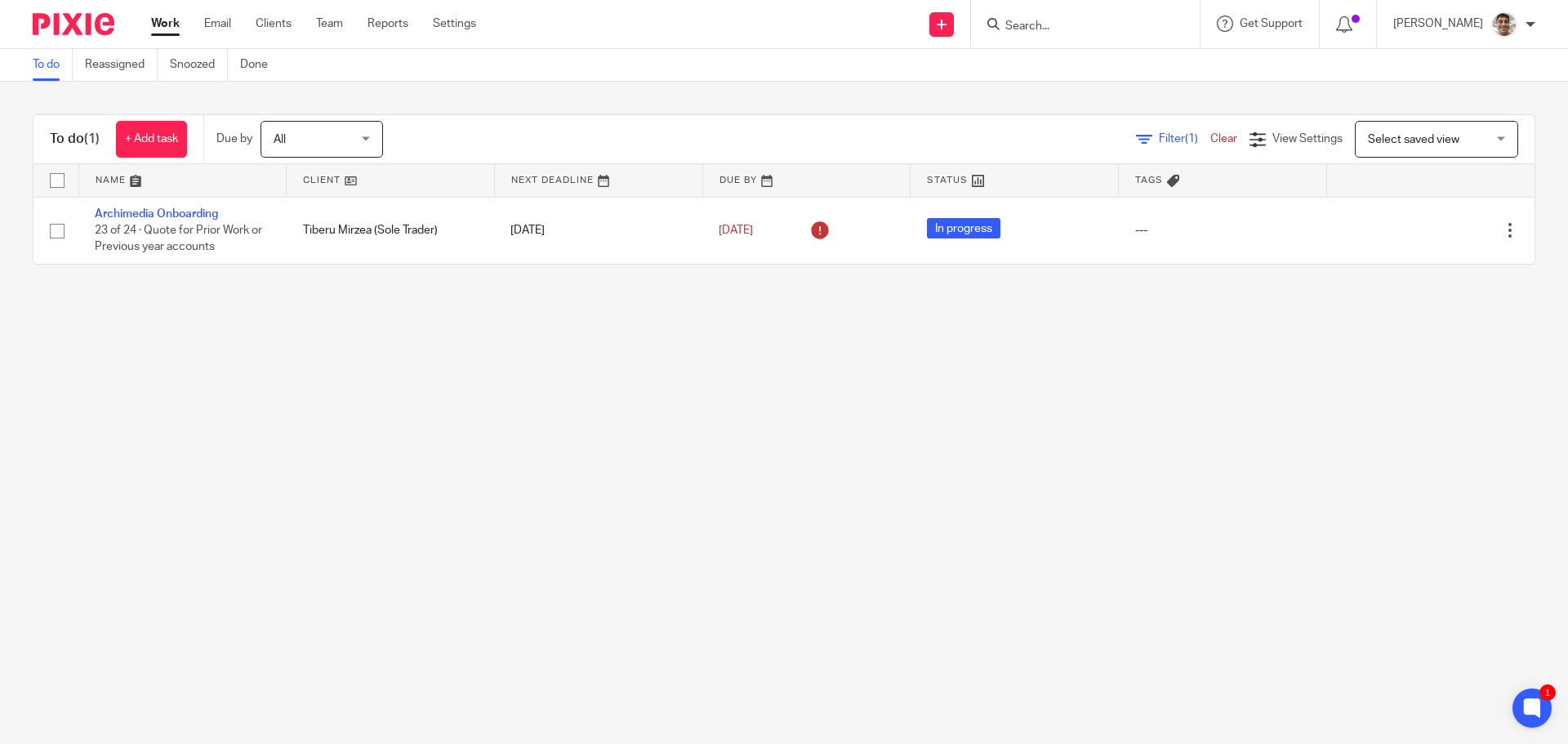
click at [1001, 731] on main "To do Reassigned Snoozed Done To do (1) + Add task Due by All All [DATE] [DATE]…" at bounding box center [784, 372] width 1568 height 744
click at [440, 468] on main "To do Reassigned Snoozed Done To do (1) + Add task Due by All All Today Tomorro…" at bounding box center [784, 372] width 1568 height 744
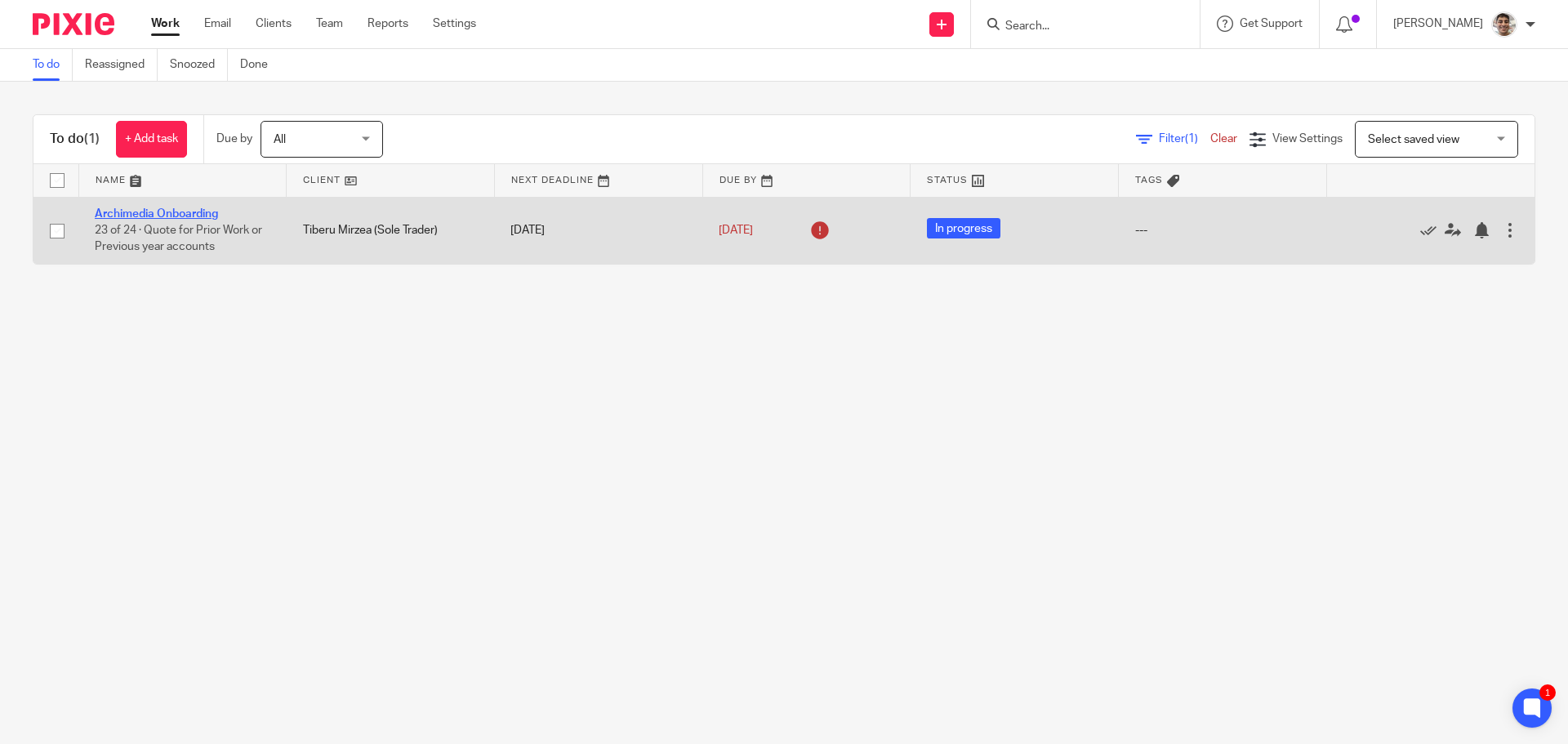
click at [175, 209] on link "Archimedia Onboarding" at bounding box center [156, 214] width 124 height 12
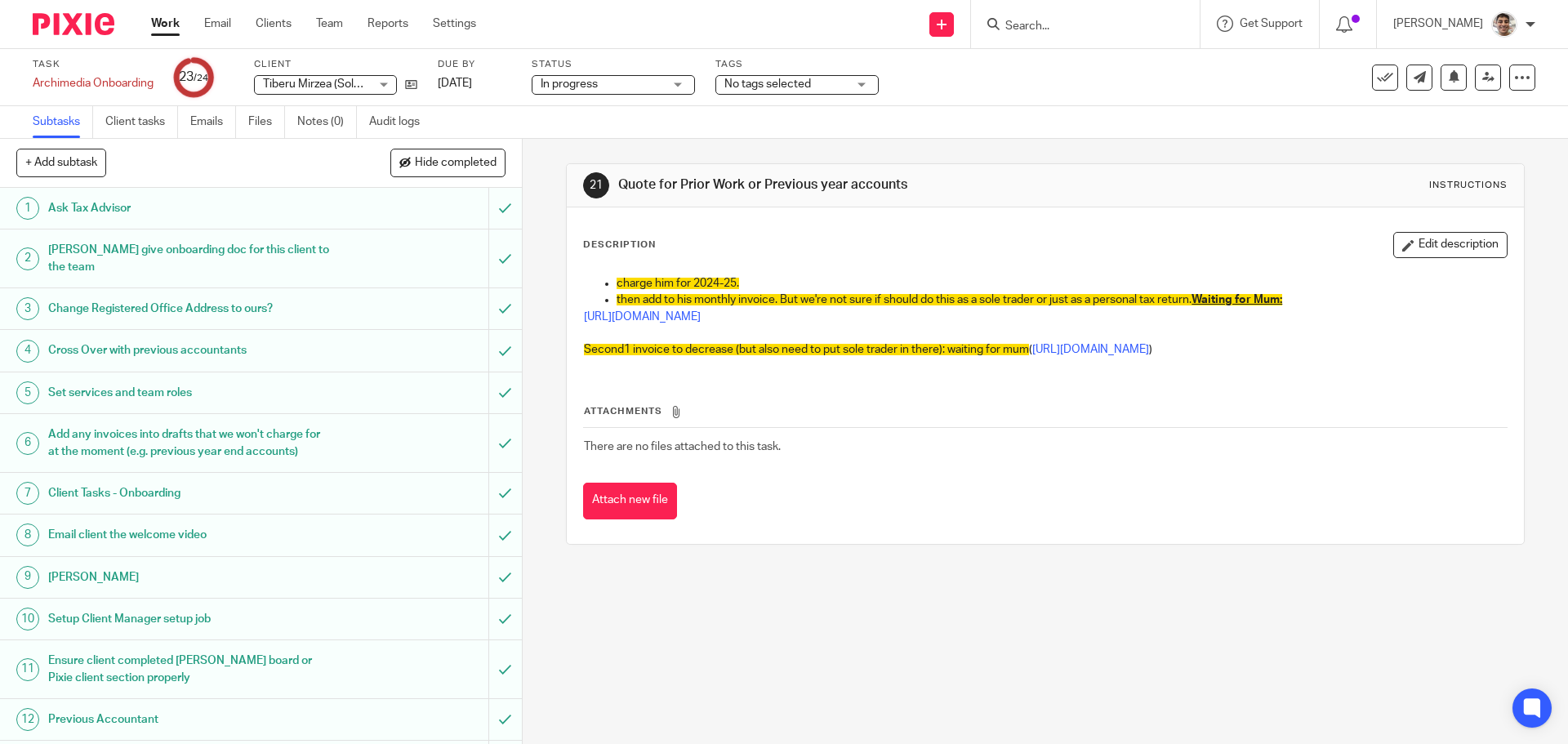
click at [180, 28] on link "Work" at bounding box center [165, 24] width 29 height 17
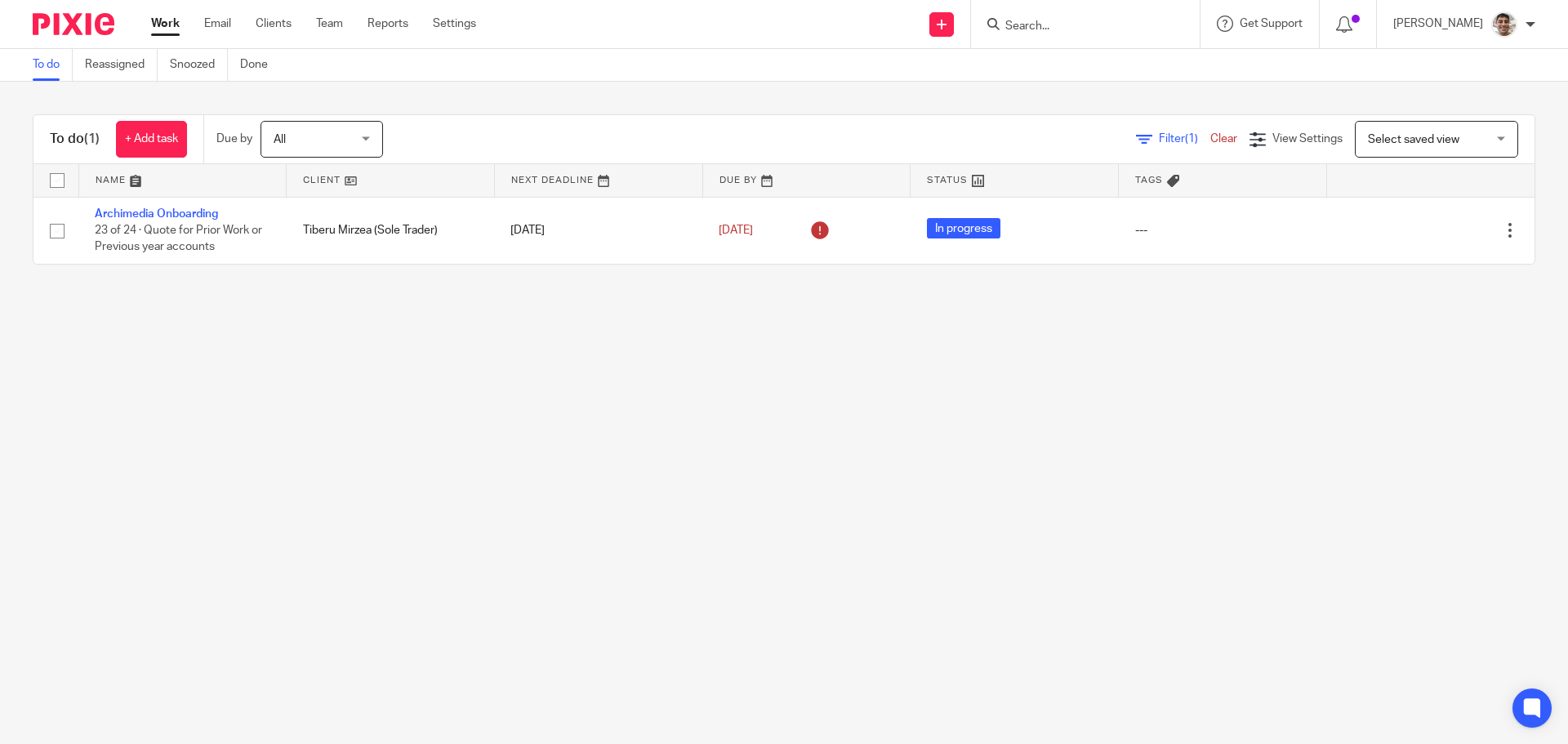
click at [665, 505] on main "To do Reassigned Snoozed Done To do (1) + Add task Due by All All [DATE] [DATE]…" at bounding box center [784, 372] width 1568 height 744
click at [1041, 26] on input "Search" at bounding box center [1077, 27] width 147 height 15
type input "edison"
click at [1149, 68] on link at bounding box center [1101, 63] width 203 height 25
